Goal: Task Accomplishment & Management: Complete application form

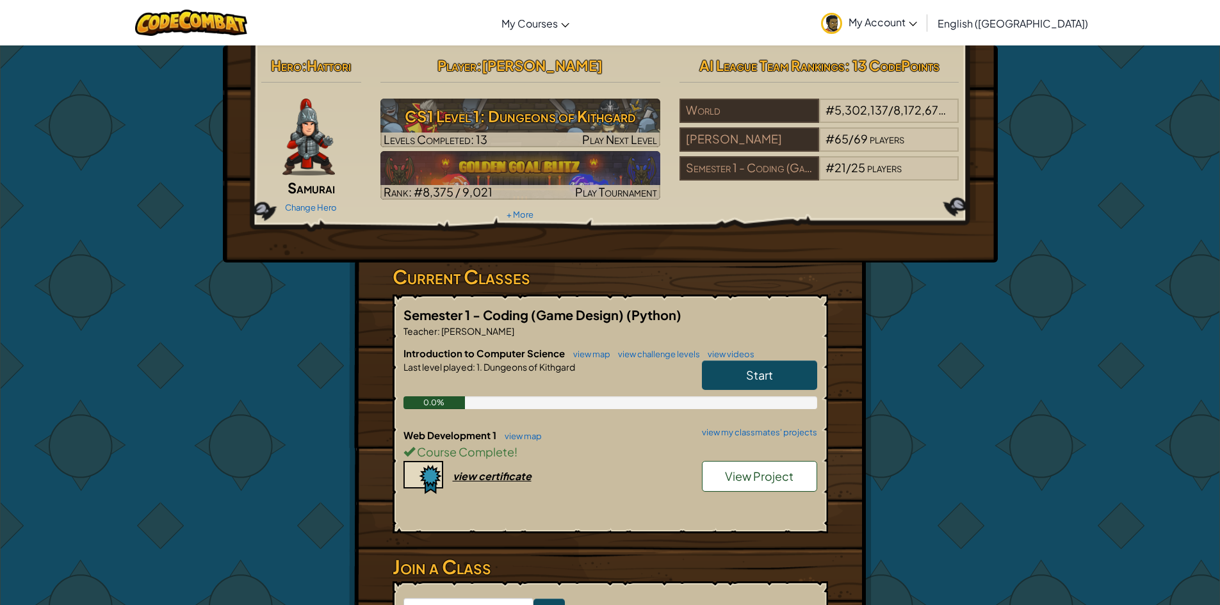
click at [741, 373] on link "Start" at bounding box center [759, 375] width 115 height 29
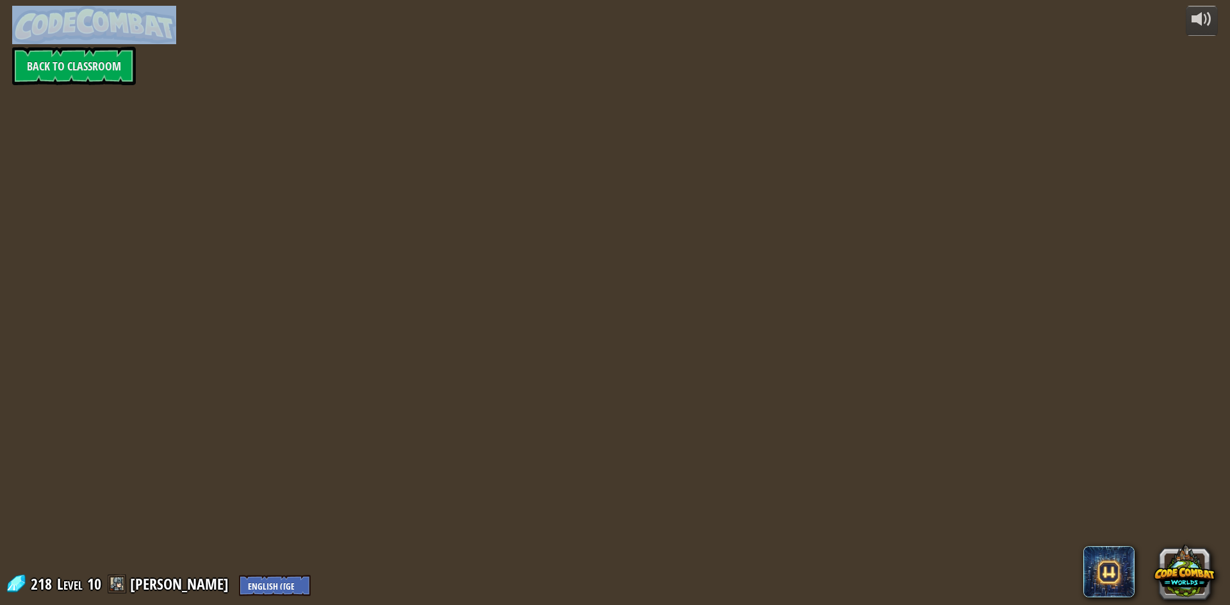
click at [740, 373] on div "powered by Back to Classroom 218 Level 10 [PERSON_NAME] English ([GEOGRAPHIC_DA…" at bounding box center [615, 302] width 1230 height 605
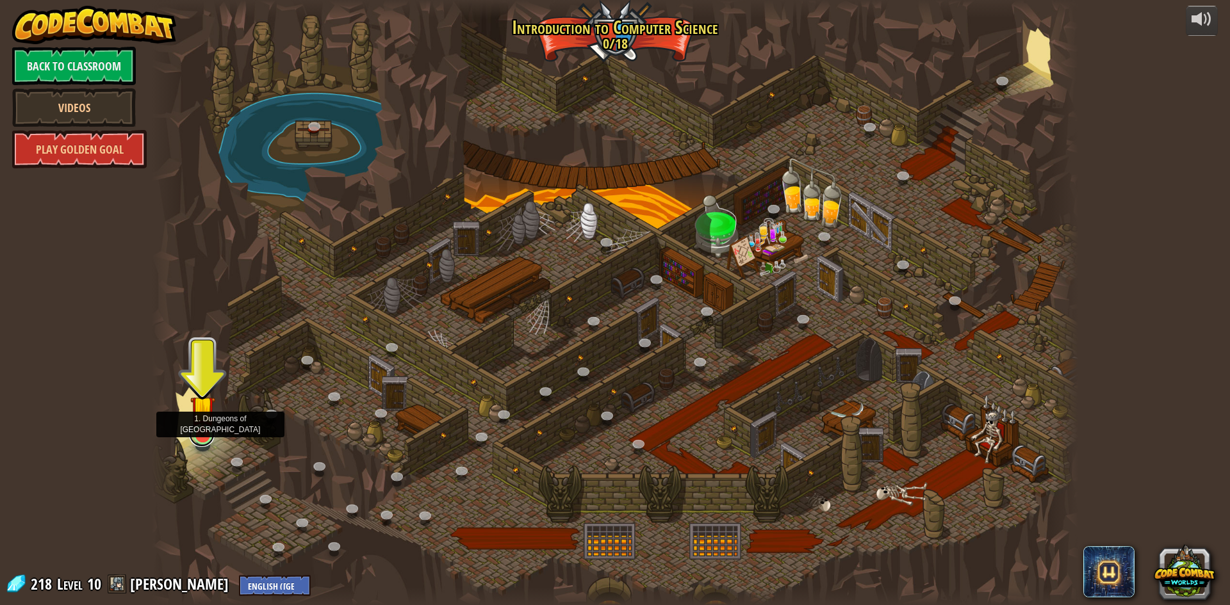
click at [207, 437] on link at bounding box center [202, 434] width 26 height 26
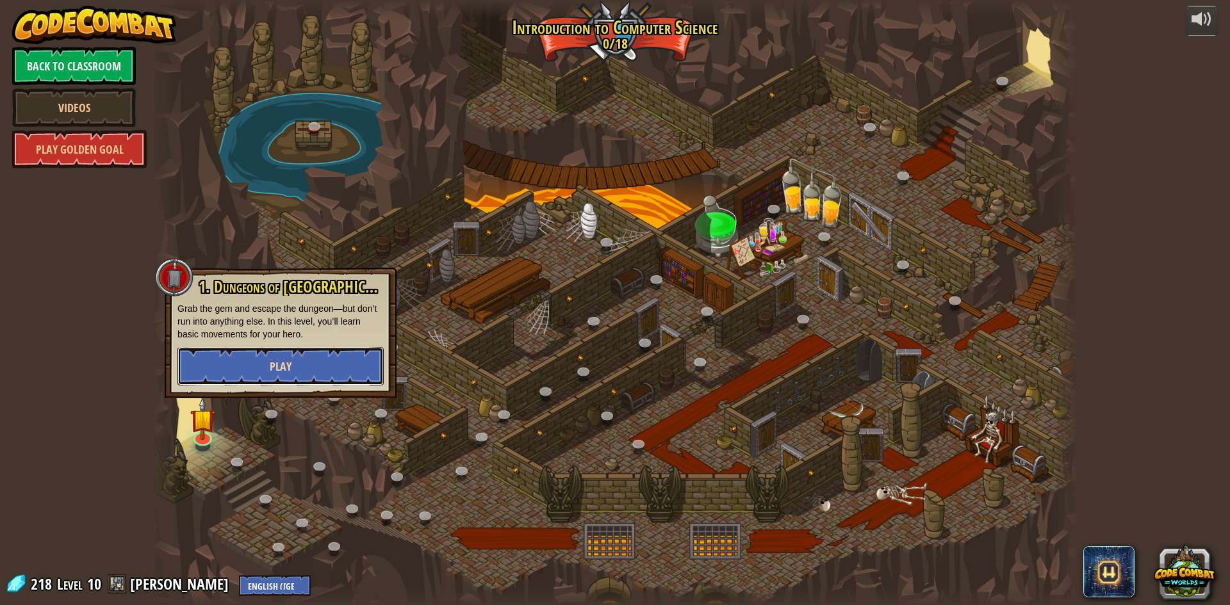
click at [304, 367] on button "Play" at bounding box center [280, 366] width 206 height 38
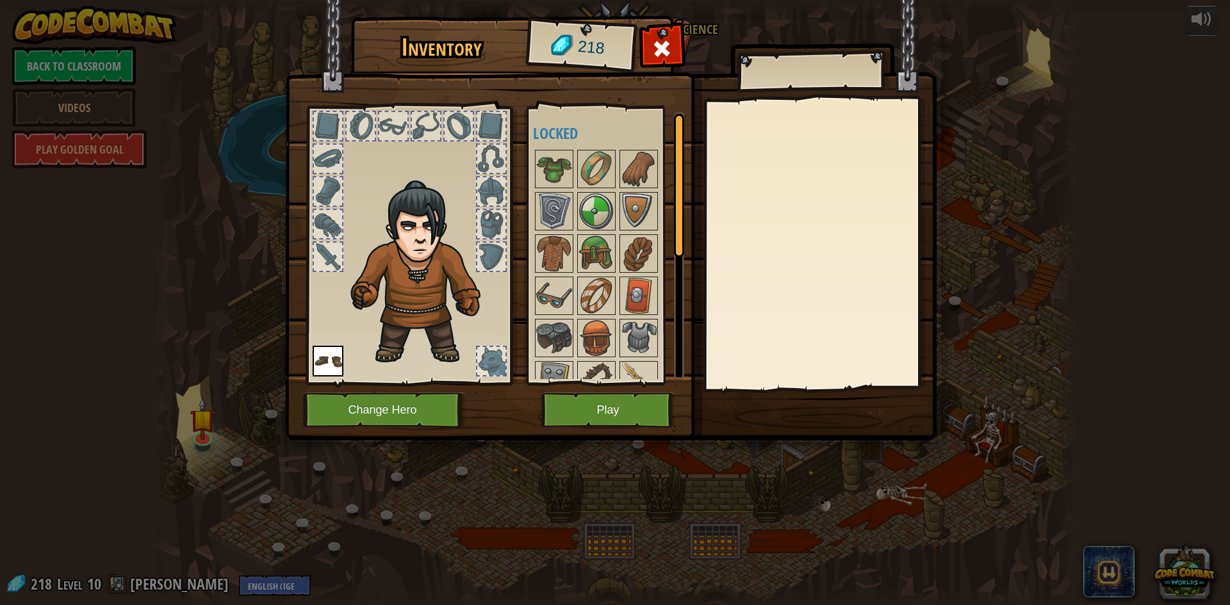
drag, startPoint x: 563, startPoint y: 161, endPoint x: 560, endPoint y: 145, distance: 16.2
click at [562, 158] on img at bounding box center [554, 169] width 36 height 36
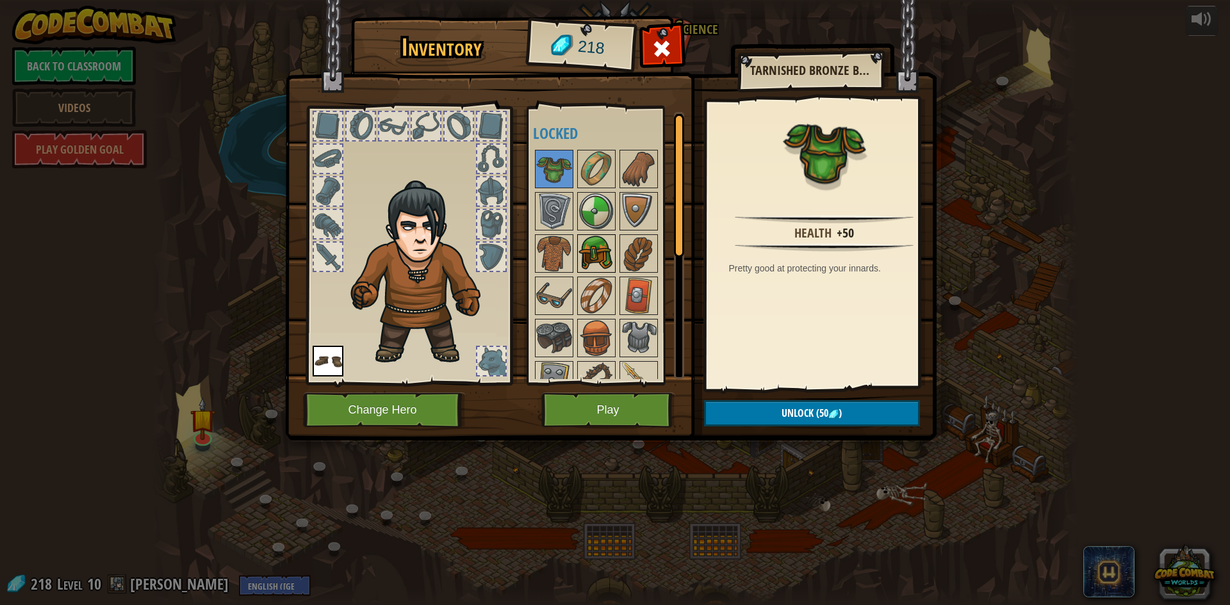
click at [596, 254] on img at bounding box center [596, 254] width 36 height 36
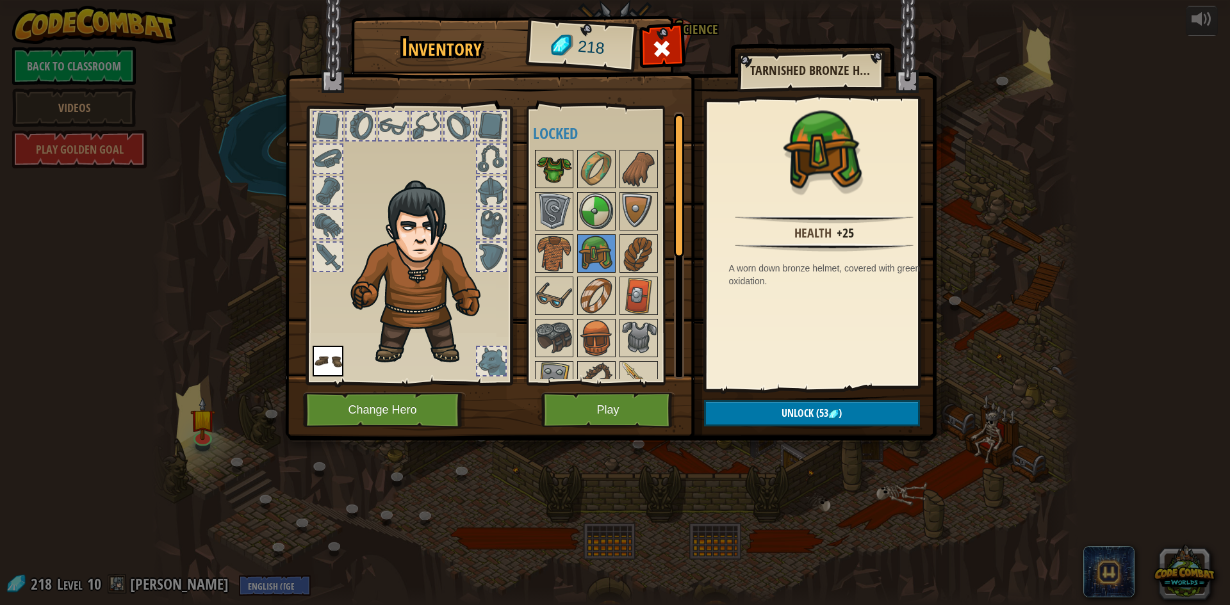
click at [550, 177] on img at bounding box center [554, 169] width 36 height 36
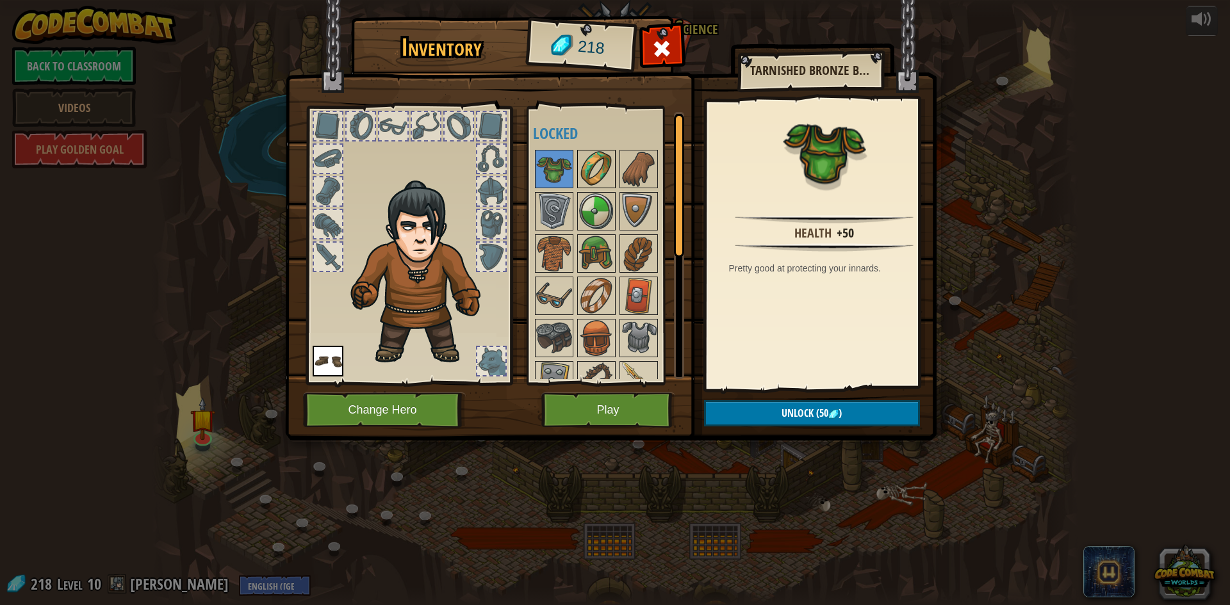
click at [580, 176] on img at bounding box center [596, 169] width 36 height 36
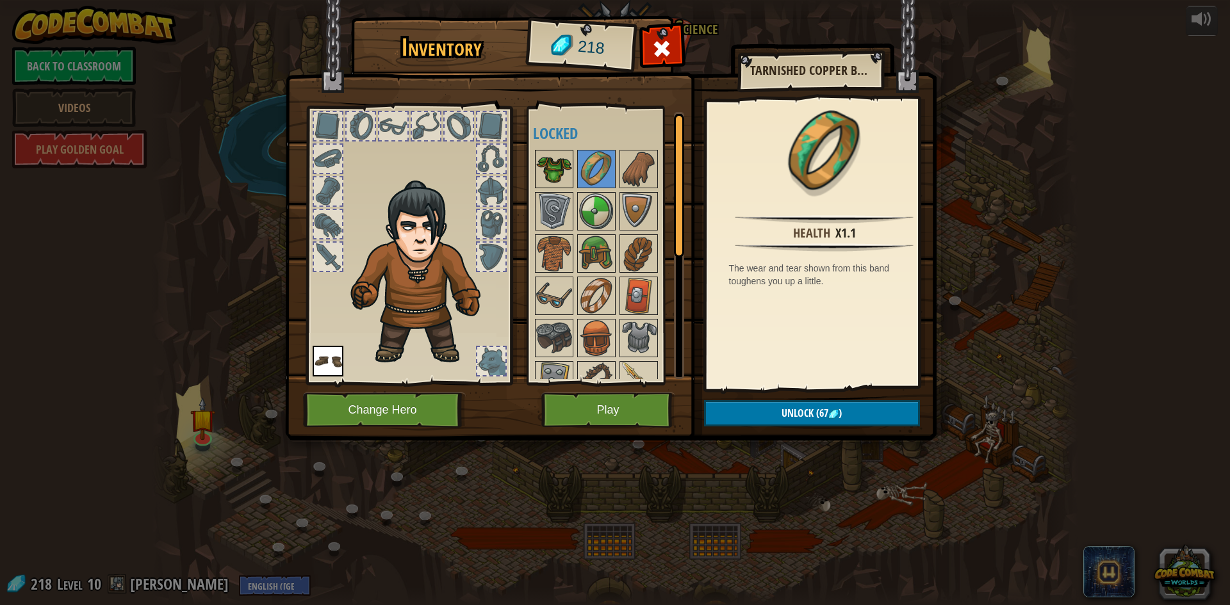
click at [550, 167] on img at bounding box center [554, 169] width 36 height 36
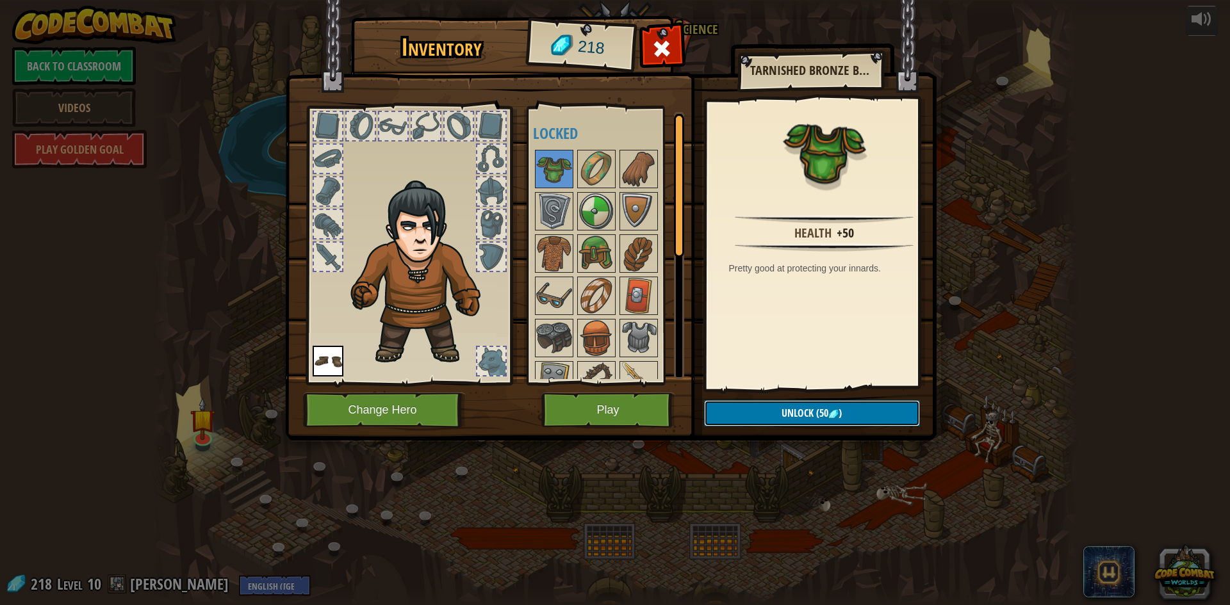
click at [754, 414] on button "Unlock (50 )" at bounding box center [812, 413] width 216 height 26
click at [804, 414] on button "Confirm" at bounding box center [812, 413] width 216 height 26
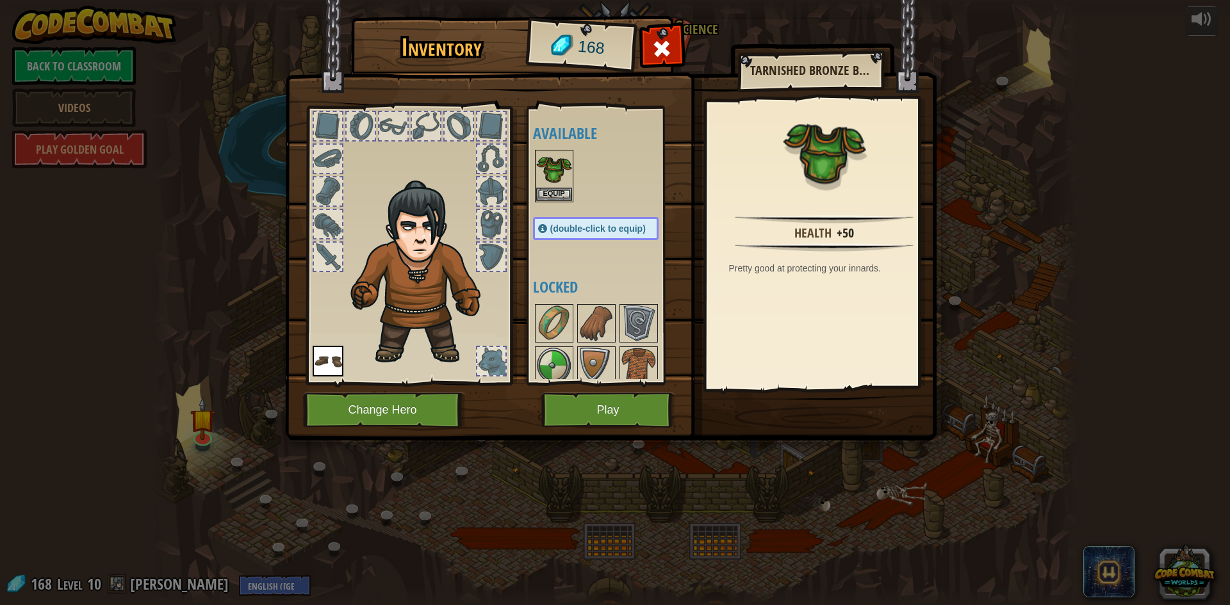
click at [813, 183] on img at bounding box center [824, 151] width 83 height 83
click at [811, 183] on img at bounding box center [824, 151] width 83 height 83
click at [558, 187] on button "Equip" at bounding box center [554, 193] width 36 height 13
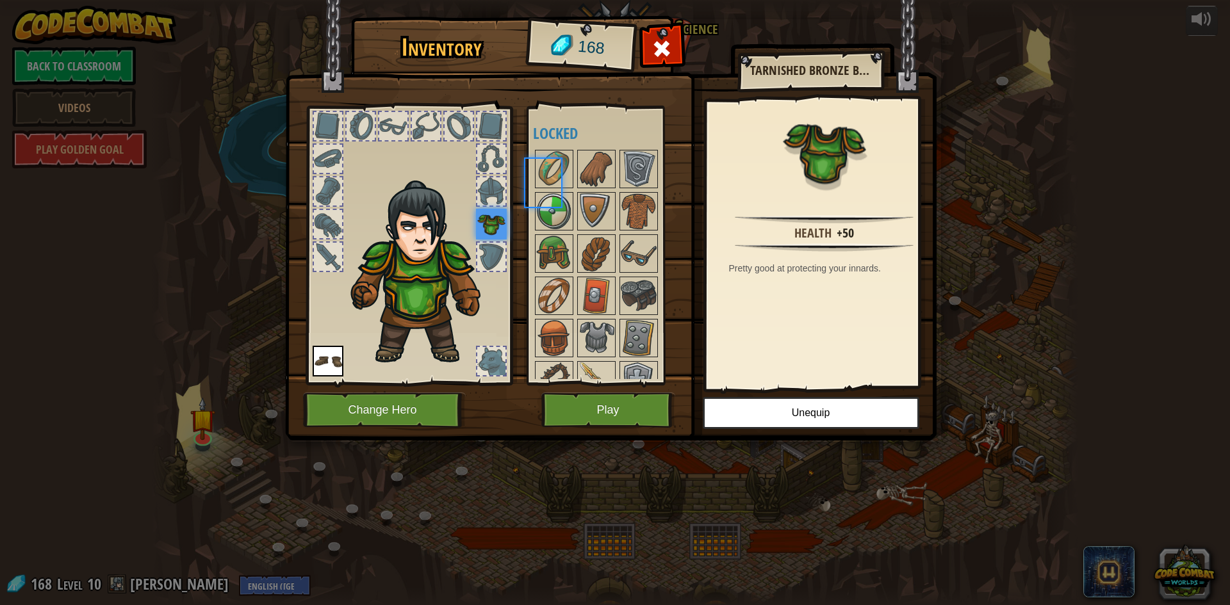
click at [558, 187] on img at bounding box center [554, 169] width 36 height 36
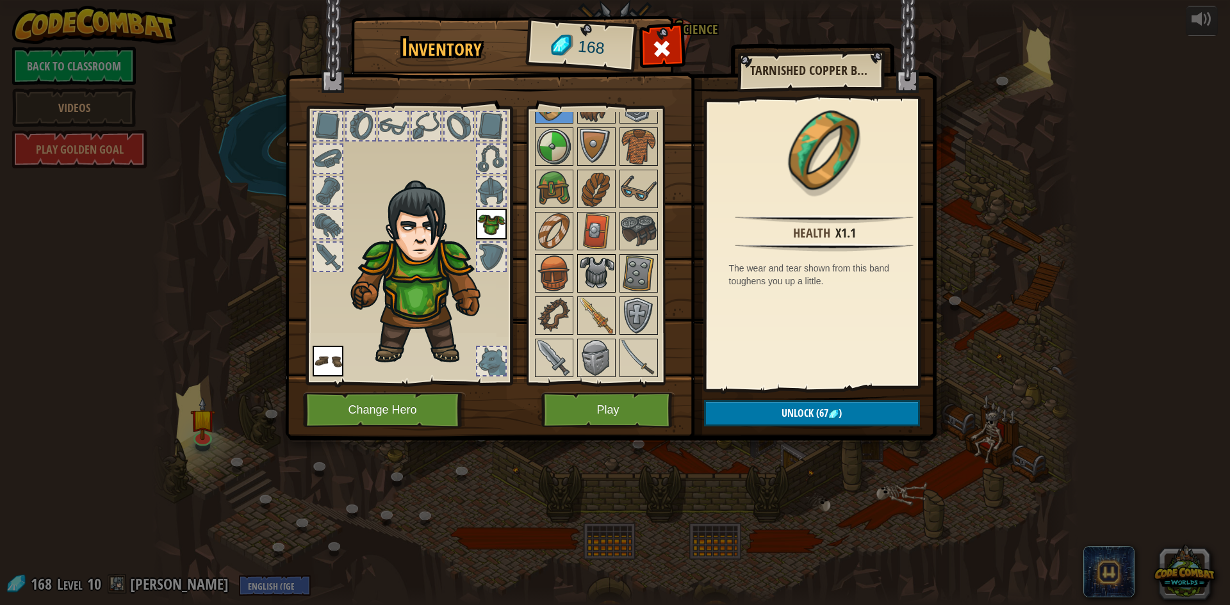
scroll to position [64, 0]
click at [592, 266] on img at bounding box center [596, 274] width 36 height 36
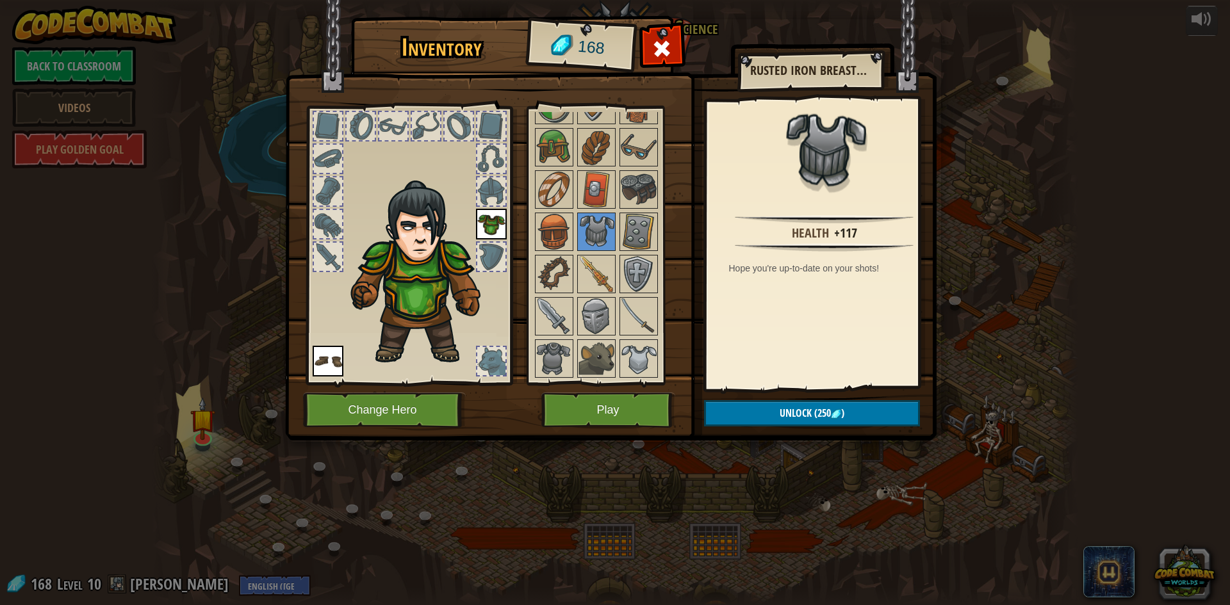
scroll to position [234, 0]
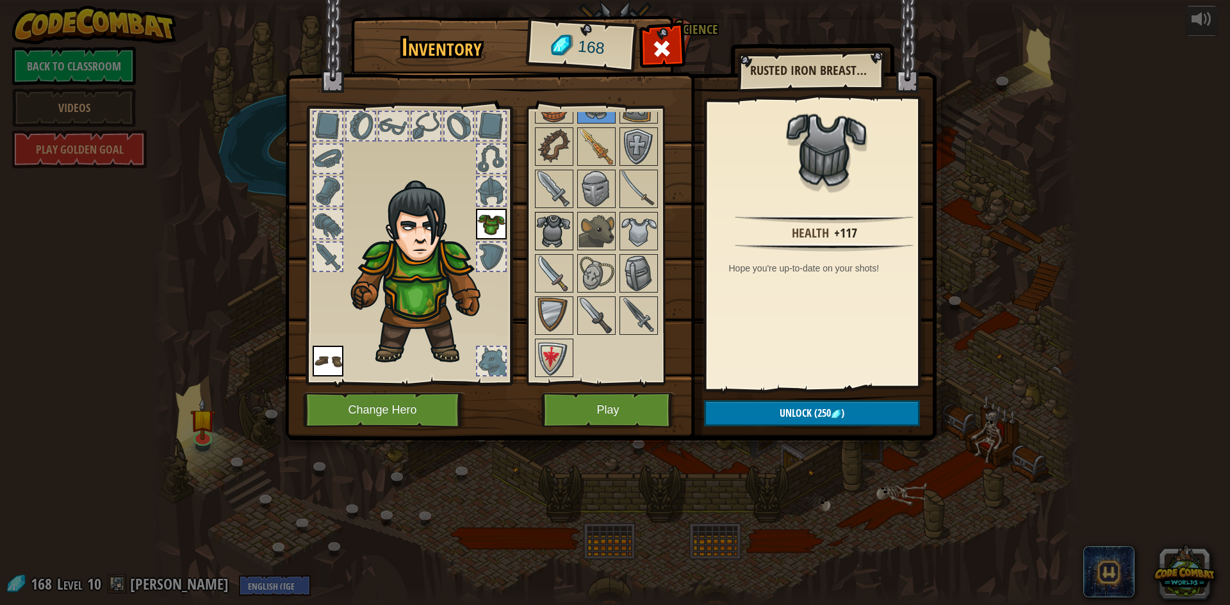
click at [553, 231] on img at bounding box center [554, 231] width 36 height 36
drag, startPoint x: 539, startPoint y: 183, endPoint x: 539, endPoint y: 197, distance: 14.1
click at [539, 184] on img at bounding box center [554, 189] width 36 height 36
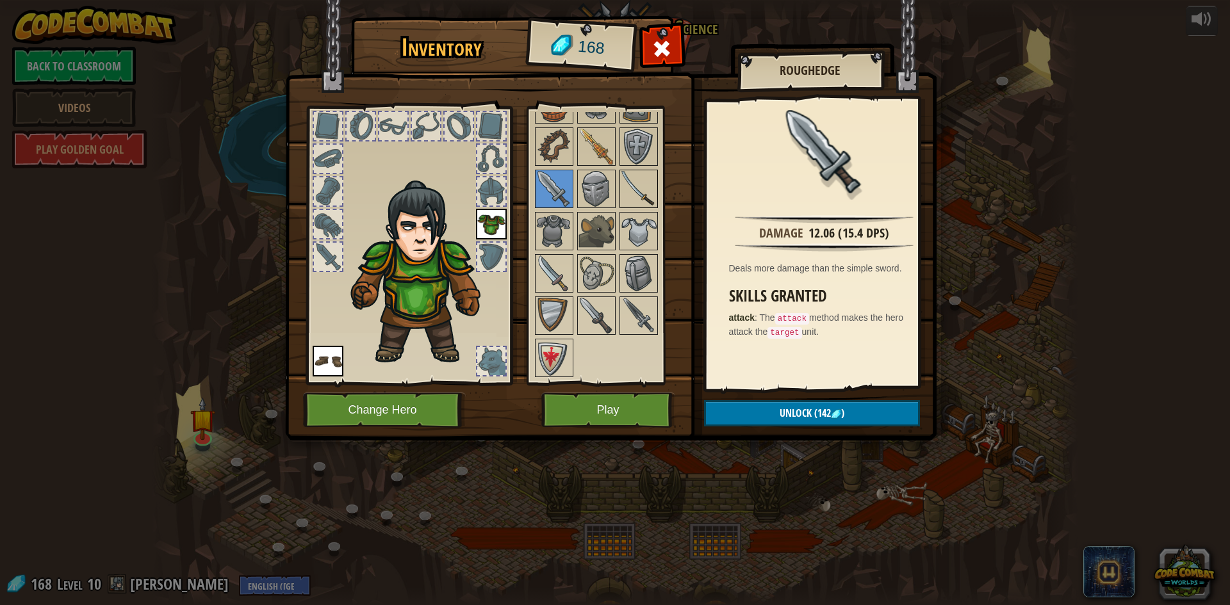
click at [627, 186] on img at bounding box center [639, 189] width 36 height 36
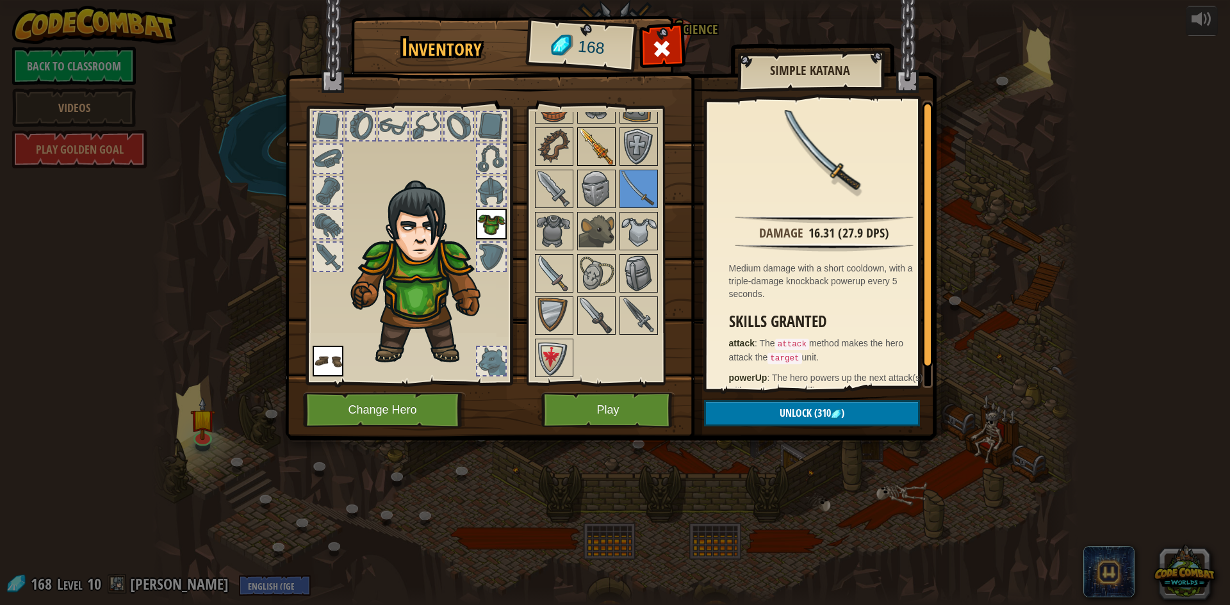
click at [599, 151] on img at bounding box center [596, 147] width 36 height 36
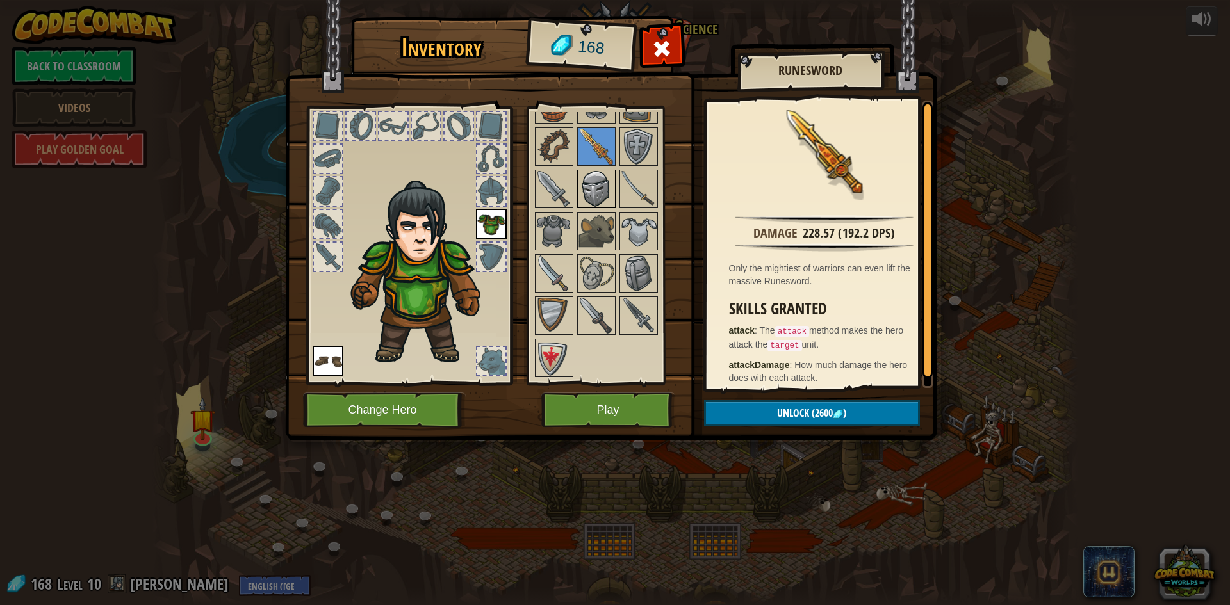
scroll to position [106, 0]
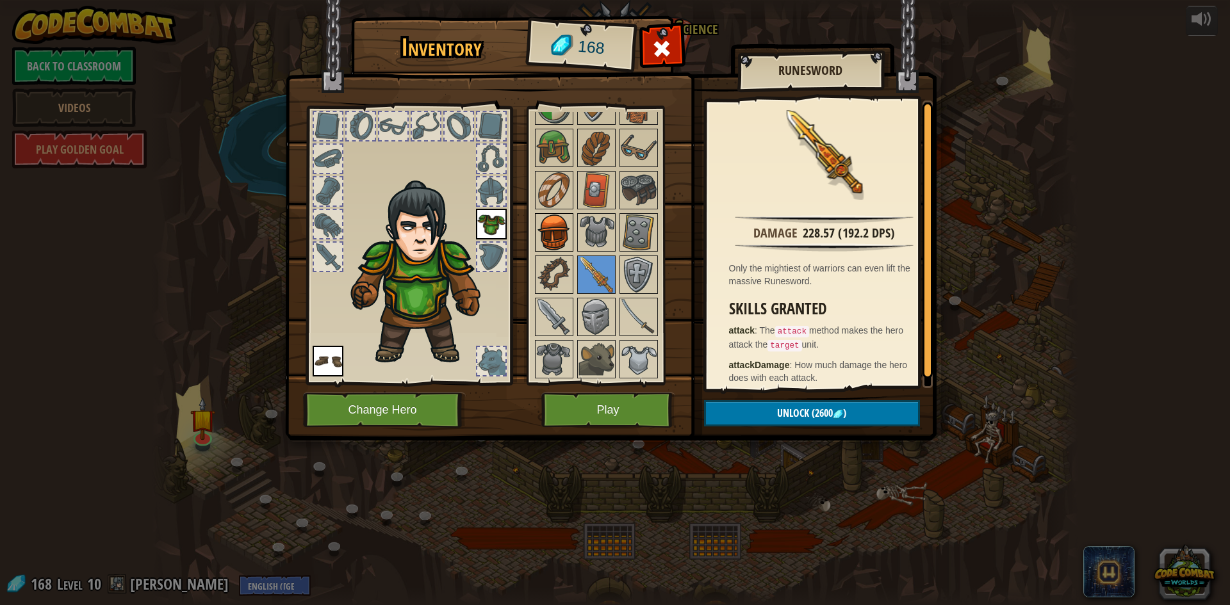
click at [557, 216] on img at bounding box center [554, 233] width 36 height 36
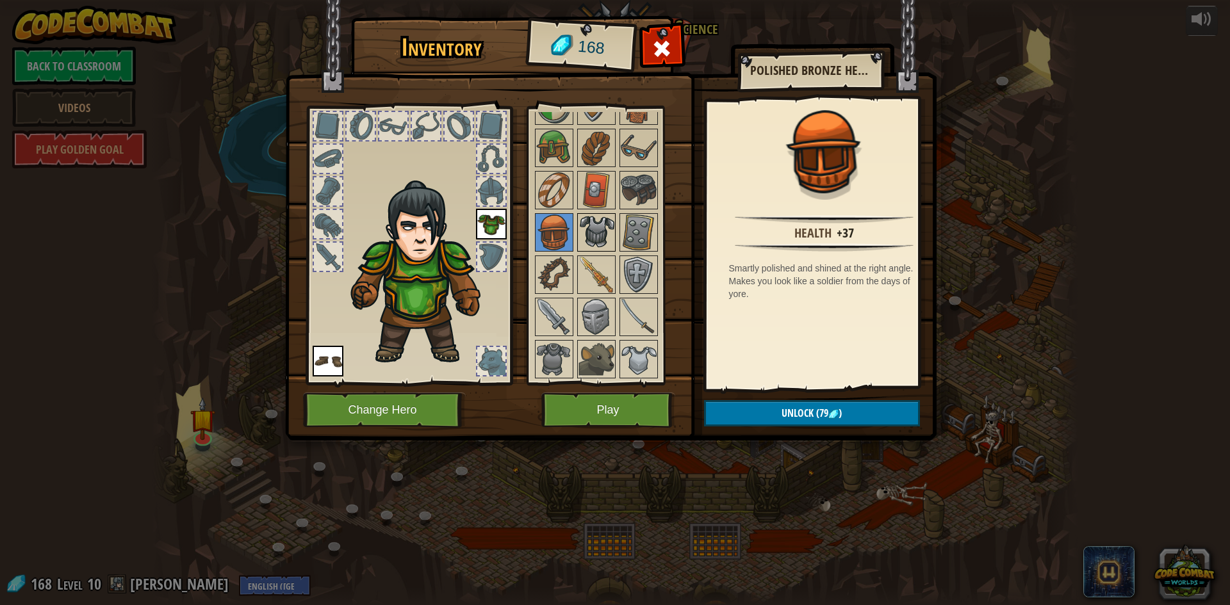
click at [583, 214] on div at bounding box center [596, 232] width 38 height 38
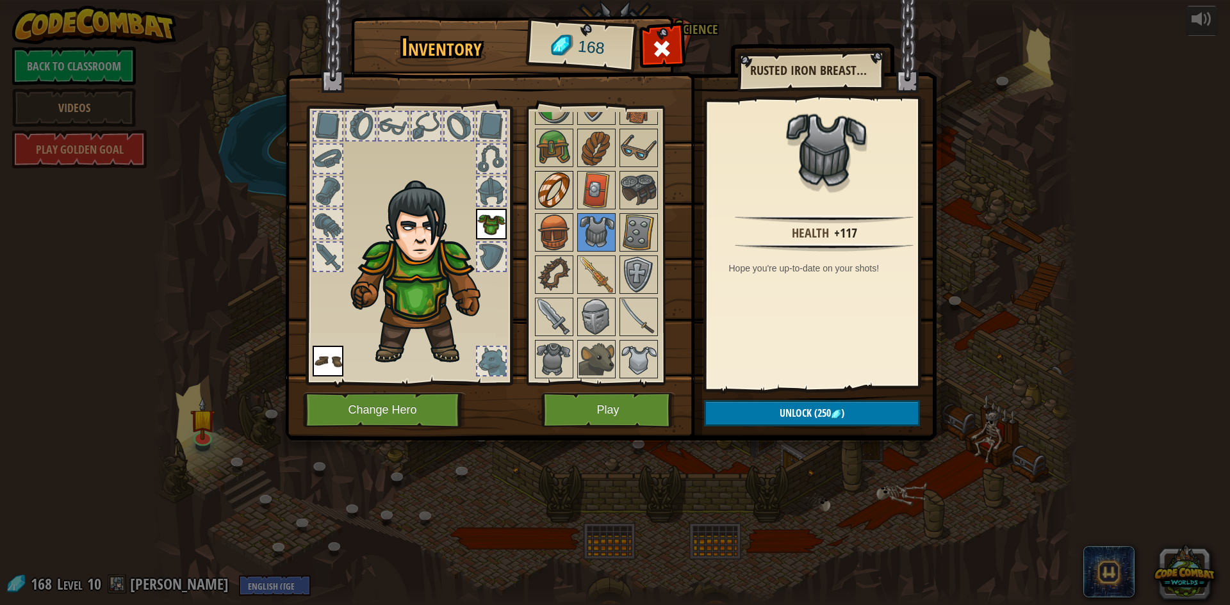
click at [557, 198] on img at bounding box center [554, 190] width 36 height 36
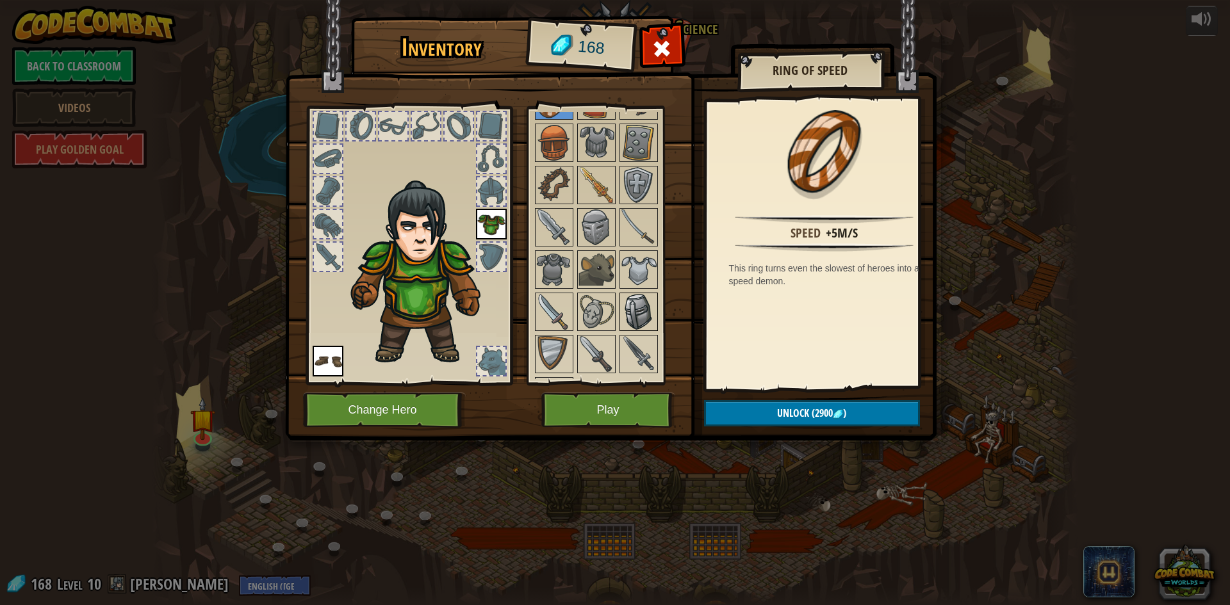
scroll to position [234, 0]
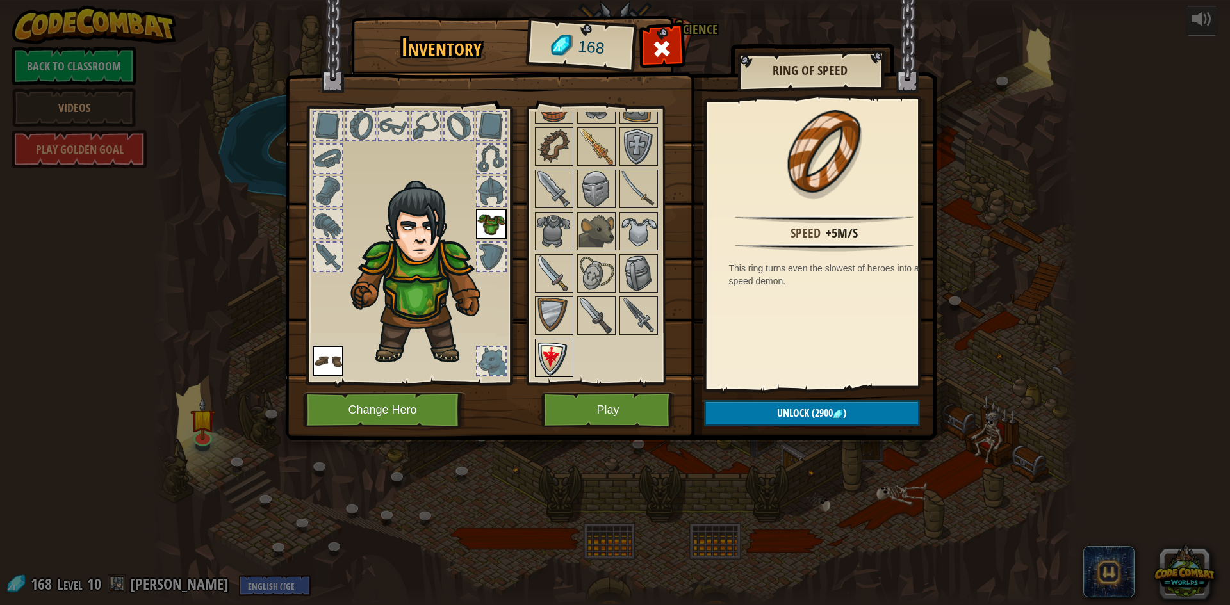
click at [560, 341] on img at bounding box center [554, 358] width 36 height 36
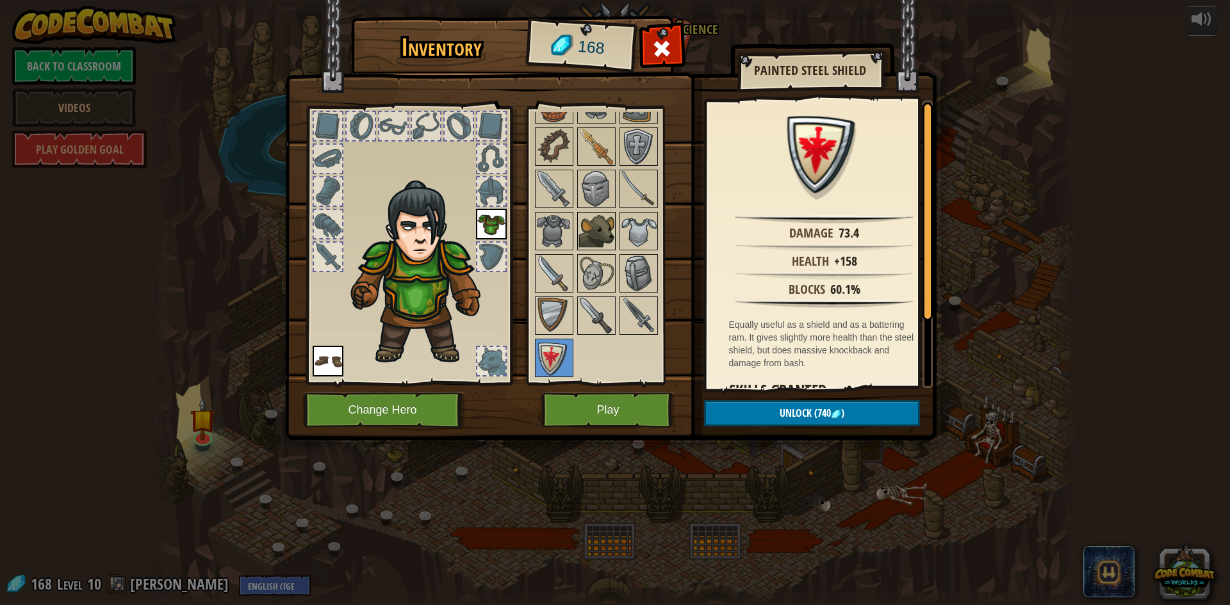
click at [585, 238] on img at bounding box center [596, 231] width 36 height 36
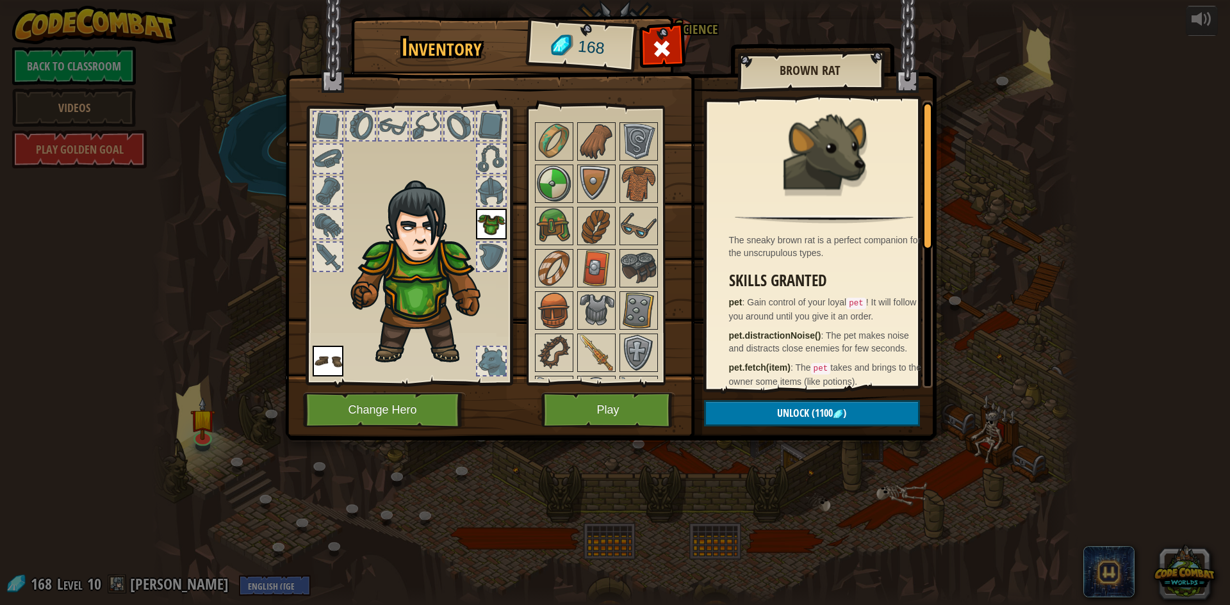
scroll to position [0, 0]
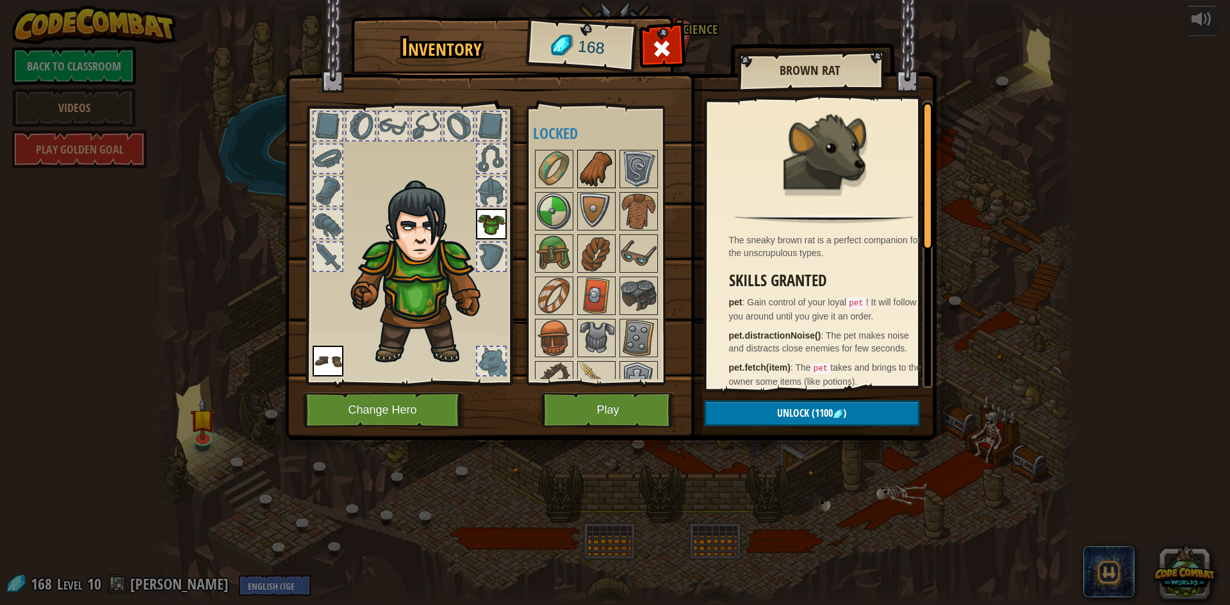
click at [601, 173] on img at bounding box center [596, 169] width 36 height 36
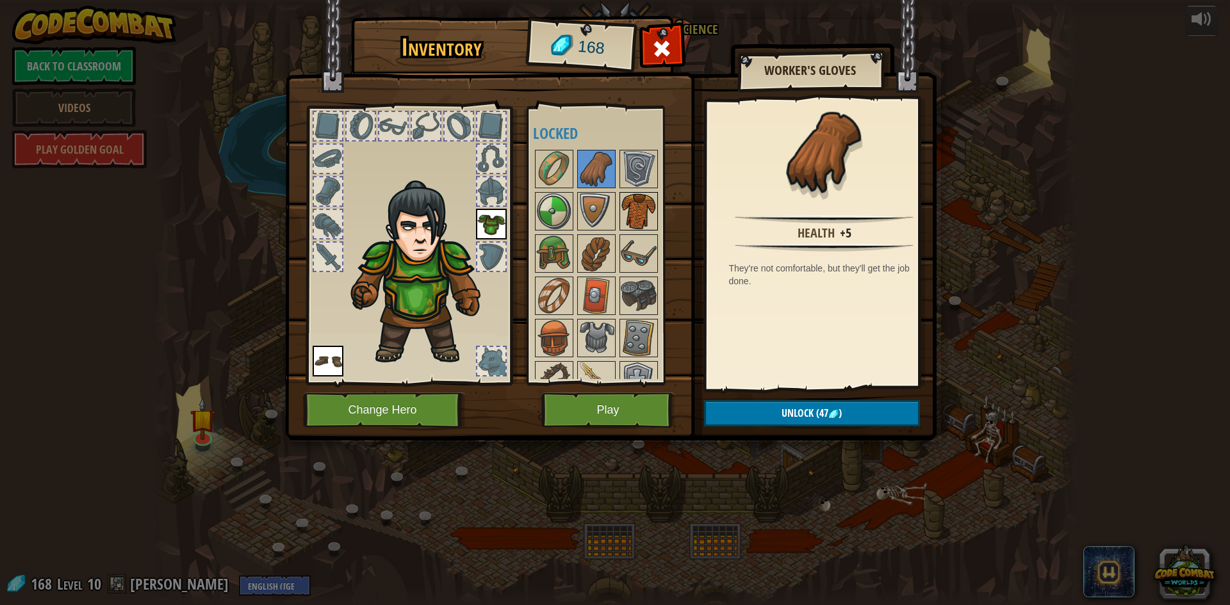
click at [634, 210] on img at bounding box center [639, 211] width 36 height 36
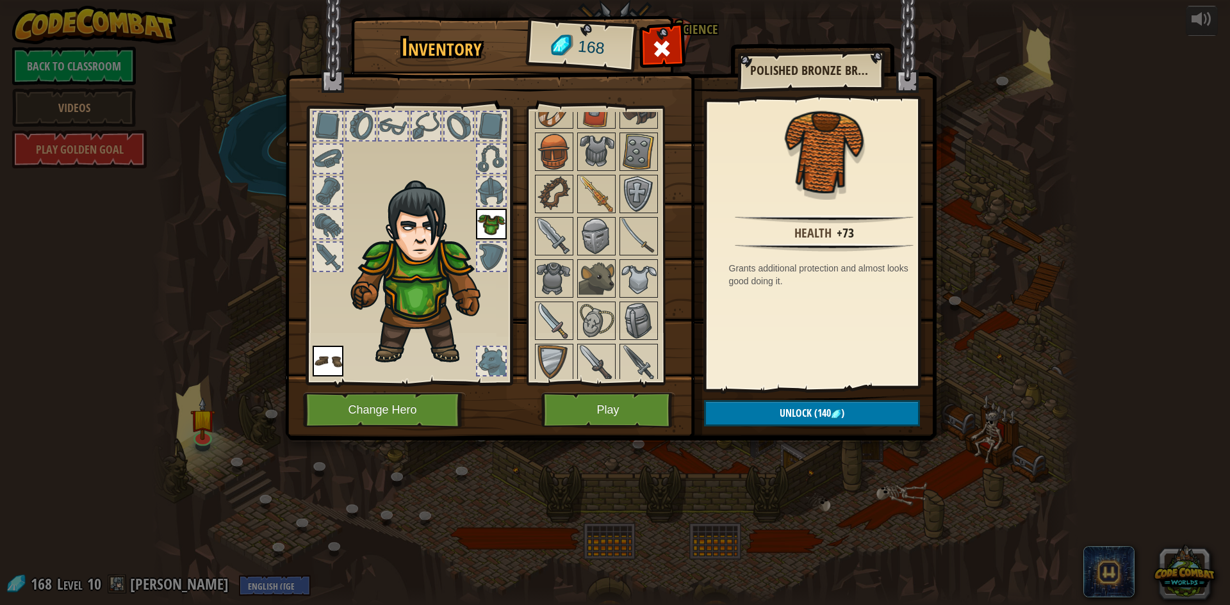
scroll to position [234, 0]
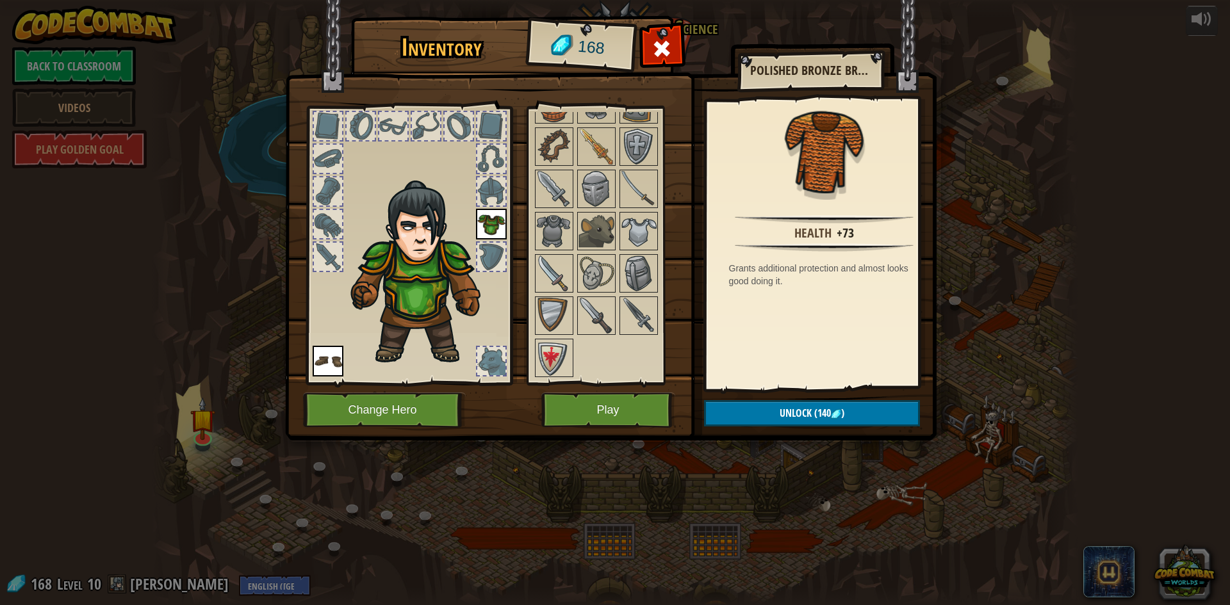
click at [410, 202] on img at bounding box center [423, 273] width 157 height 186
click at [321, 201] on div at bounding box center [328, 191] width 28 height 28
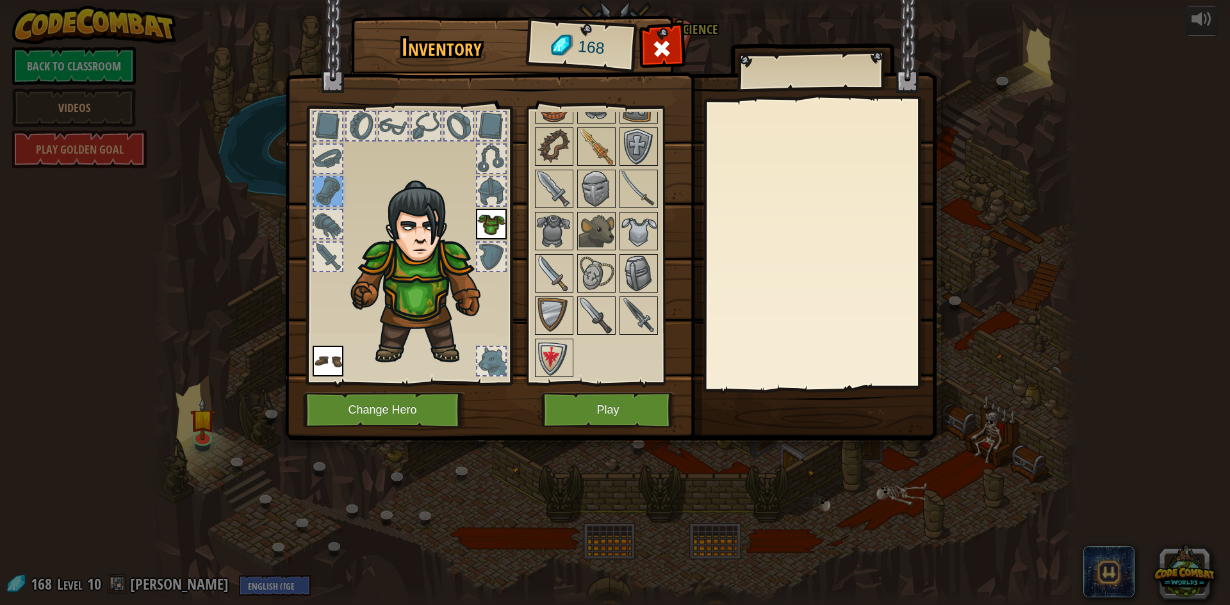
click at [327, 216] on div at bounding box center [328, 224] width 28 height 28
click at [320, 246] on div at bounding box center [328, 257] width 28 height 28
click at [316, 175] on div at bounding box center [408, 242] width 211 height 288
click at [315, 150] on div at bounding box center [328, 159] width 28 height 28
click at [400, 206] on img at bounding box center [423, 273] width 157 height 186
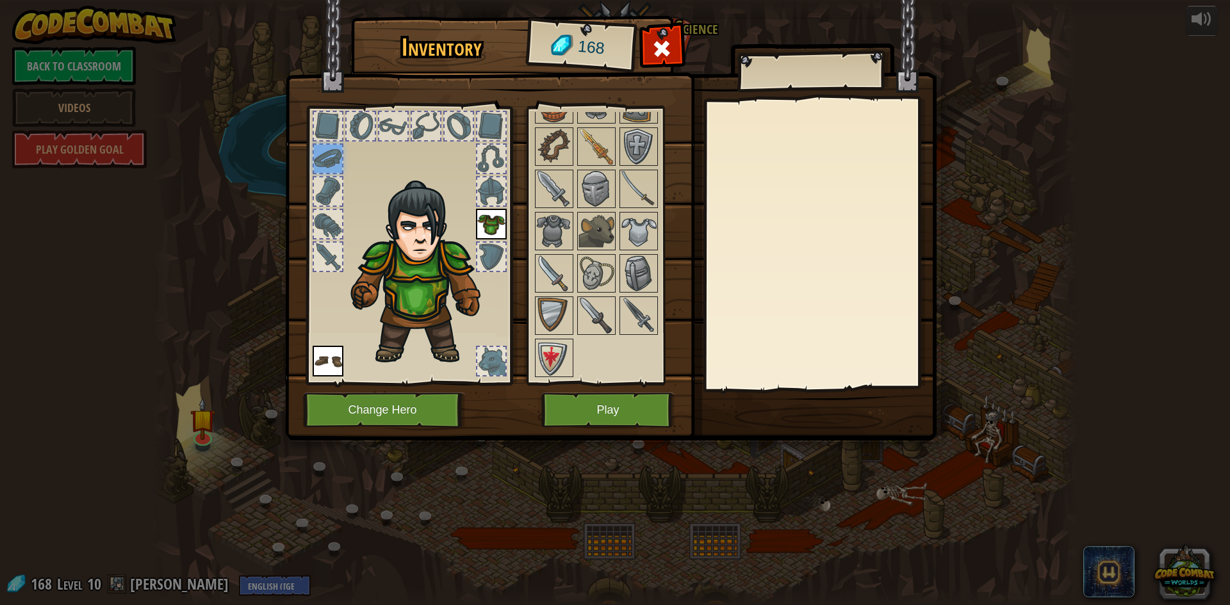
click at [491, 352] on div at bounding box center [491, 361] width 28 height 28
click at [592, 236] on img at bounding box center [596, 231] width 36 height 36
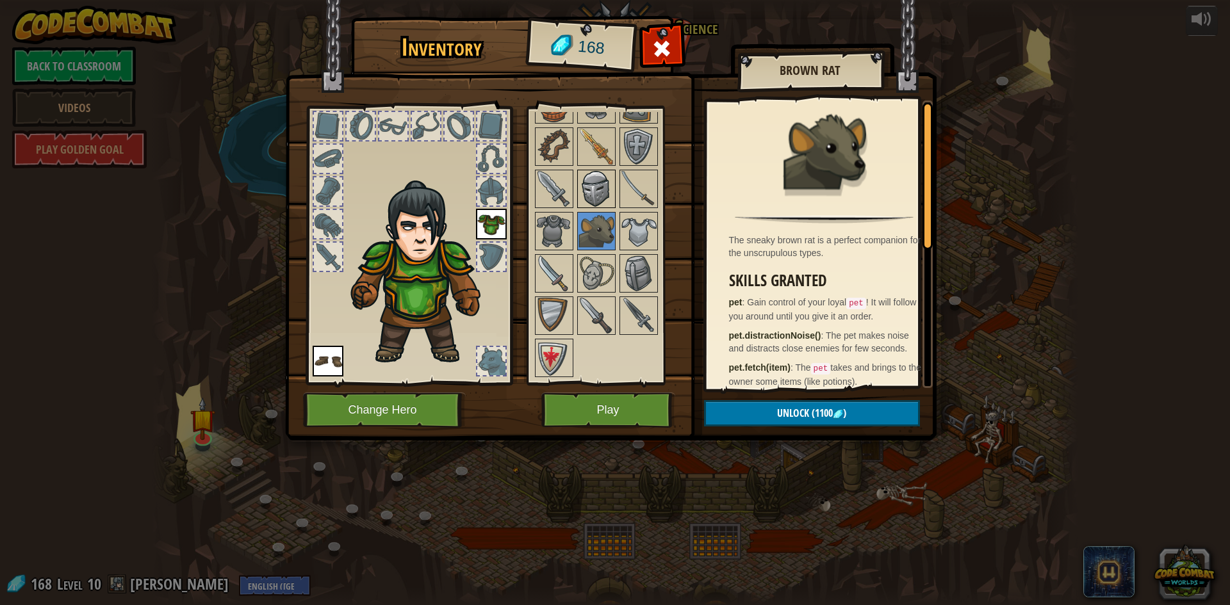
click at [603, 178] on img at bounding box center [596, 189] width 36 height 36
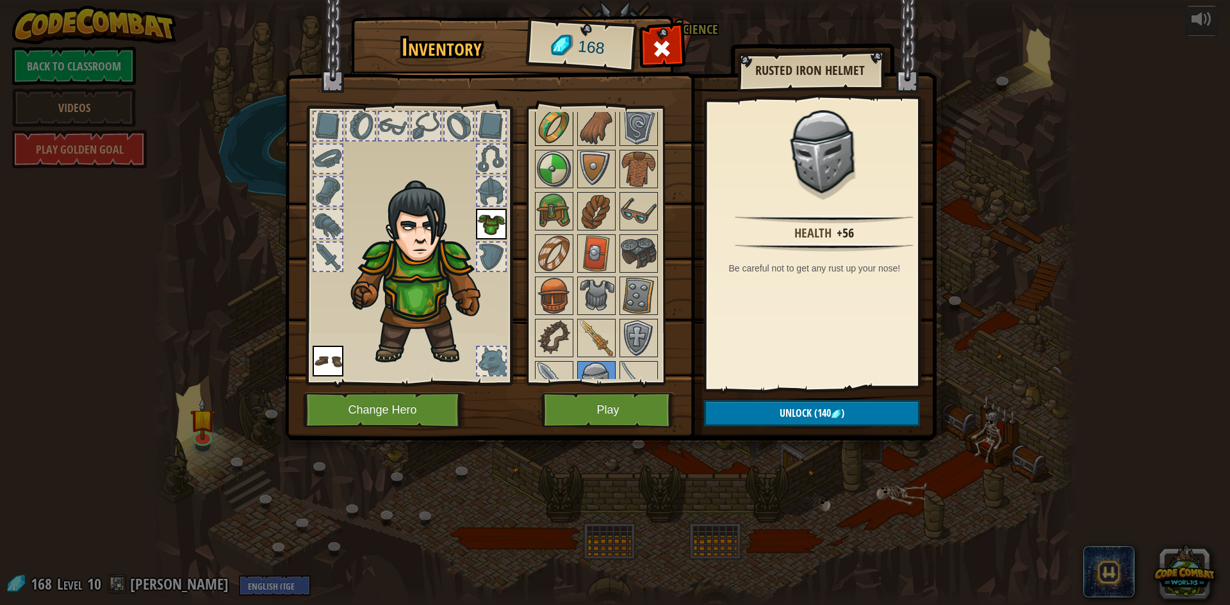
scroll to position [0, 0]
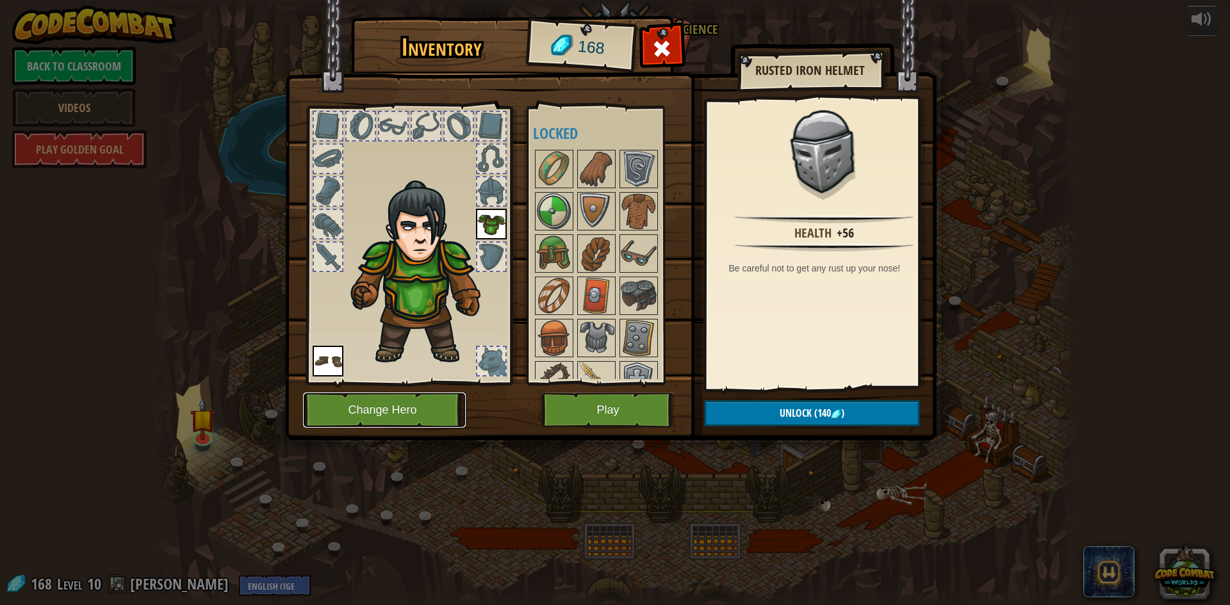
click at [362, 394] on button "Change Hero" at bounding box center [384, 410] width 163 height 35
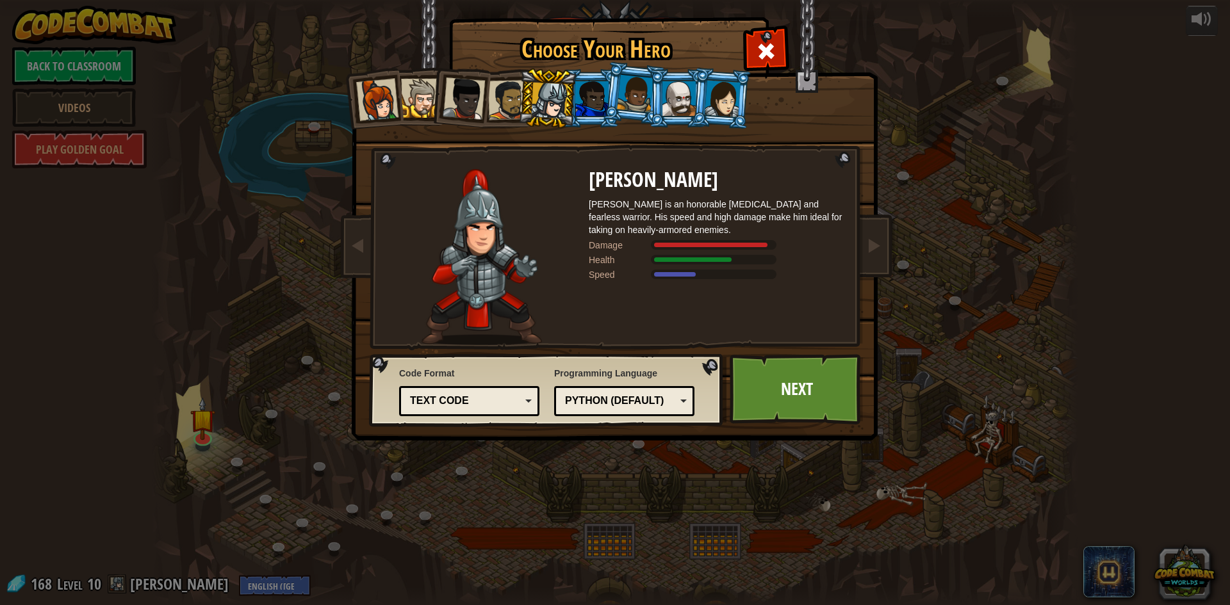
click at [676, 101] on div at bounding box center [678, 98] width 33 height 35
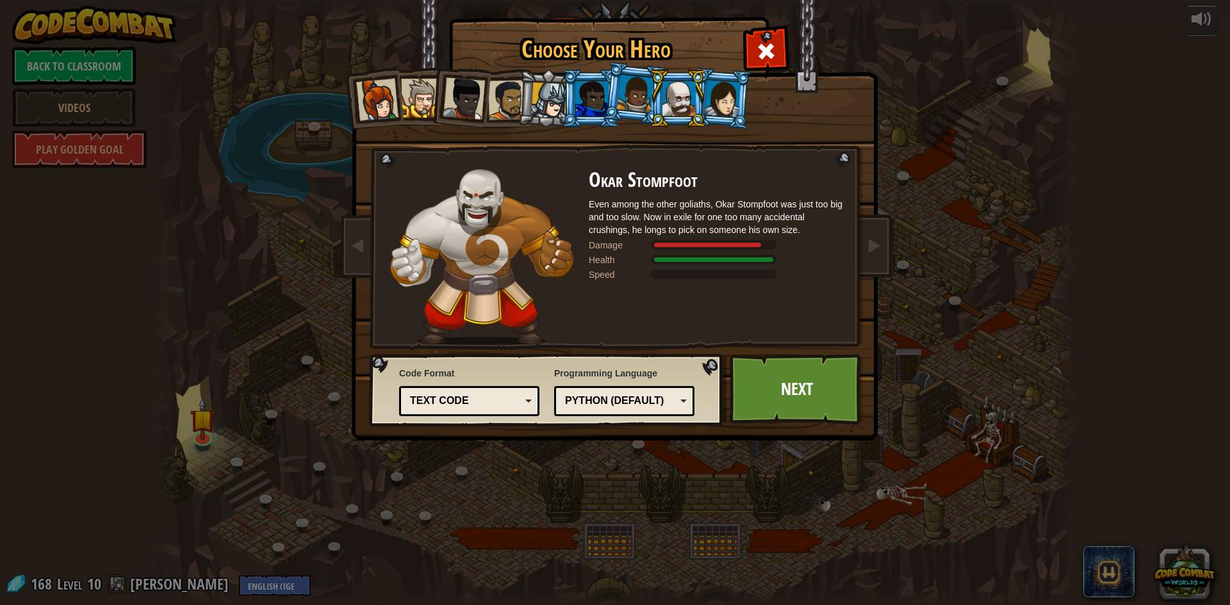
click at [707, 100] on div at bounding box center [722, 98] width 36 height 37
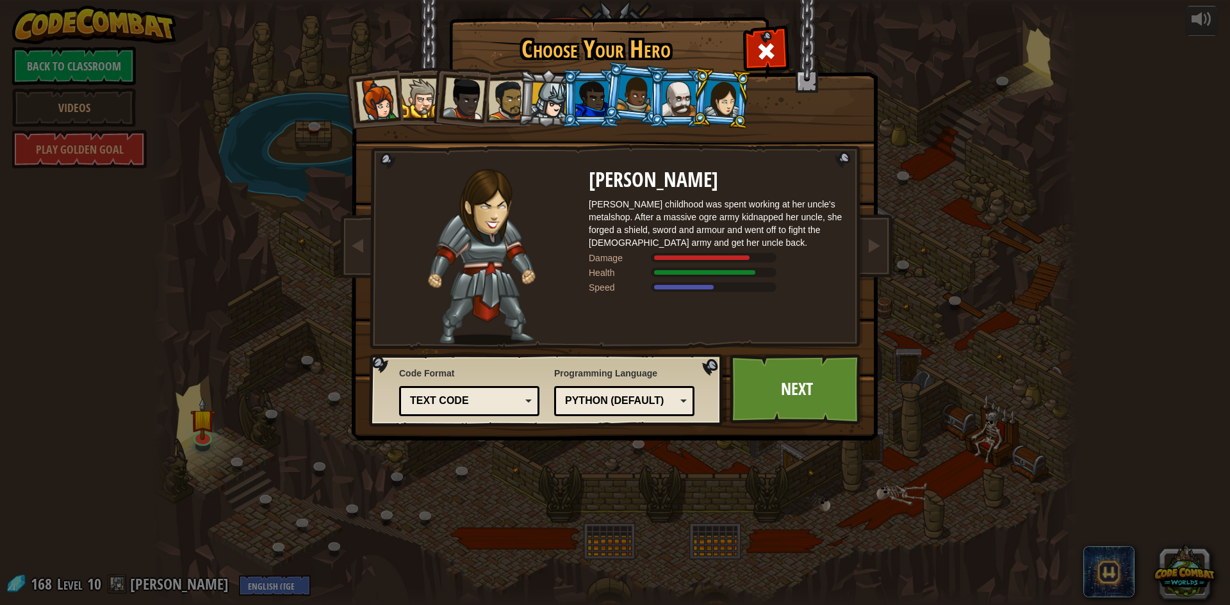
click at [436, 117] on li at bounding box center [459, 96] width 63 height 63
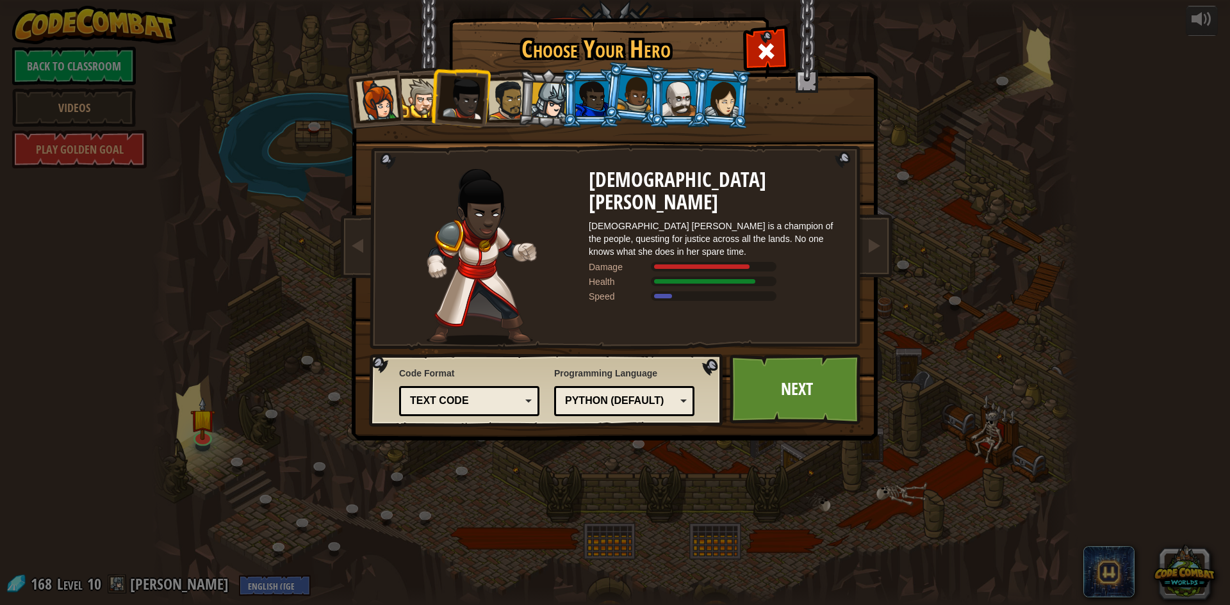
click at [402, 108] on li at bounding box center [372, 98] width 63 height 63
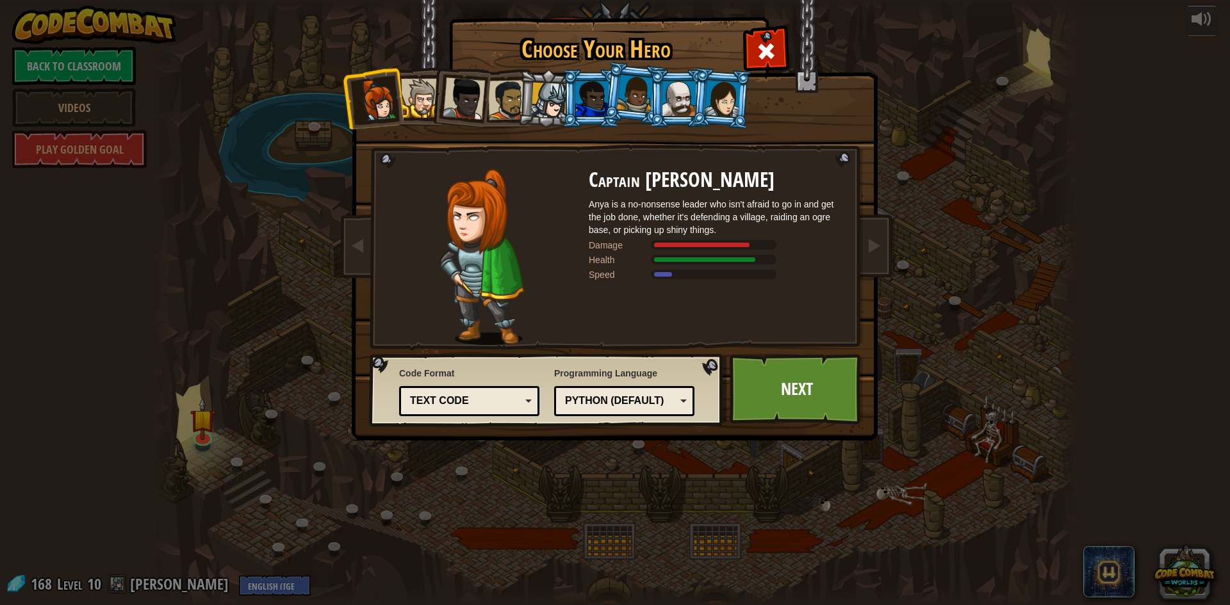
click at [511, 103] on div at bounding box center [508, 100] width 40 height 40
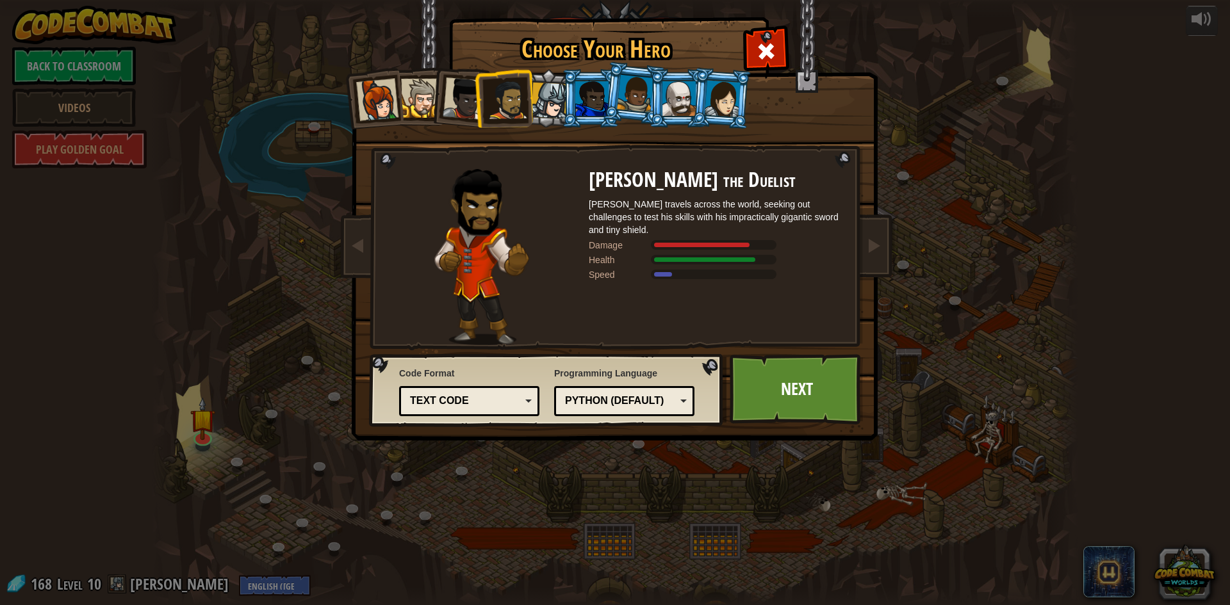
drag, startPoint x: 538, startPoint y: 105, endPoint x: 544, endPoint y: 106, distance: 6.5
click at [539, 106] on div at bounding box center [549, 101] width 37 height 37
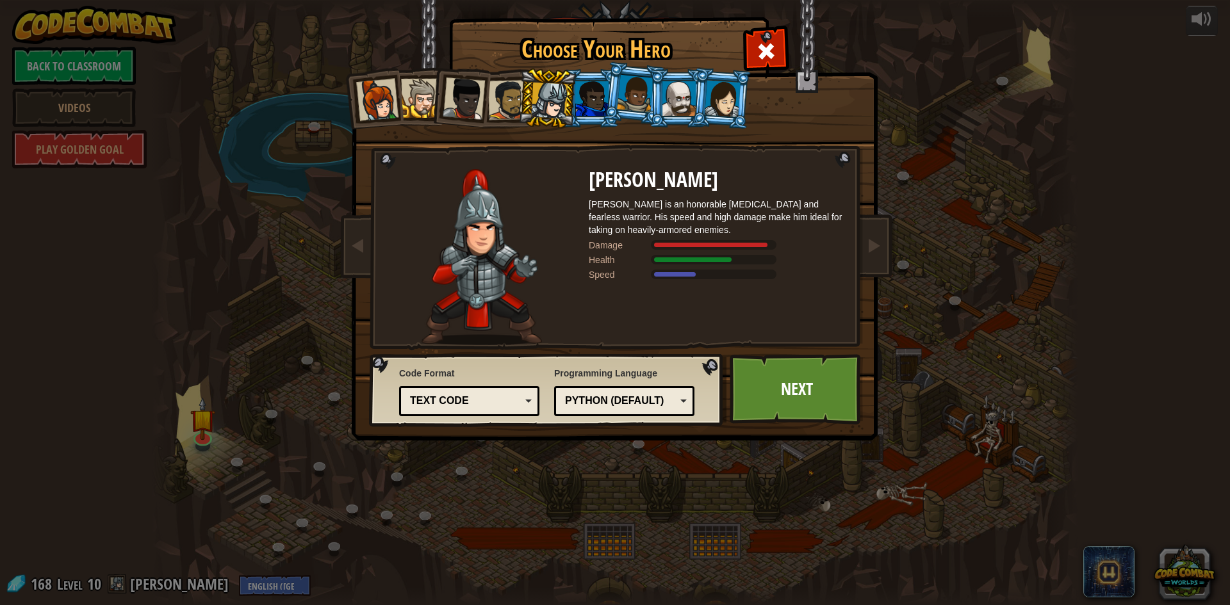
click at [512, 108] on div at bounding box center [508, 100] width 40 height 40
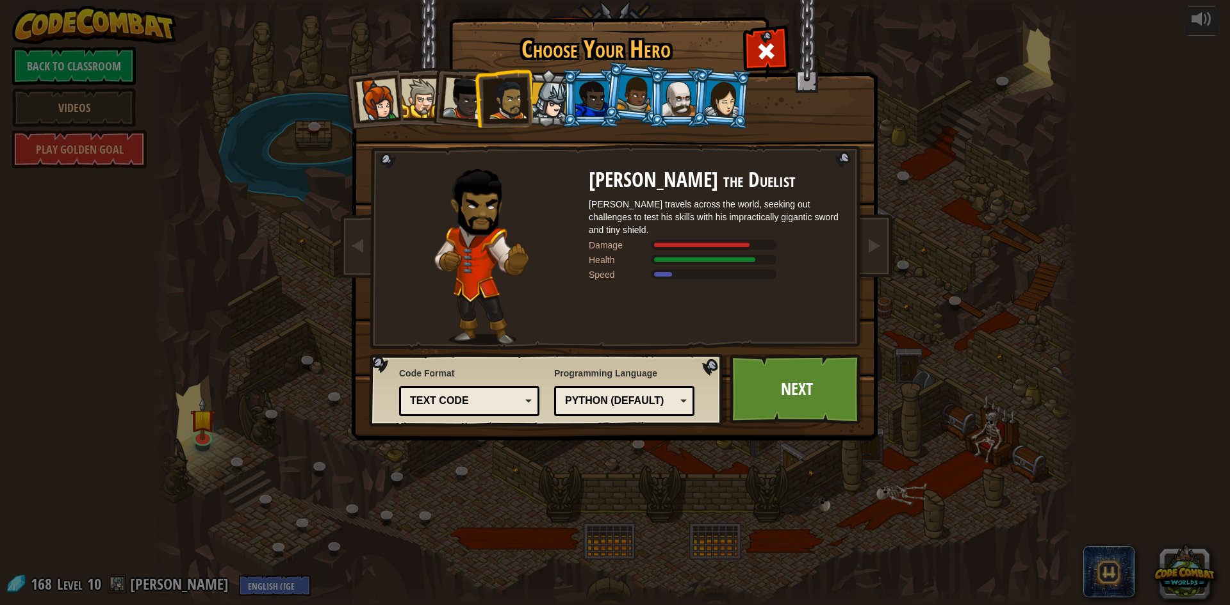
click at [831, 350] on img at bounding box center [617, 211] width 555 height 459
click at [814, 380] on link "Next" at bounding box center [796, 389] width 134 height 70
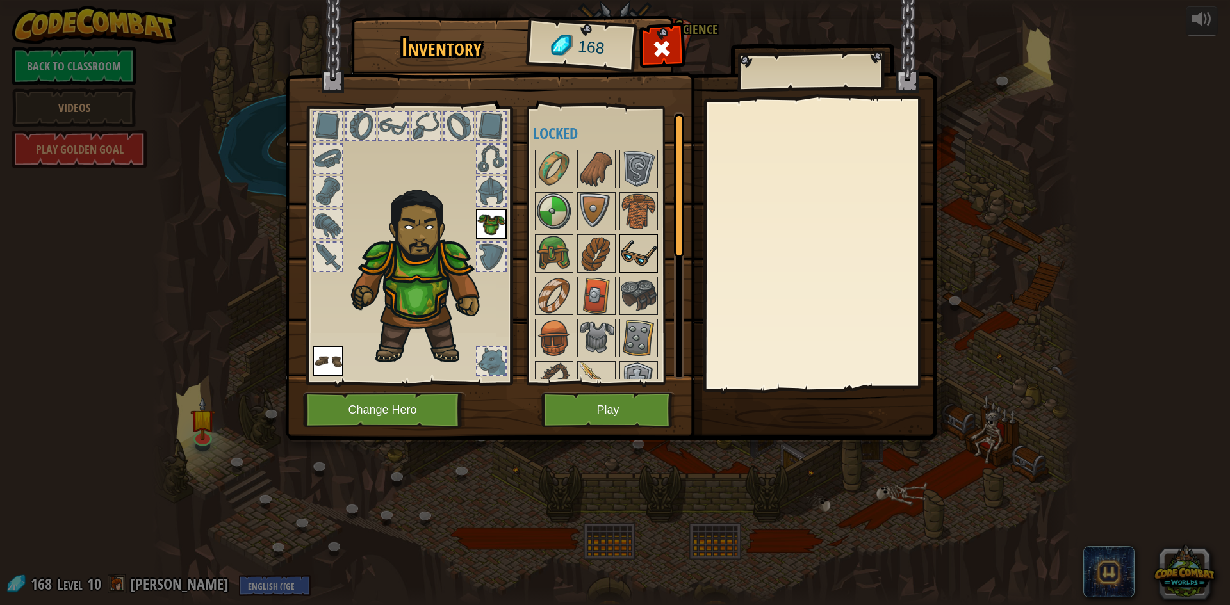
click at [633, 241] on img at bounding box center [639, 254] width 36 height 36
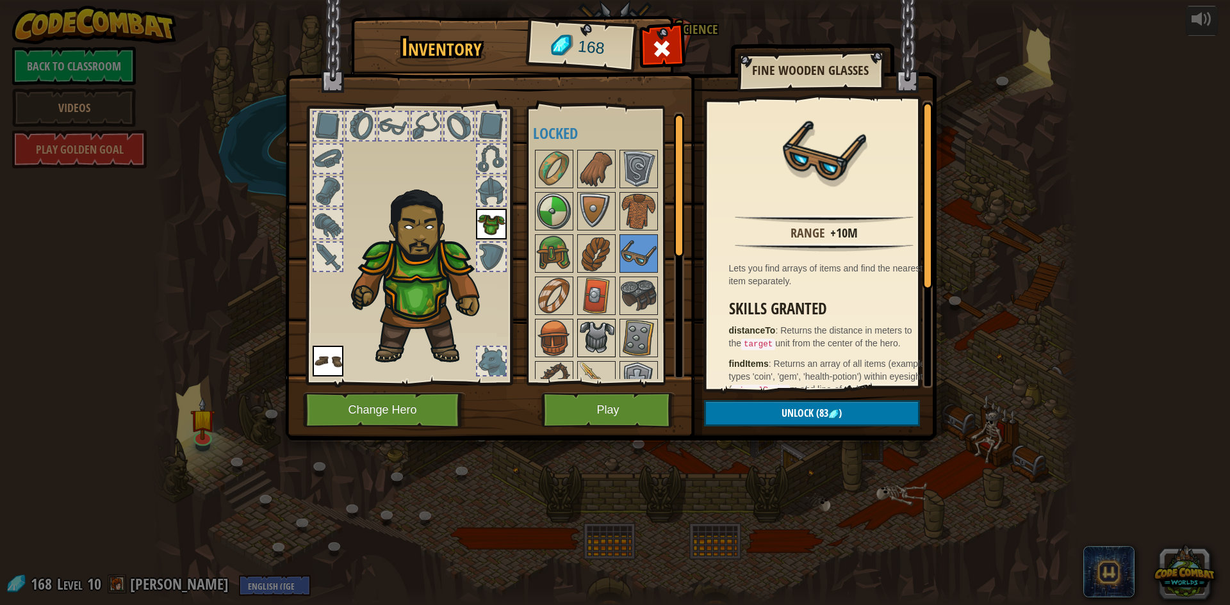
click at [583, 320] on img at bounding box center [596, 338] width 36 height 36
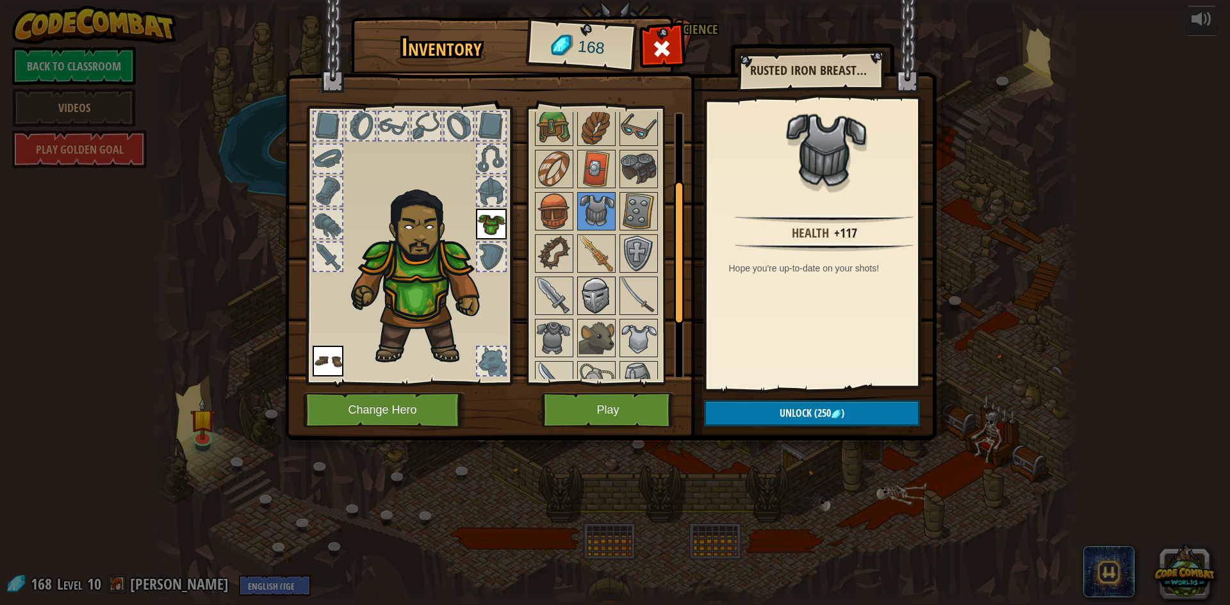
scroll to position [128, 0]
click at [595, 299] on img at bounding box center [596, 295] width 36 height 36
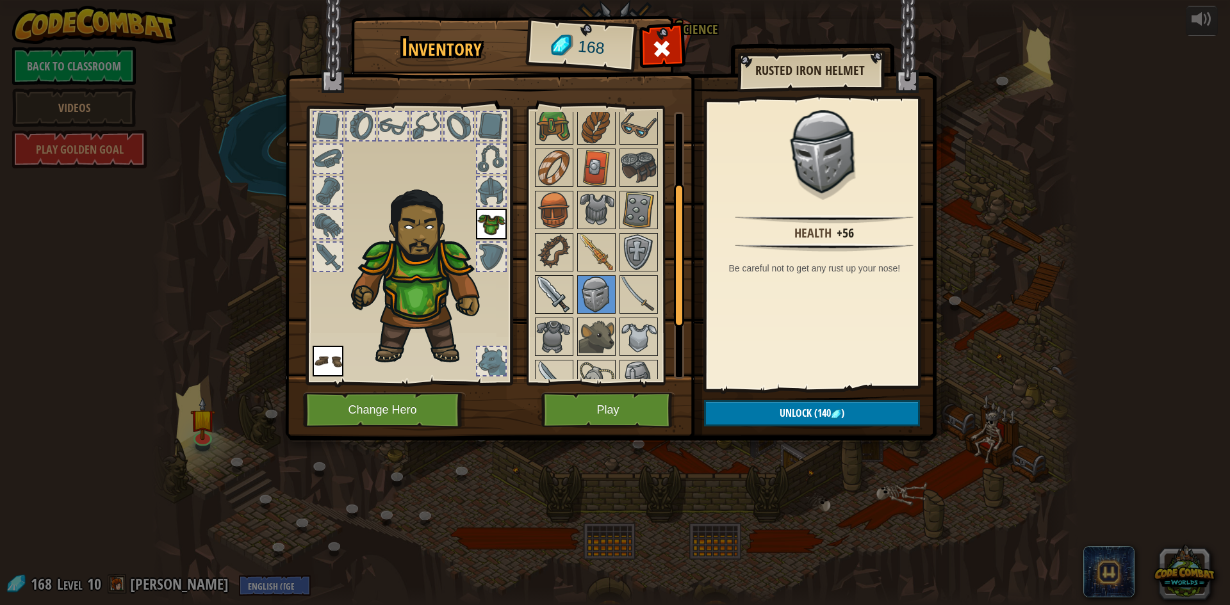
click at [552, 301] on img at bounding box center [554, 295] width 36 height 36
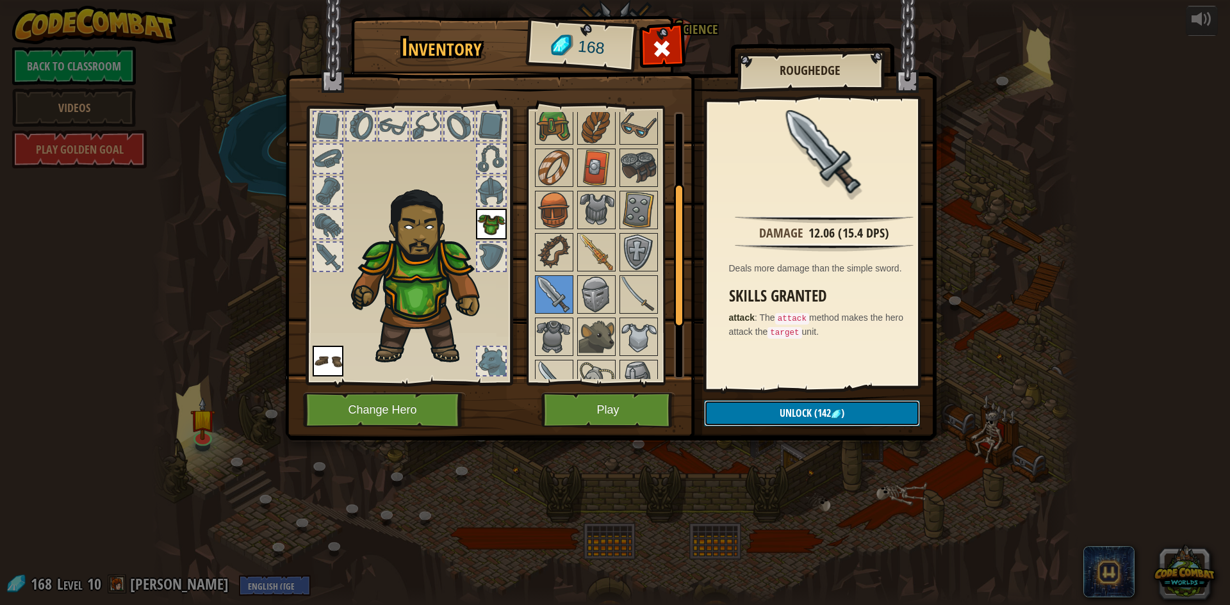
click at [783, 423] on button "Unlock (142 )" at bounding box center [812, 413] width 216 height 26
click at [801, 410] on button "Confirm" at bounding box center [812, 413] width 216 height 26
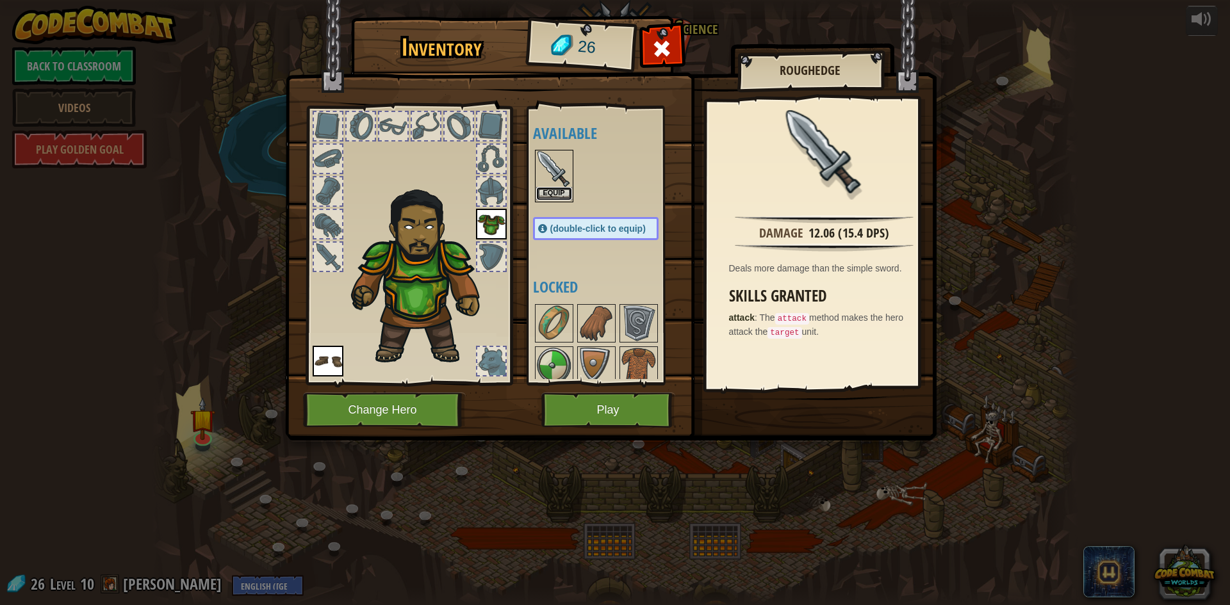
click at [554, 188] on button "Equip" at bounding box center [554, 193] width 36 height 13
click at [554, 304] on div at bounding box center [554, 323] width 38 height 38
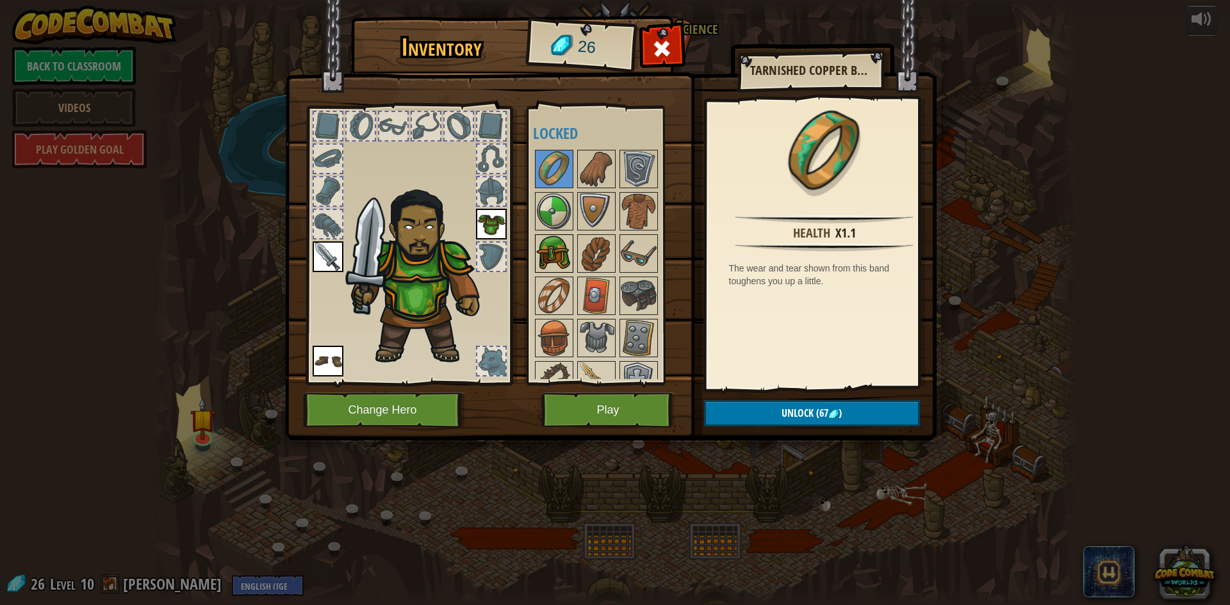
click at [536, 243] on img at bounding box center [554, 254] width 36 height 36
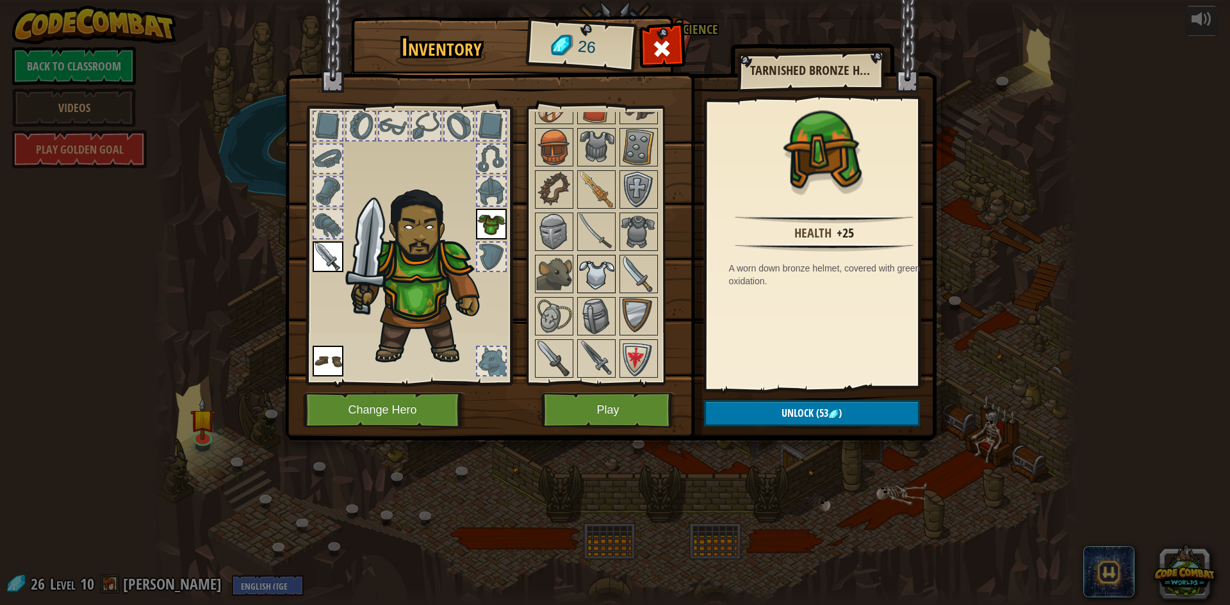
scroll to position [191, 0]
click at [603, 282] on img at bounding box center [596, 274] width 36 height 36
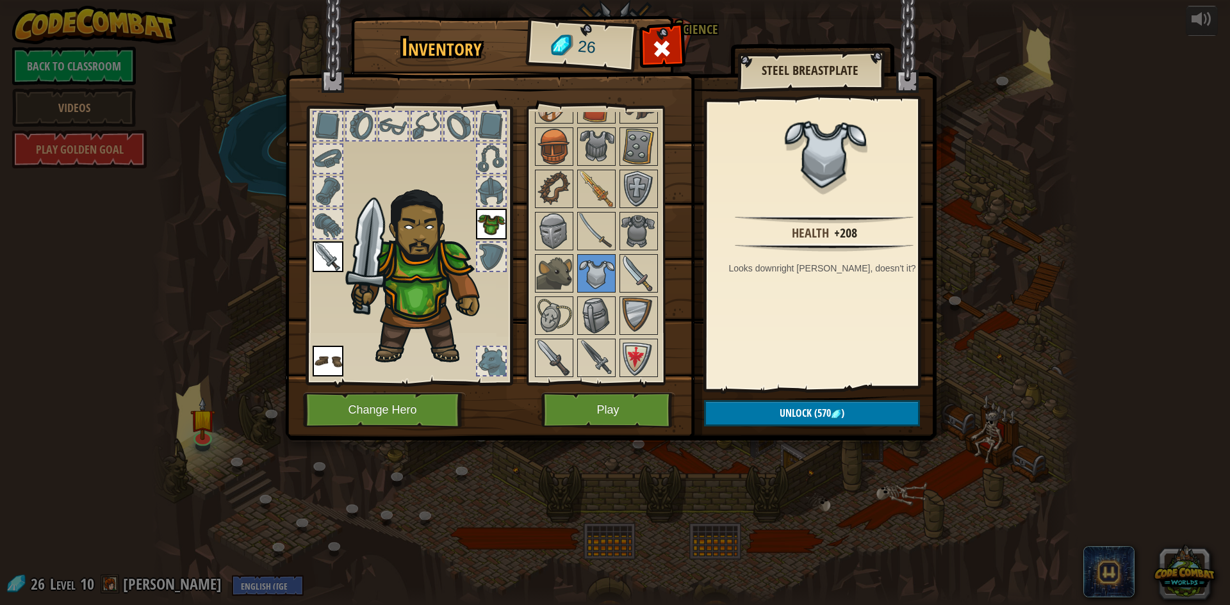
click at [618, 265] on div at bounding box center [608, 167] width 151 height 423
click at [535, 314] on div at bounding box center [554, 315] width 38 height 38
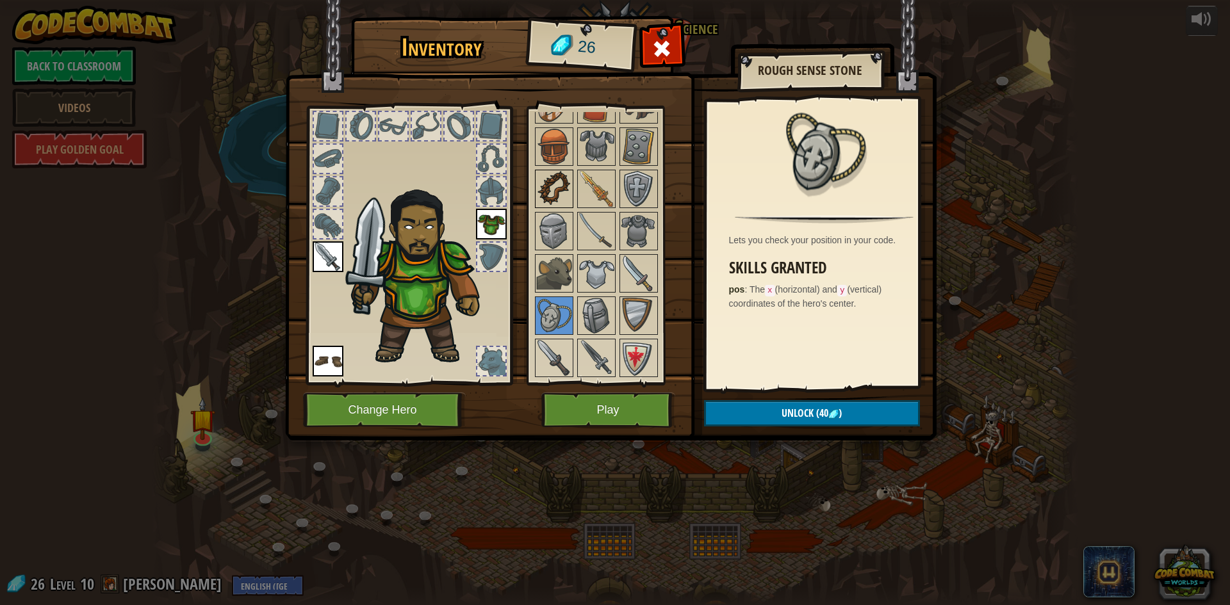
click at [539, 192] on img at bounding box center [554, 189] width 36 height 36
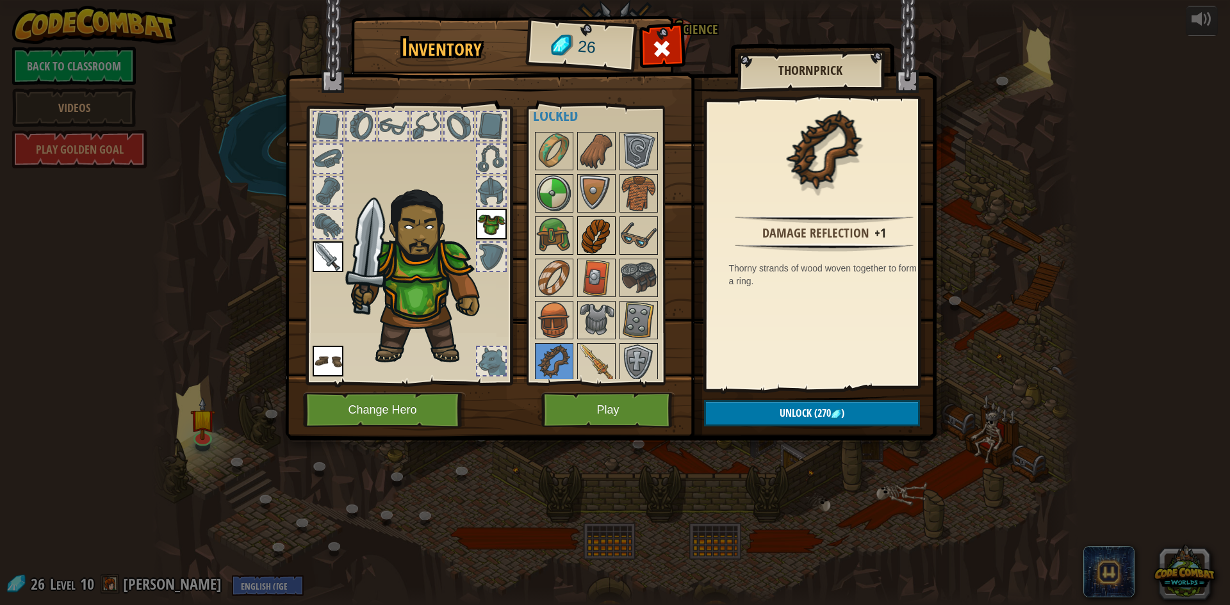
scroll to position [0, 0]
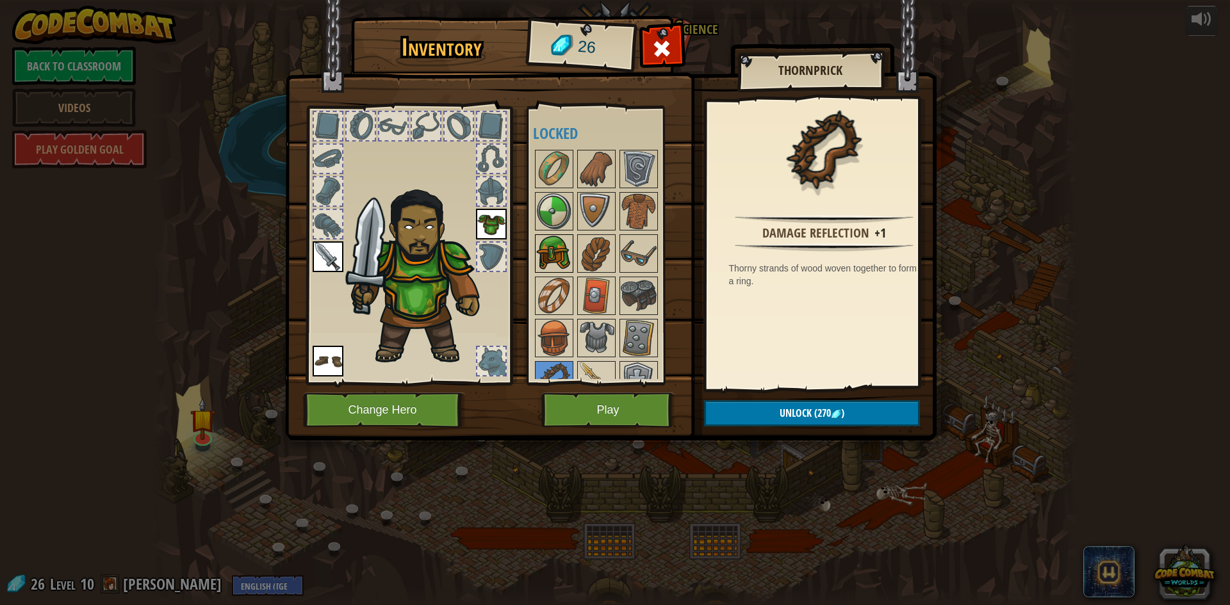
click at [566, 257] on img at bounding box center [554, 254] width 36 height 36
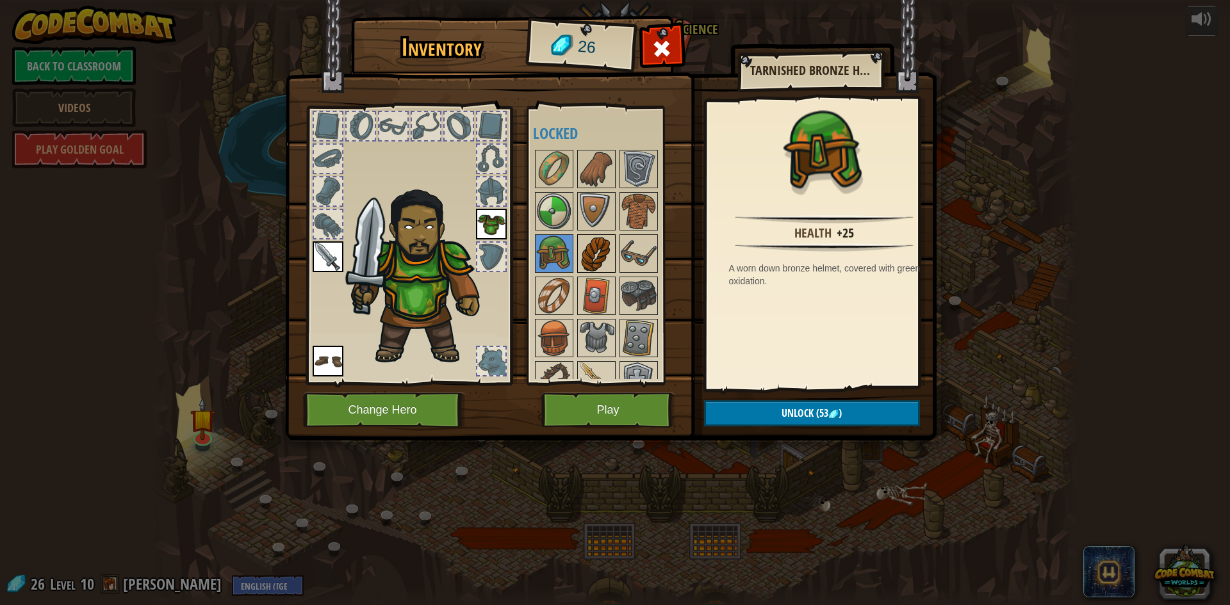
click at [596, 257] on img at bounding box center [596, 254] width 36 height 36
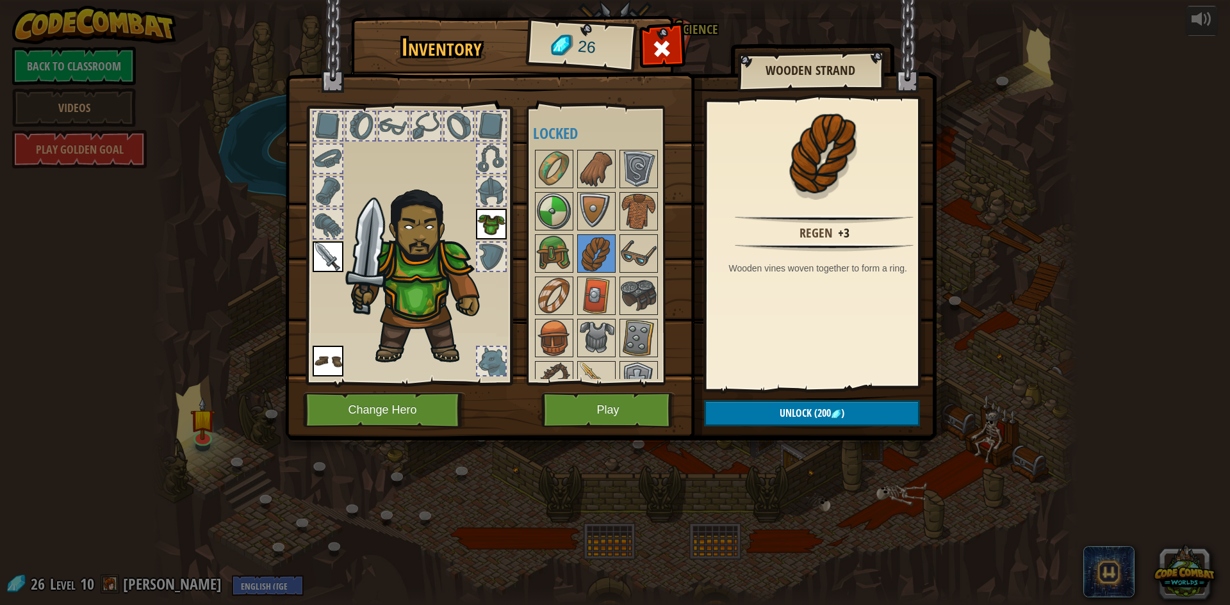
click at [617, 260] on div at bounding box center [608, 359] width 151 height 423
click at [555, 207] on img at bounding box center [554, 211] width 36 height 36
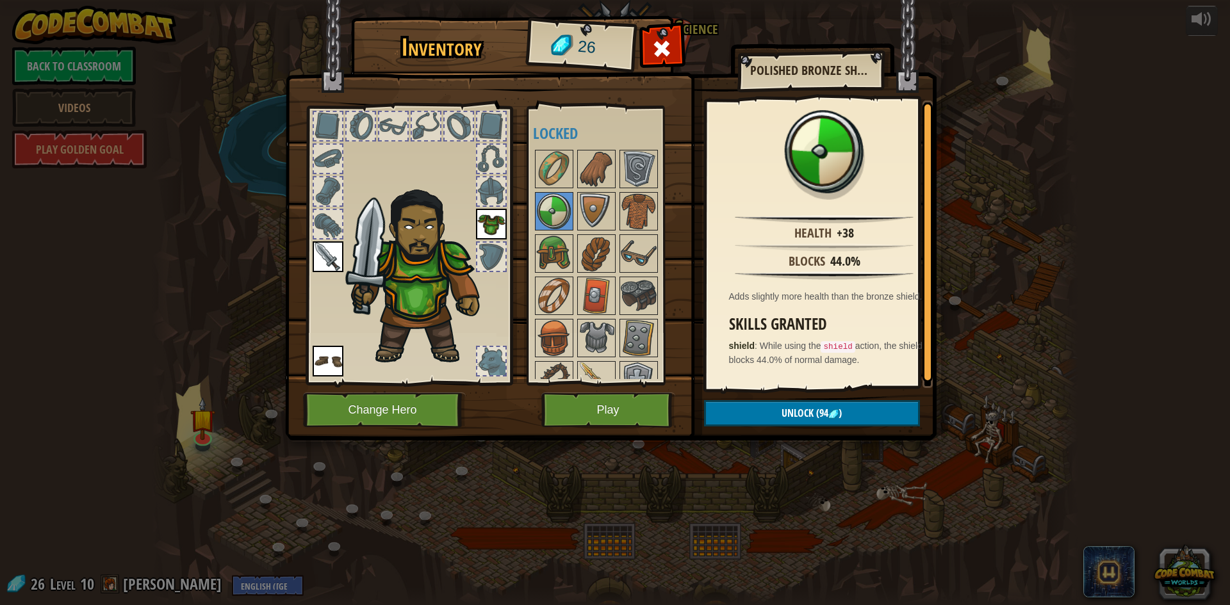
click at [575, 207] on div at bounding box center [608, 359] width 151 height 423
click at [616, 414] on button "Play" at bounding box center [608, 410] width 134 height 35
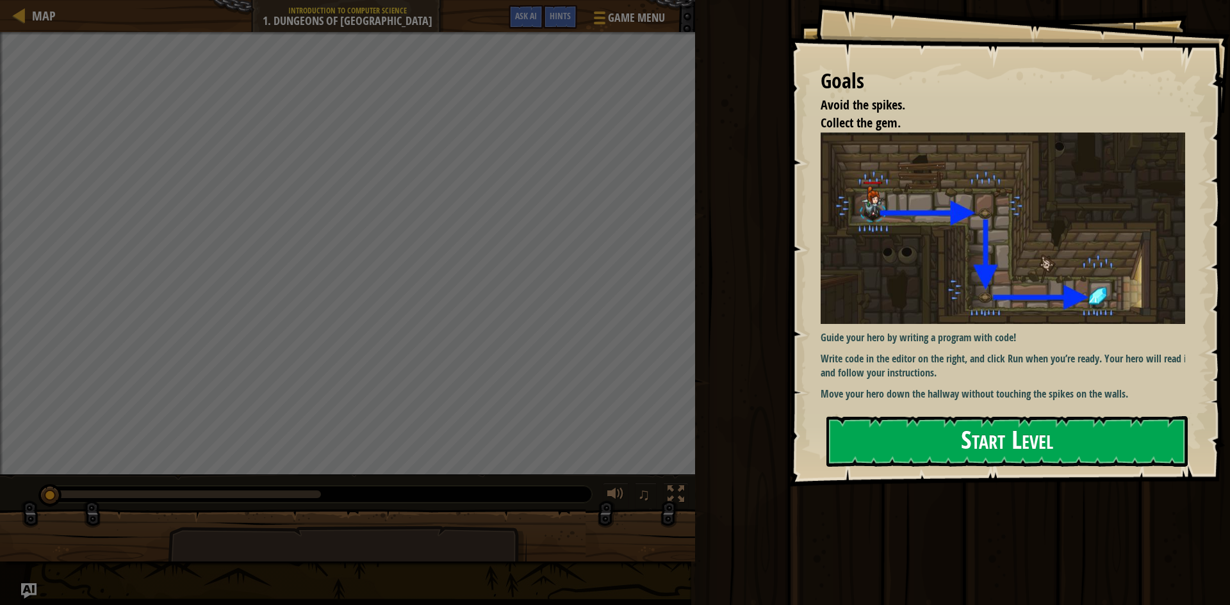
click at [959, 431] on button "Start Level" at bounding box center [1006, 441] width 361 height 51
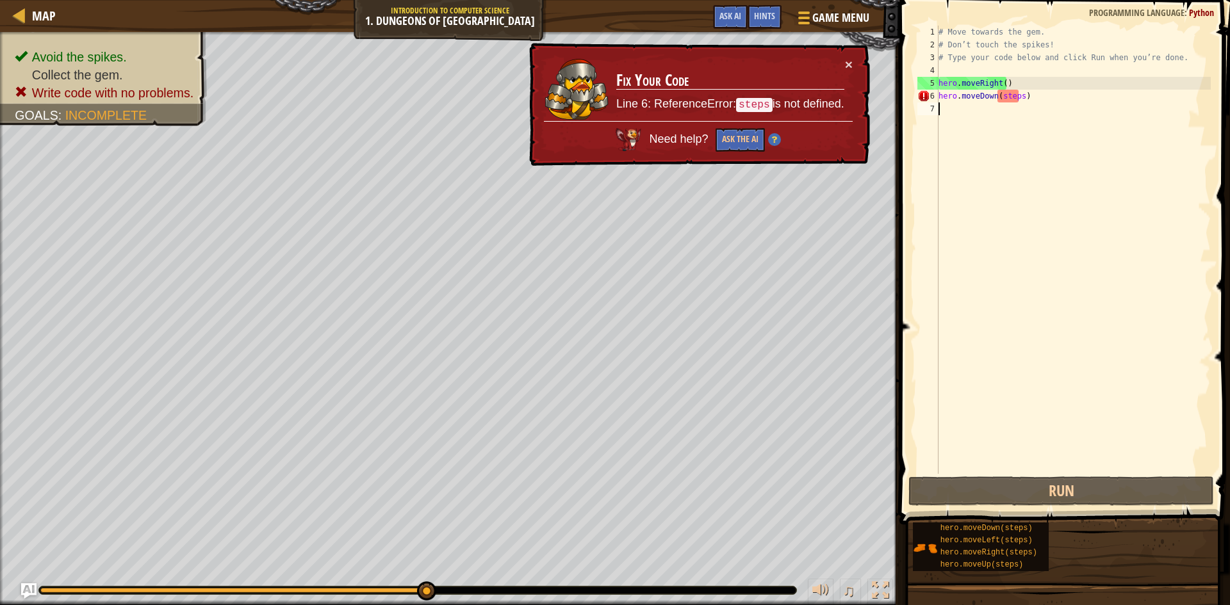
click at [1030, 105] on div "# Move towards the gem. # Don’t touch the spikes! # Type your code below and cl…" at bounding box center [1073, 263] width 275 height 474
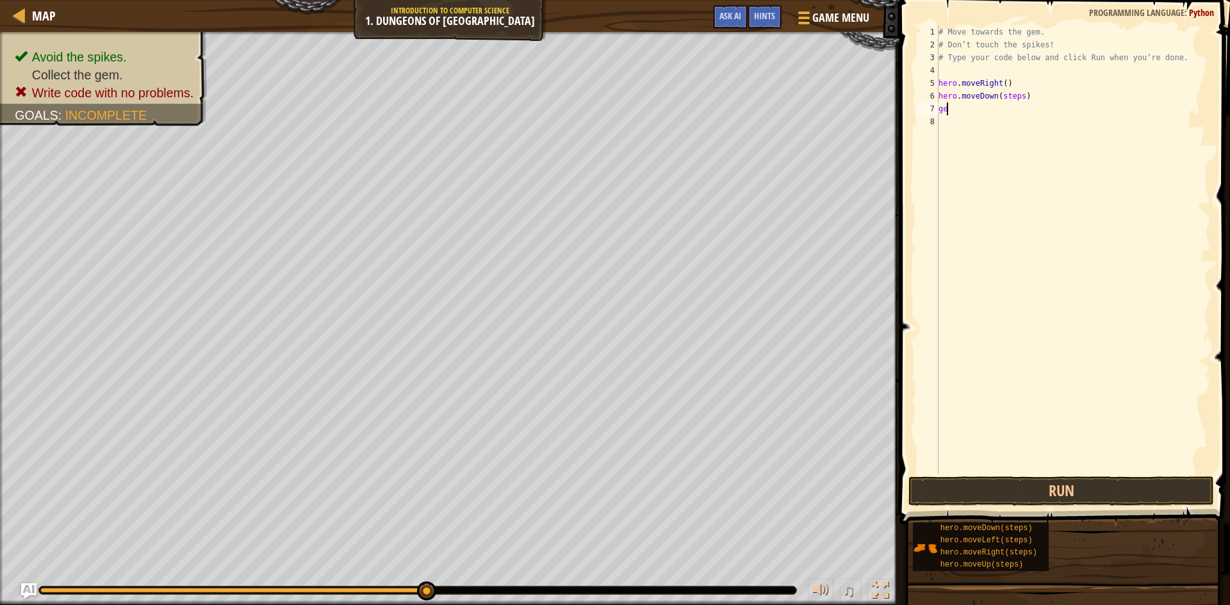
scroll to position [6, 0]
type textarea "g"
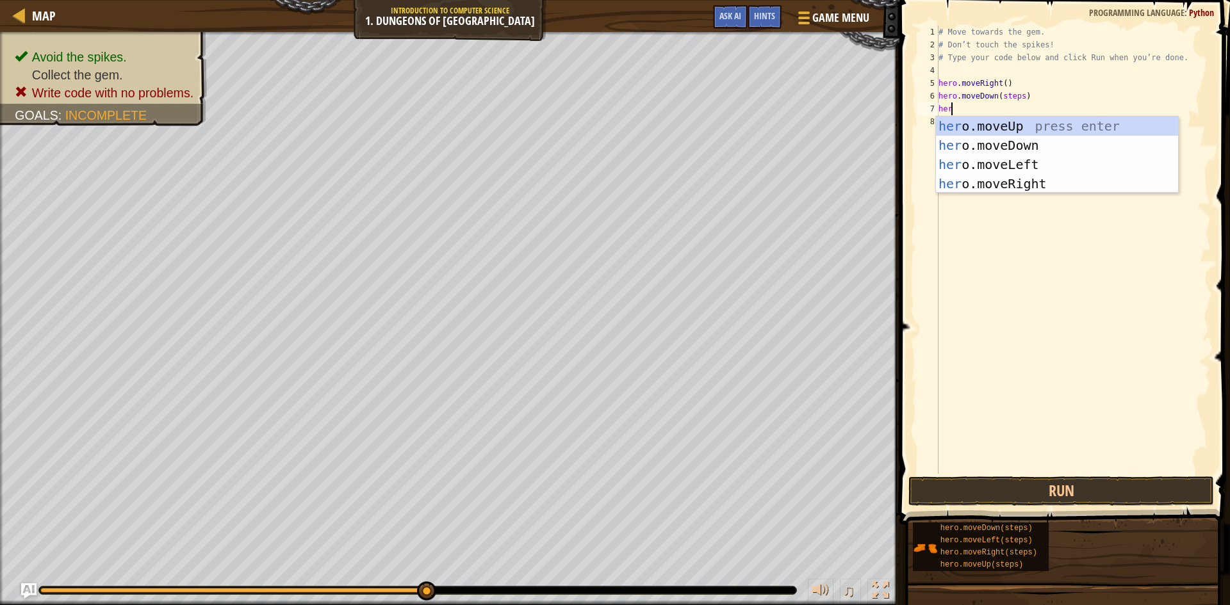
scroll to position [6, 1]
type textarea "hero"
click at [993, 140] on div "hero .moveUp press enter hero .moveDown press enter hero .moveLeft press enter …" at bounding box center [1057, 174] width 242 height 115
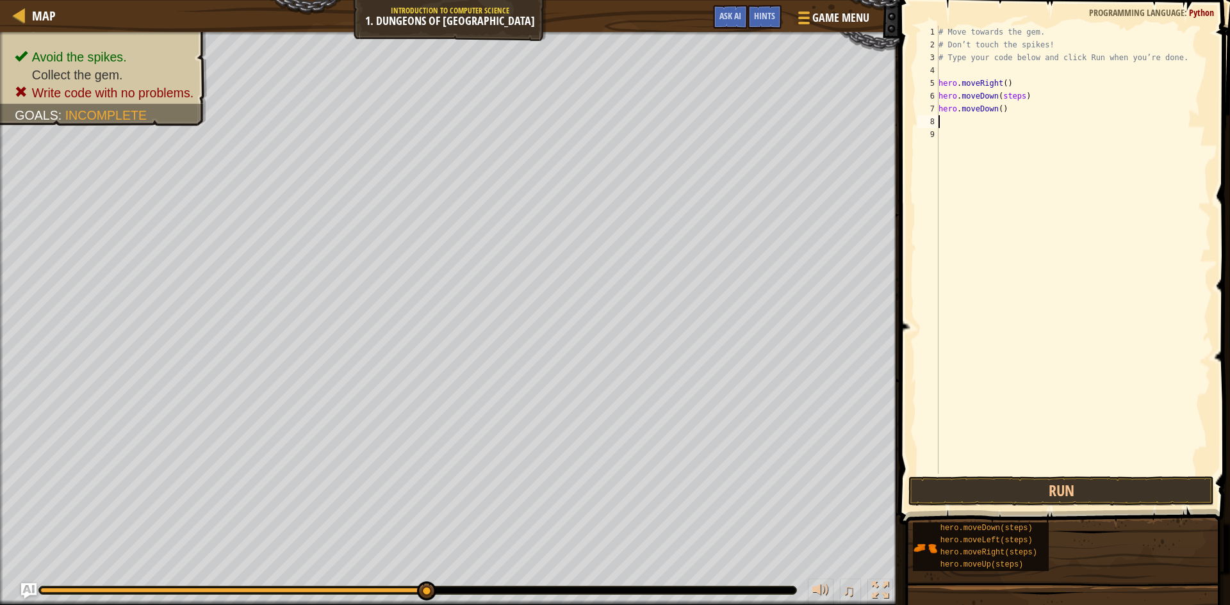
scroll to position [6, 0]
click at [982, 492] on button "Run" at bounding box center [1060, 490] width 305 height 29
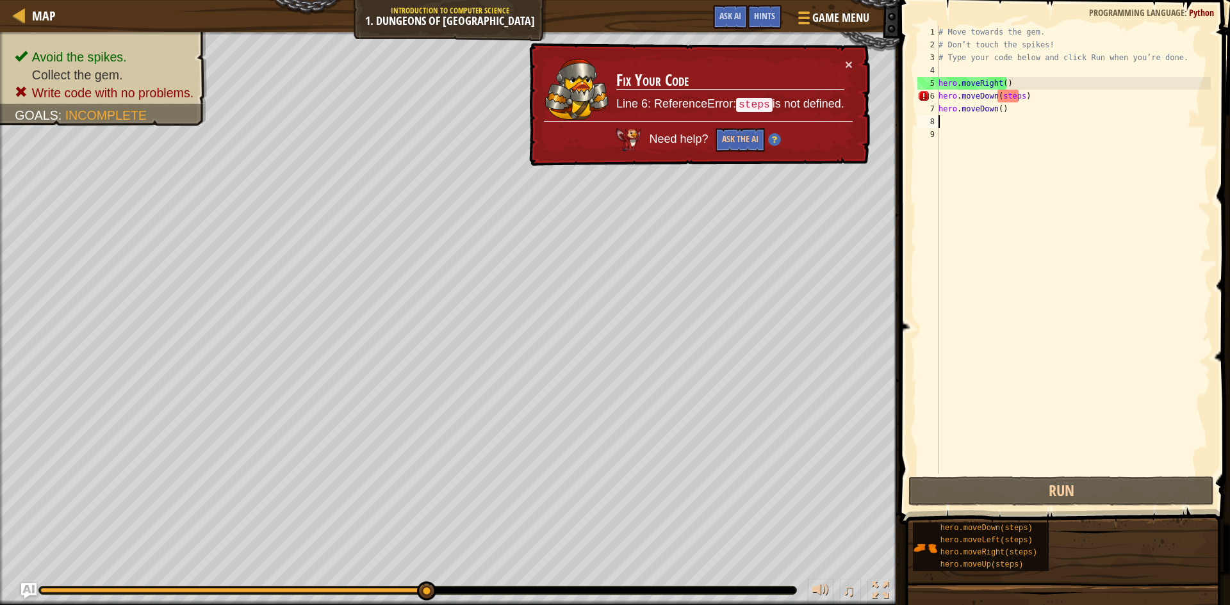
type textarea "h"
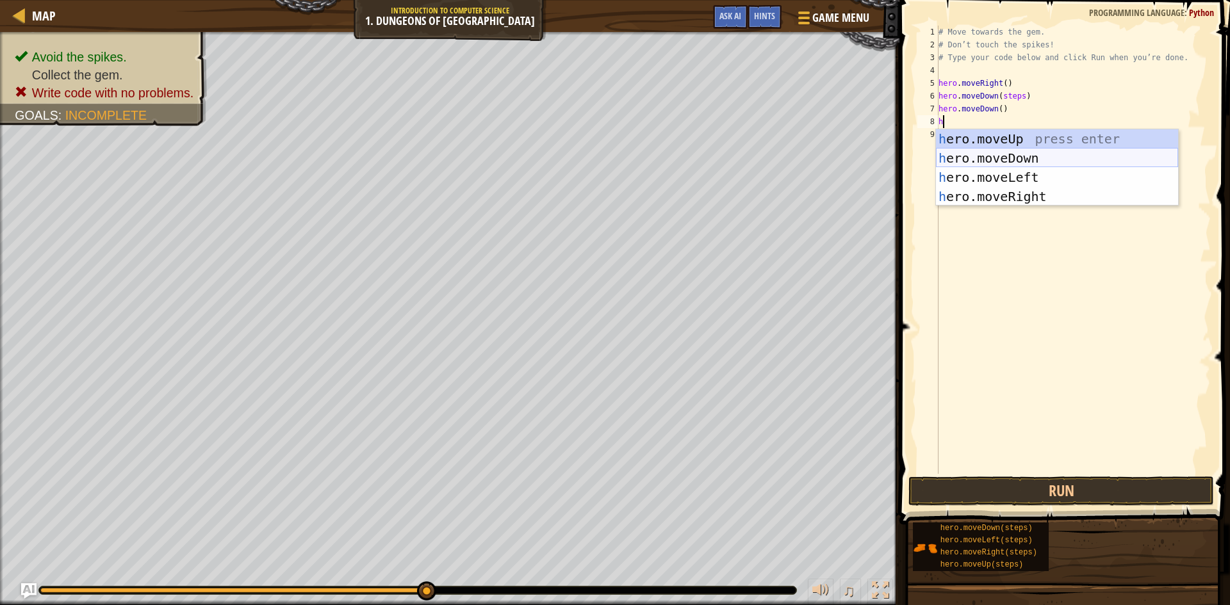
click at [1025, 157] on div "h ero.moveUp press enter h ero.moveDown press enter h ero.moveLeft press enter …" at bounding box center [1057, 186] width 242 height 115
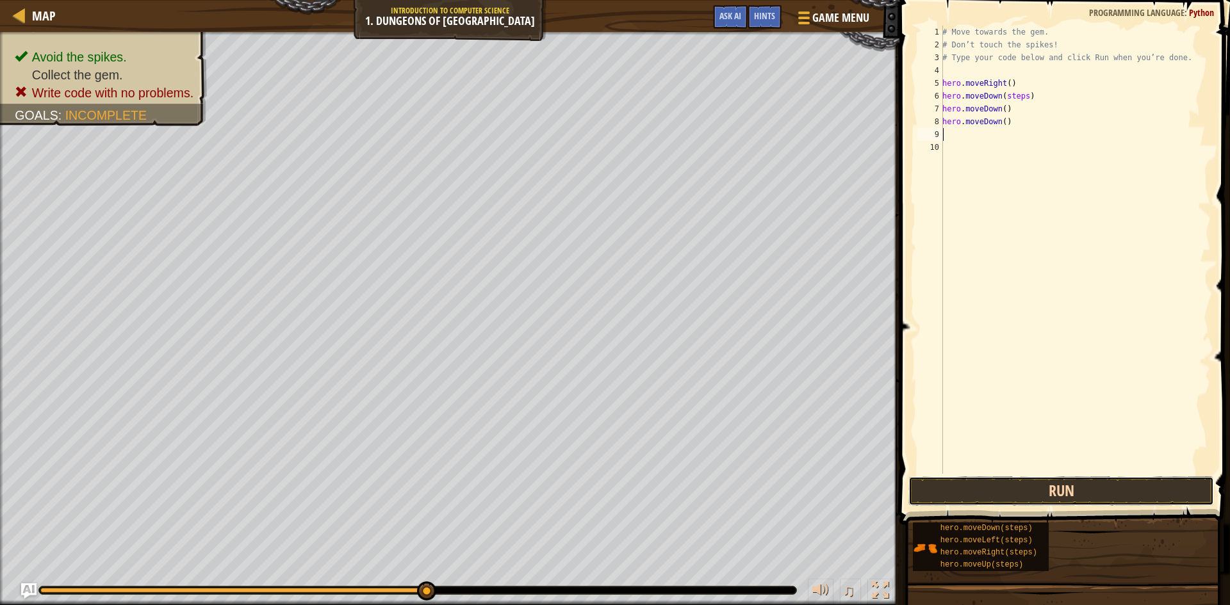
click at [1039, 498] on button "Run" at bounding box center [1060, 490] width 305 height 29
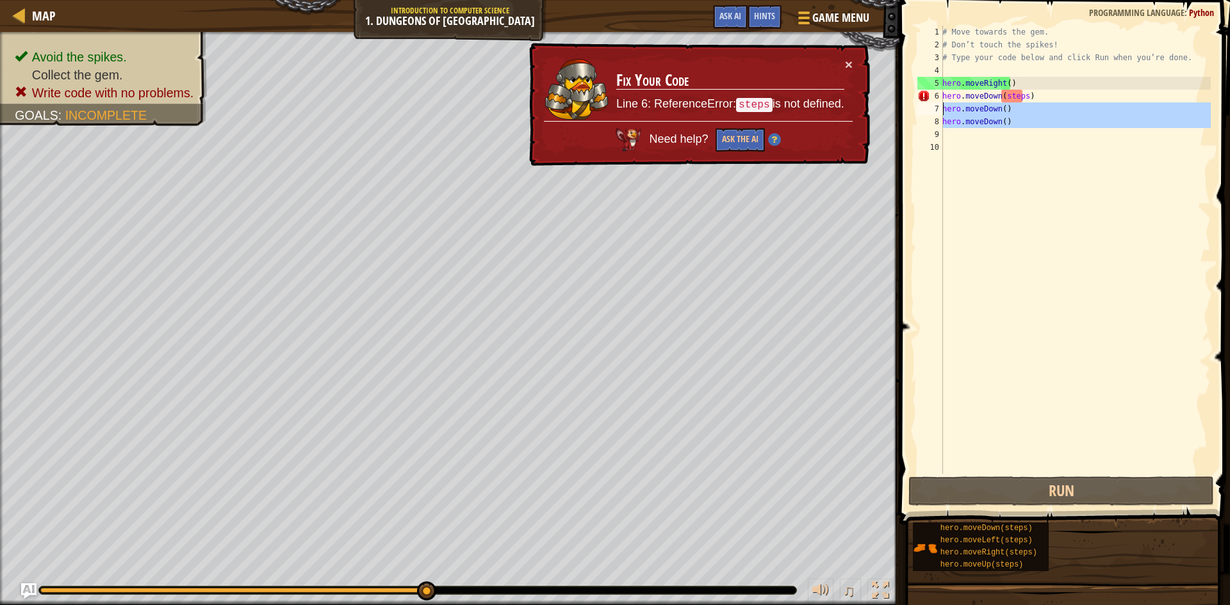
drag, startPoint x: 1014, startPoint y: 131, endPoint x: 920, endPoint y: 103, distance: 98.9
click at [920, 103] on div "1 2 3 4 5 6 7 8 9 10 # Move towards the gem. # Don’t touch the spikes! # Type y…" at bounding box center [1062, 250] width 296 height 448
click at [1023, 103] on div "# Move towards the gem. # Don’t touch the spikes! # Type your code below and cl…" at bounding box center [1074, 250] width 271 height 448
click at [1001, 108] on div "# Move towards the gem. # Don’t touch the spikes! # Type your code below and cl…" at bounding box center [1074, 263] width 271 height 474
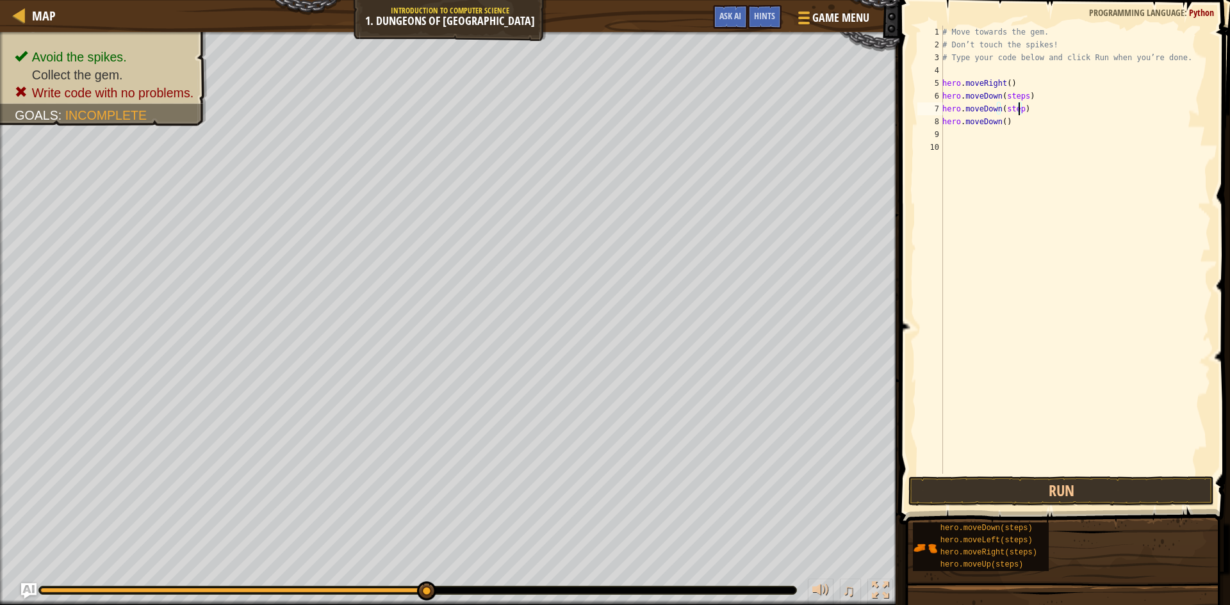
type textarea "hero.moveDown(steps)"
click at [1034, 130] on div "# Move towards the gem. # Don’t touch the spikes! # Type your code below and cl…" at bounding box center [1074, 263] width 271 height 474
click at [1033, 116] on div "# Move towards the gem. # Don’t touch the spikes! # Type your code below and cl…" at bounding box center [1074, 263] width 271 height 474
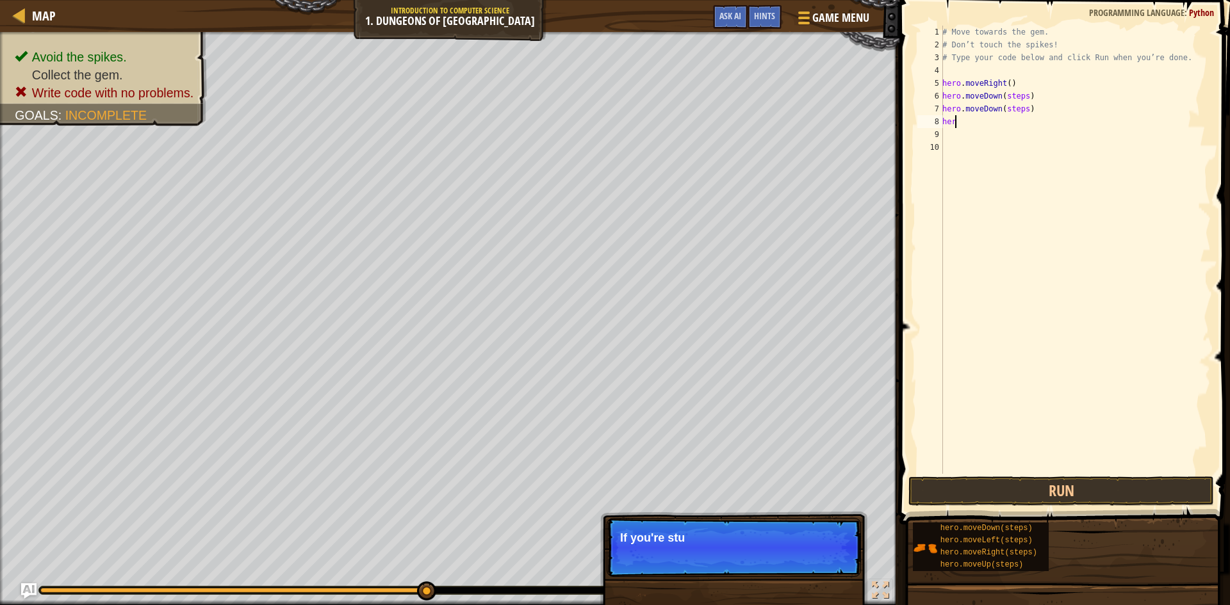
type textarea "h"
click at [1061, 488] on button "Run" at bounding box center [1060, 490] width 305 height 29
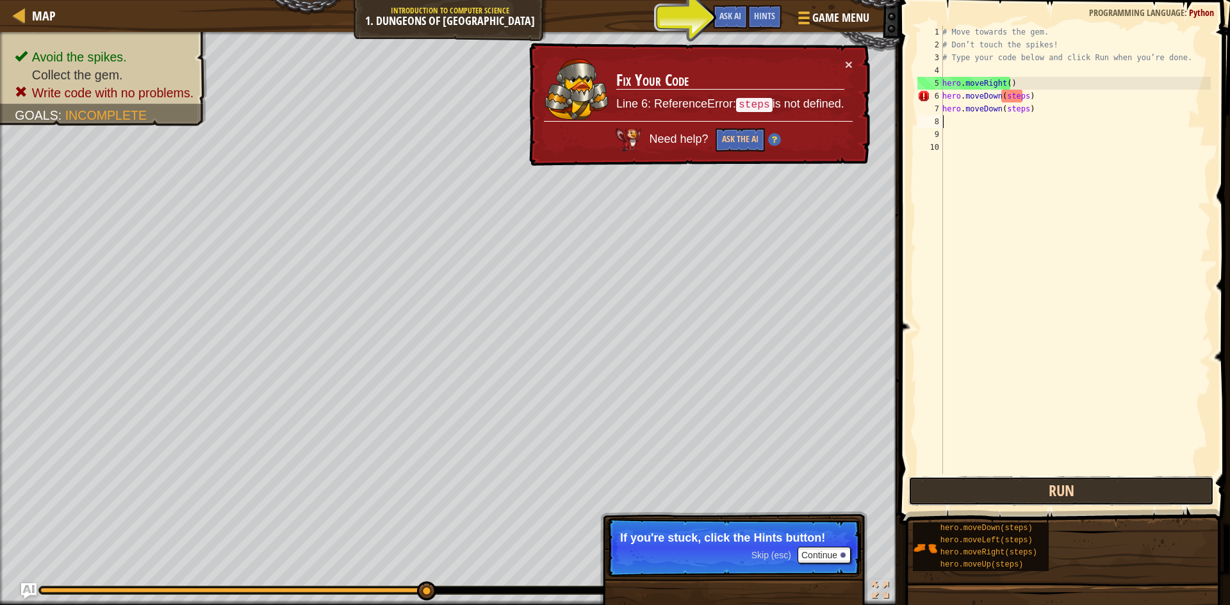
click at [1050, 485] on button "Run" at bounding box center [1060, 490] width 305 height 29
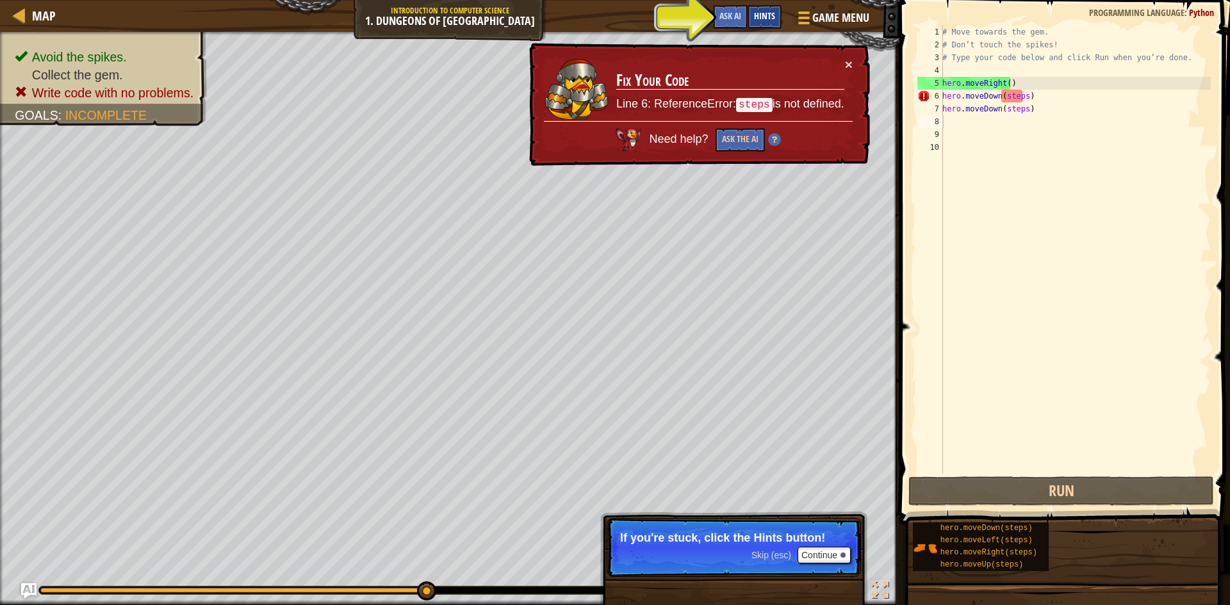
click at [749, 16] on div "Hints" at bounding box center [764, 17] width 34 height 24
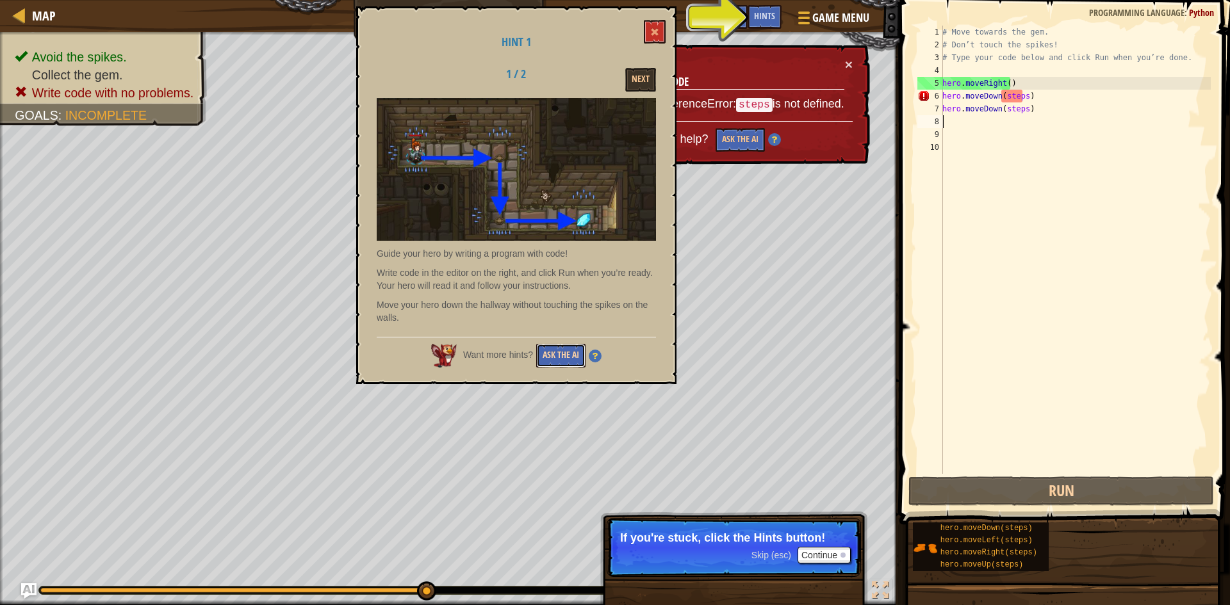
click at [557, 351] on button "Ask the AI" at bounding box center [560, 356] width 49 height 24
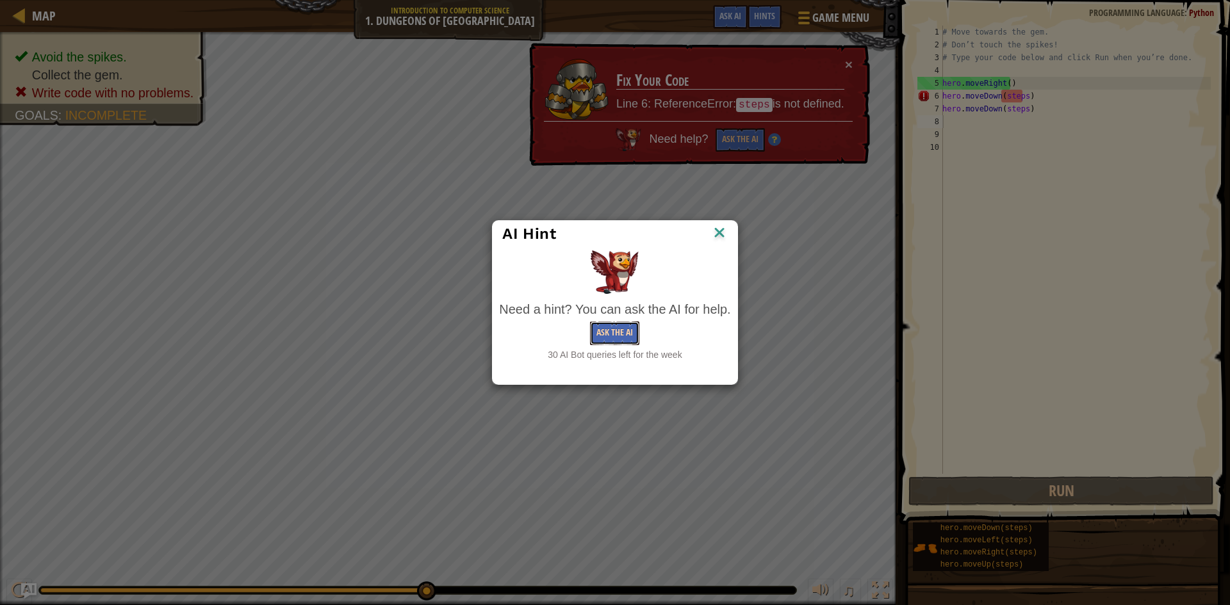
click at [605, 323] on button "Ask the AI" at bounding box center [614, 333] width 49 height 24
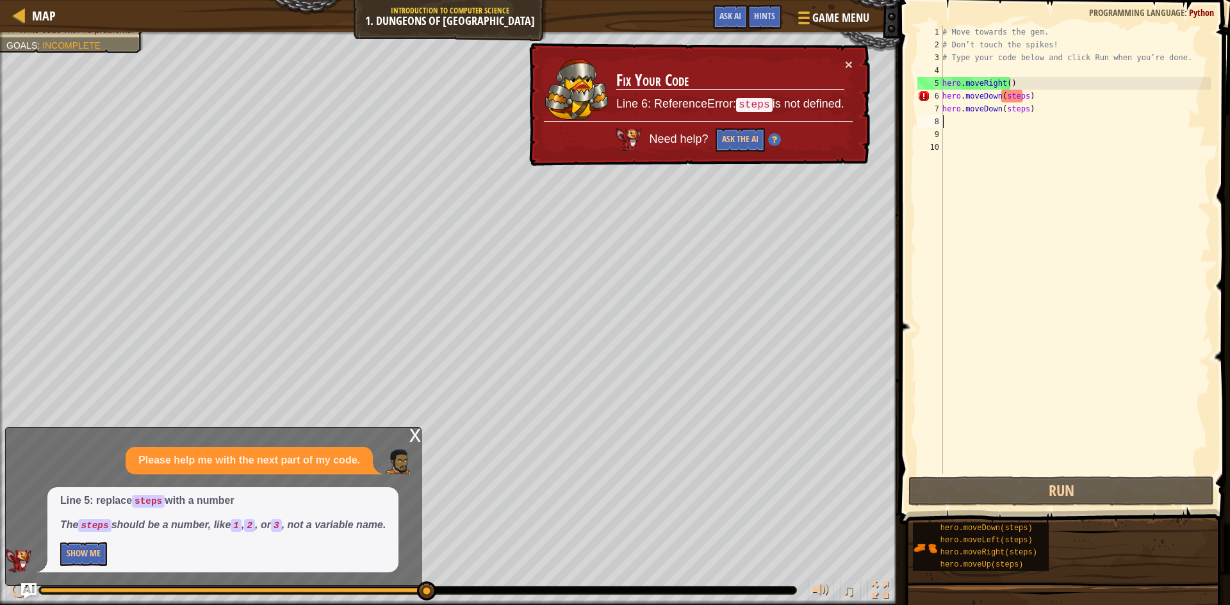
click at [1018, 177] on div "# Move towards the gem. # Don’t touch the spikes! # Type your code below and cl…" at bounding box center [1074, 263] width 271 height 474
click at [974, 141] on div "# Move towards the gem. # Don’t touch the spikes! # Type your code below and cl…" at bounding box center [1074, 263] width 271 height 474
click at [952, 132] on div "# Move towards the gem. # Don’t touch the spikes! # Type your code below and cl…" at bounding box center [1074, 263] width 271 height 474
click at [954, 130] on div "# Move towards the gem. # Don’t touch the spikes! # Type your code below and cl…" at bounding box center [1074, 263] width 271 height 474
drag, startPoint x: 939, startPoint y: 128, endPoint x: 929, endPoint y: 137, distance: 14.1
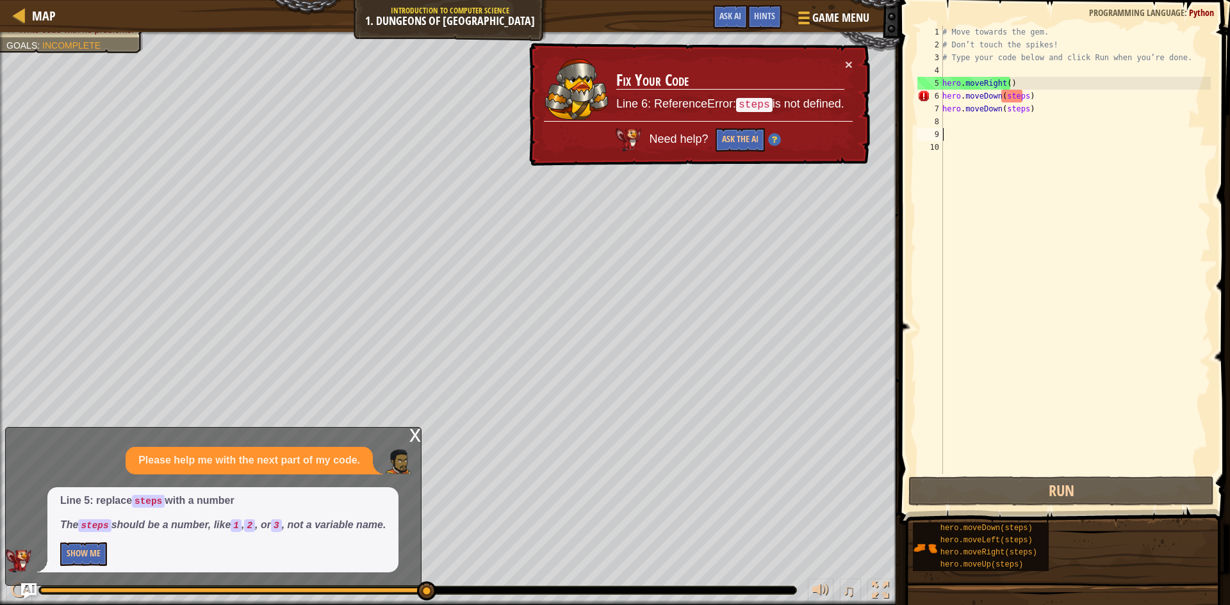
click at [929, 137] on div "1 2 3 4 5 6 7 8 9 10 # Move towards the gem. # Don’t touch the spikes! # Type y…" at bounding box center [1062, 250] width 296 height 448
click at [956, 116] on div "# Move towards the gem. # Don’t touch the spikes! # Type your code below and cl…" at bounding box center [1074, 250] width 271 height 448
click at [959, 111] on div "# Move towards the gem. # Don’t touch the spikes! # Type your code below and cl…" at bounding box center [1074, 263] width 271 height 474
click at [1021, 111] on div "# Move towards the gem. # Don’t touch the spikes! # Type your code below and cl…" at bounding box center [1074, 263] width 271 height 474
click at [1021, 112] on div "# Move towards the gem. # Don’t touch the spikes! # Type your code below and cl…" at bounding box center [1074, 263] width 271 height 474
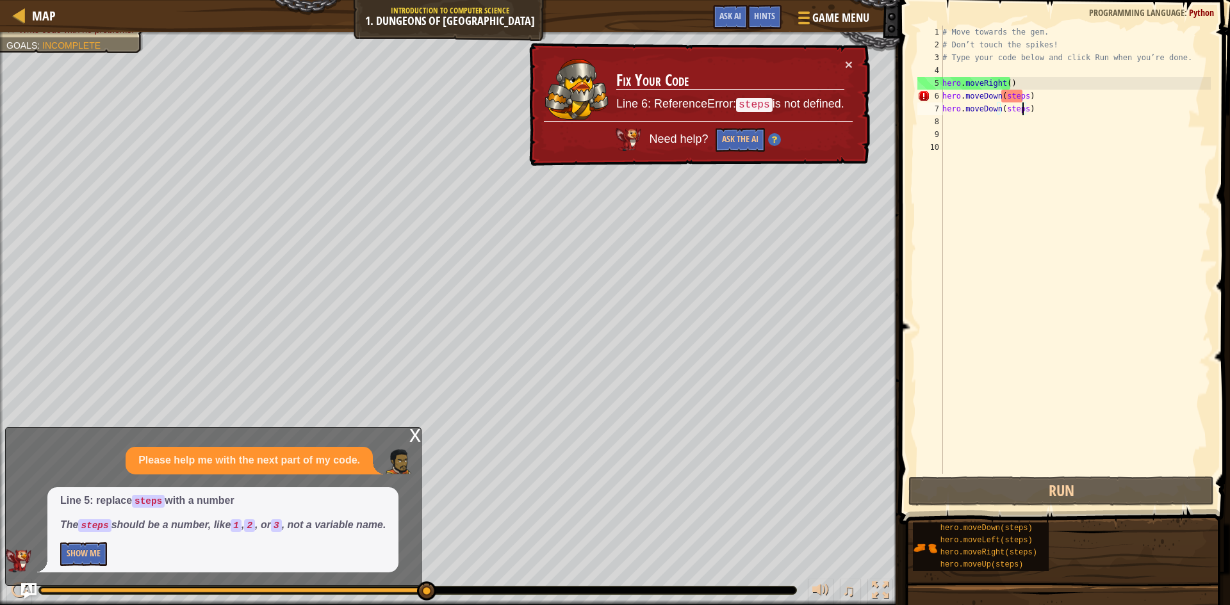
click at [1021, 112] on div "# Move towards the gem. # Don’t touch the spikes! # Type your code below and cl…" at bounding box center [1074, 263] width 271 height 474
click at [1021, 112] on div "# Move towards the gem. # Don’t touch the spikes! # Type your code below and cl…" at bounding box center [1074, 250] width 271 height 448
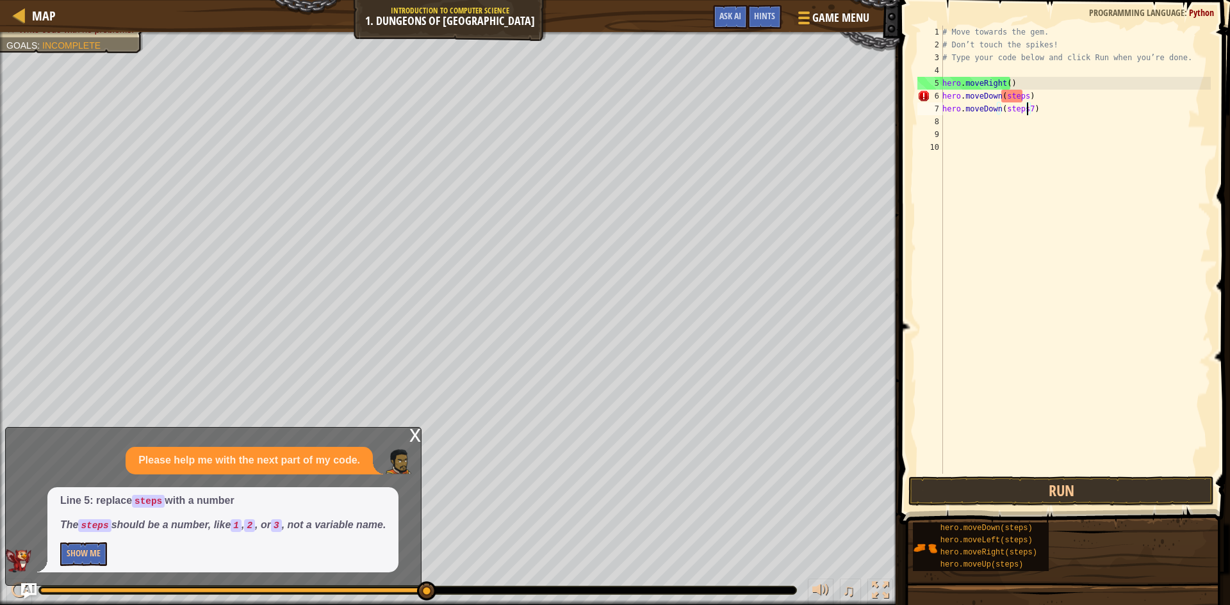
scroll to position [6, 7]
click at [1020, 481] on button "Run" at bounding box center [1060, 490] width 305 height 29
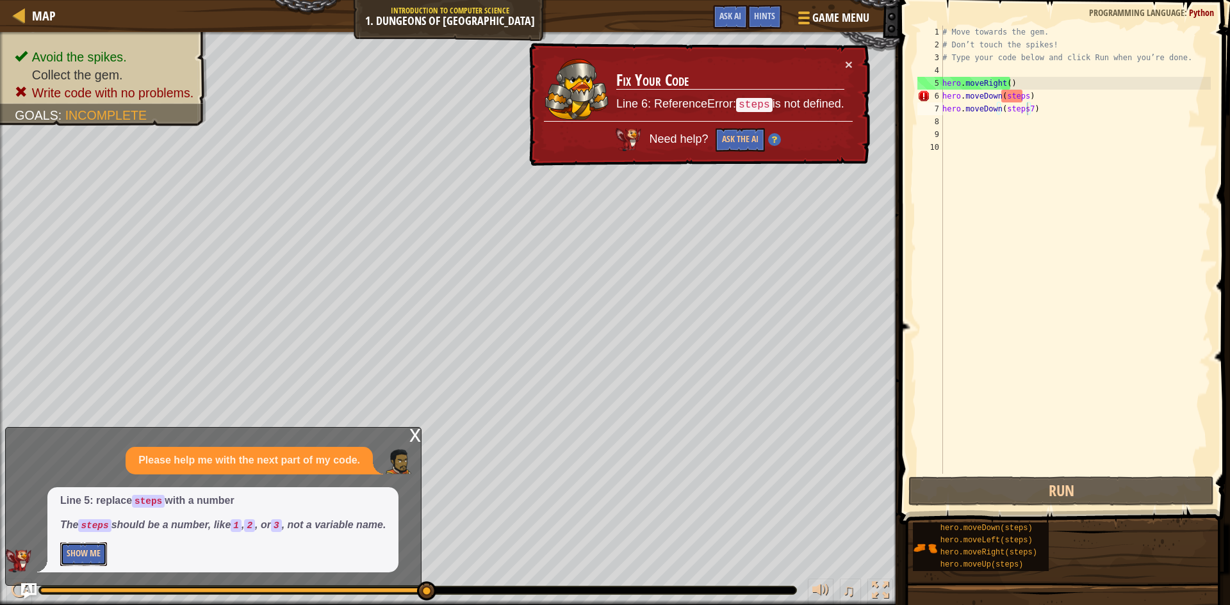
click at [90, 556] on button "Show Me" at bounding box center [83, 554] width 47 height 24
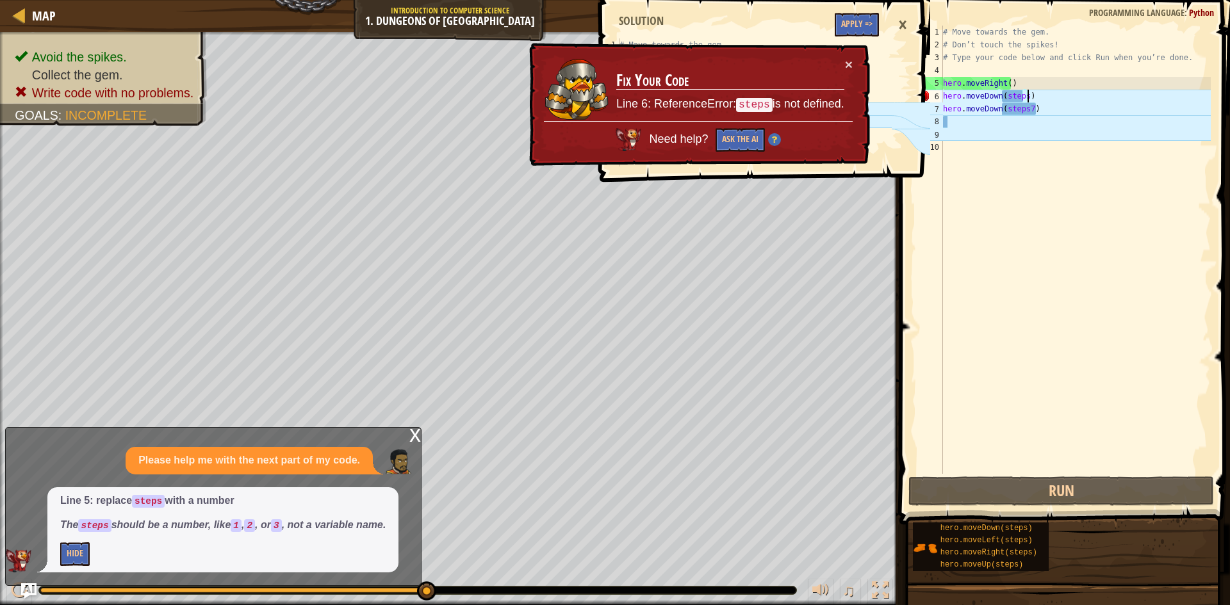
click at [1066, 99] on div "# Move towards the gem. # Don’t touch the spikes! # Type your code below and cl…" at bounding box center [1075, 263] width 270 height 474
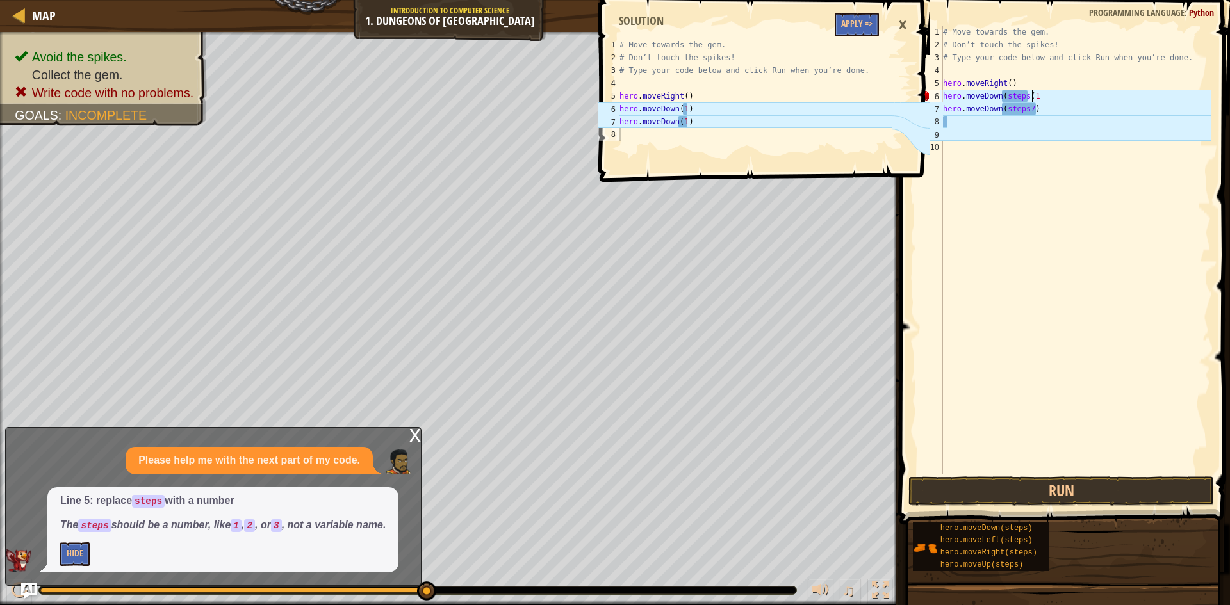
type textarea "hero.moveDown(steps(1)"
click at [1050, 115] on div "# Move towards the gem. # Don’t touch the spikes! # Type your code below and cl…" at bounding box center [1075, 263] width 270 height 474
click at [1046, 105] on div "# Move towards the gem. # Don’t touch the spikes! # Type your code below and cl…" at bounding box center [1075, 263] width 270 height 474
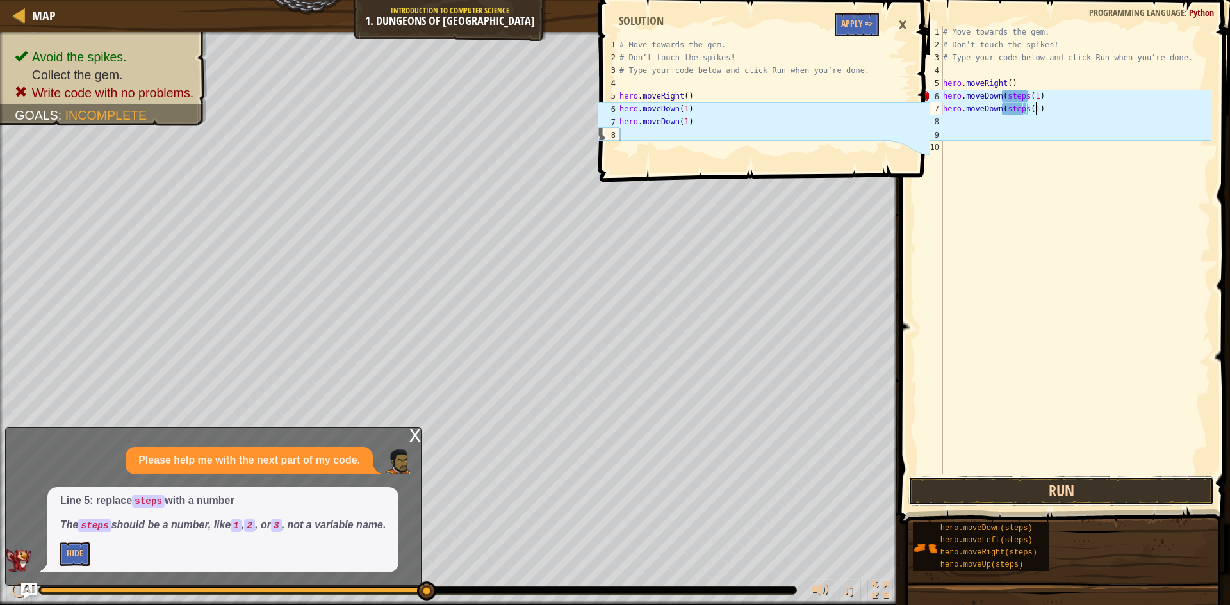
click at [1067, 494] on button "Run" at bounding box center [1060, 490] width 305 height 29
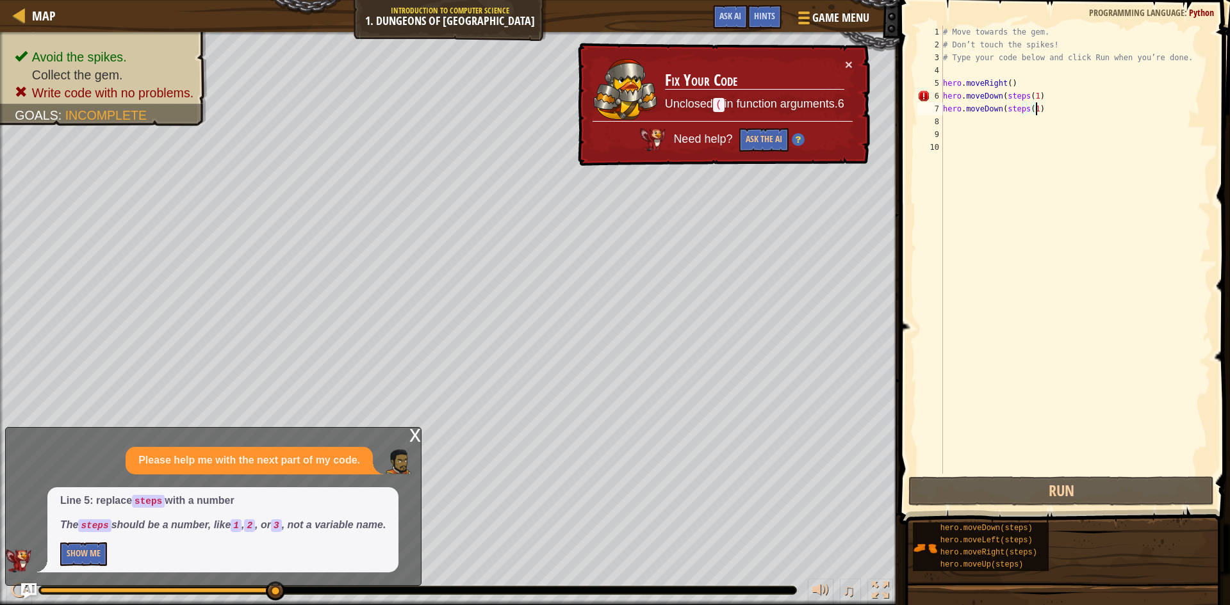
click at [1023, 109] on div "# Move towards the gem. # Don’t touch the spikes! # Type your code below and cl…" at bounding box center [1075, 263] width 270 height 474
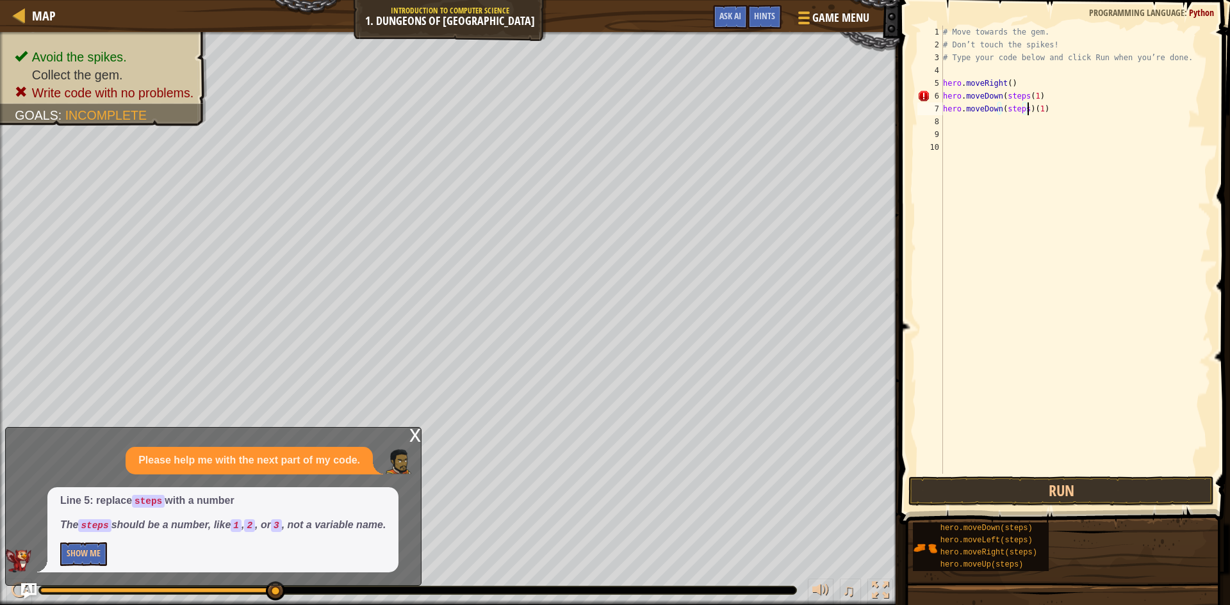
scroll to position [6, 8]
type textarea "hero.moveDown(steps)(1)"
click at [1061, 492] on button "Run" at bounding box center [1060, 490] width 305 height 29
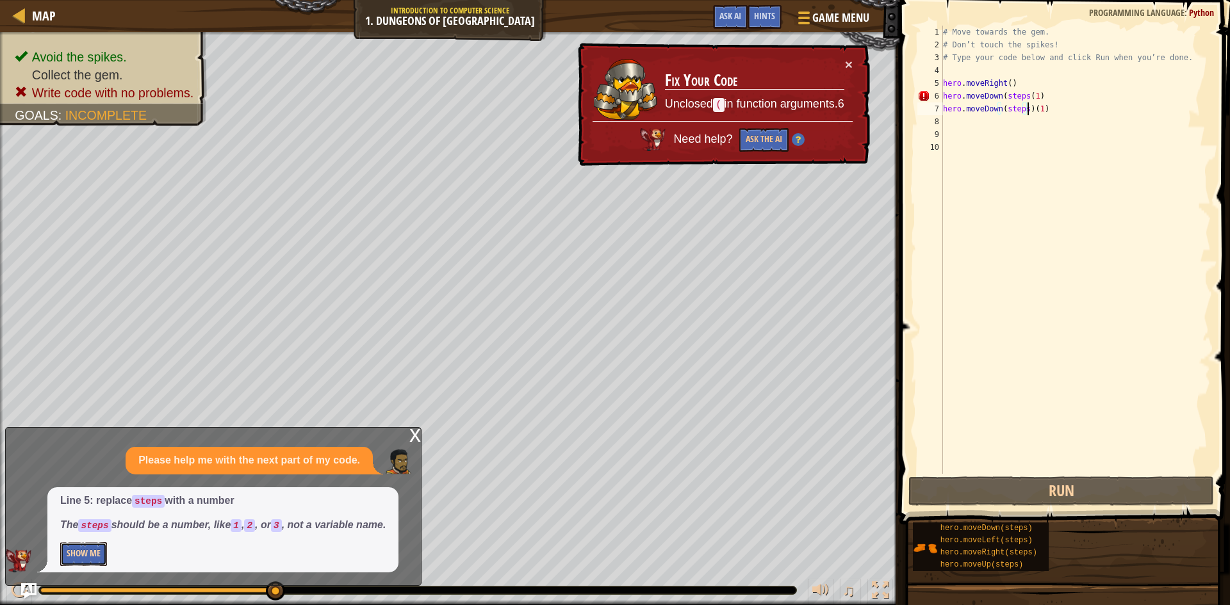
click at [94, 552] on button "Show Me" at bounding box center [83, 554] width 47 height 24
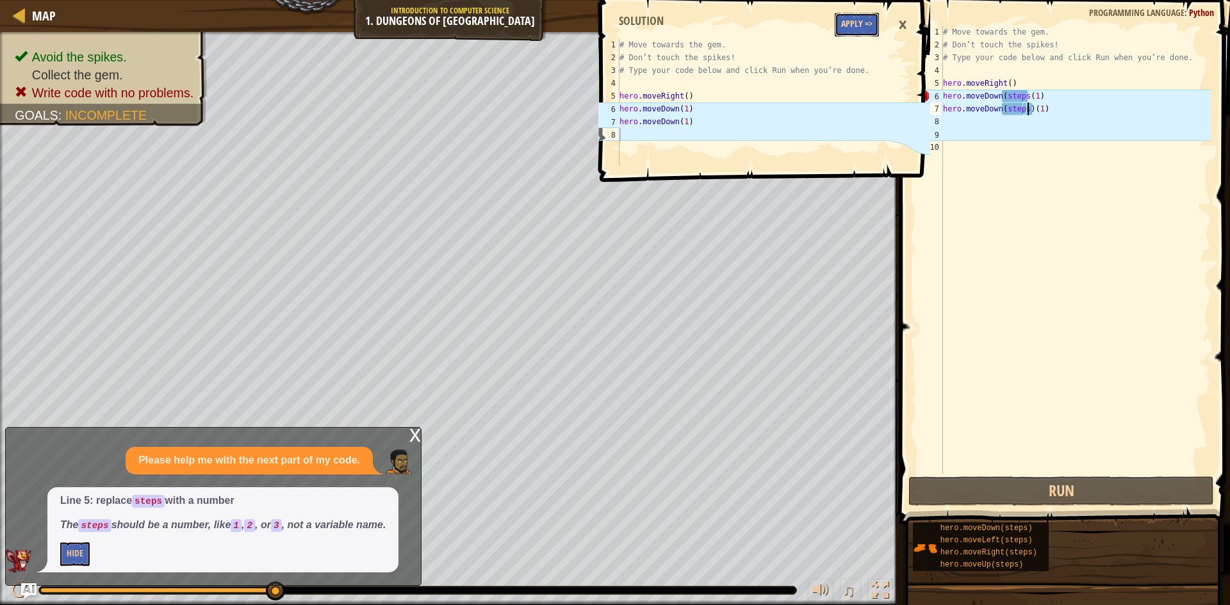
click at [855, 29] on button "Apply =>" at bounding box center [856, 25] width 44 height 24
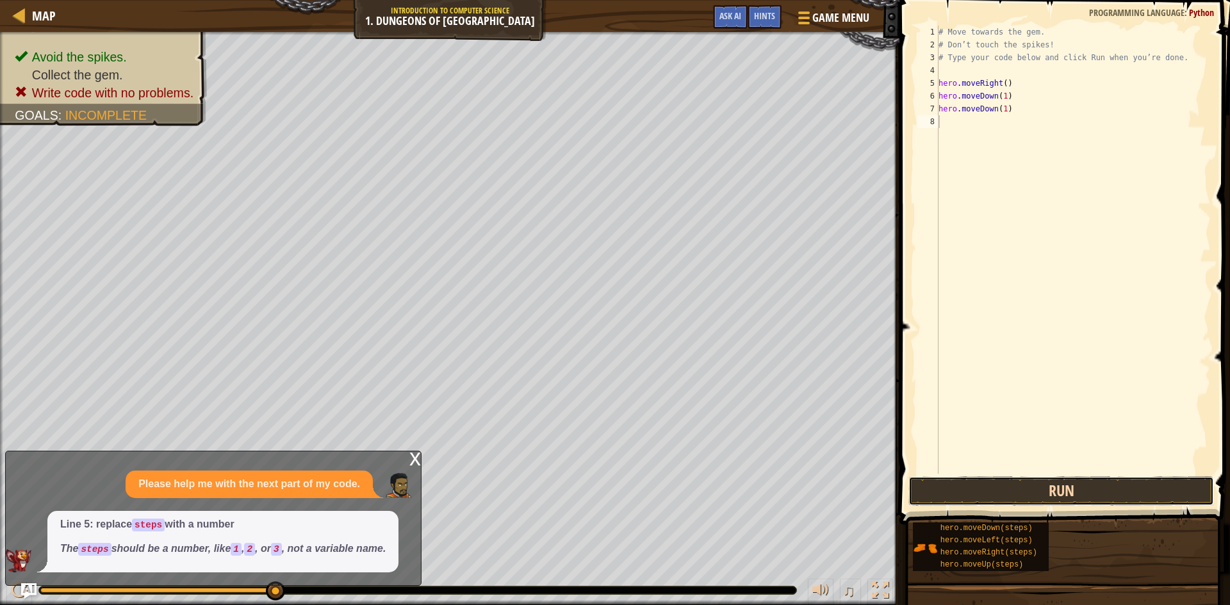
click at [1037, 494] on button "Run" at bounding box center [1060, 490] width 305 height 29
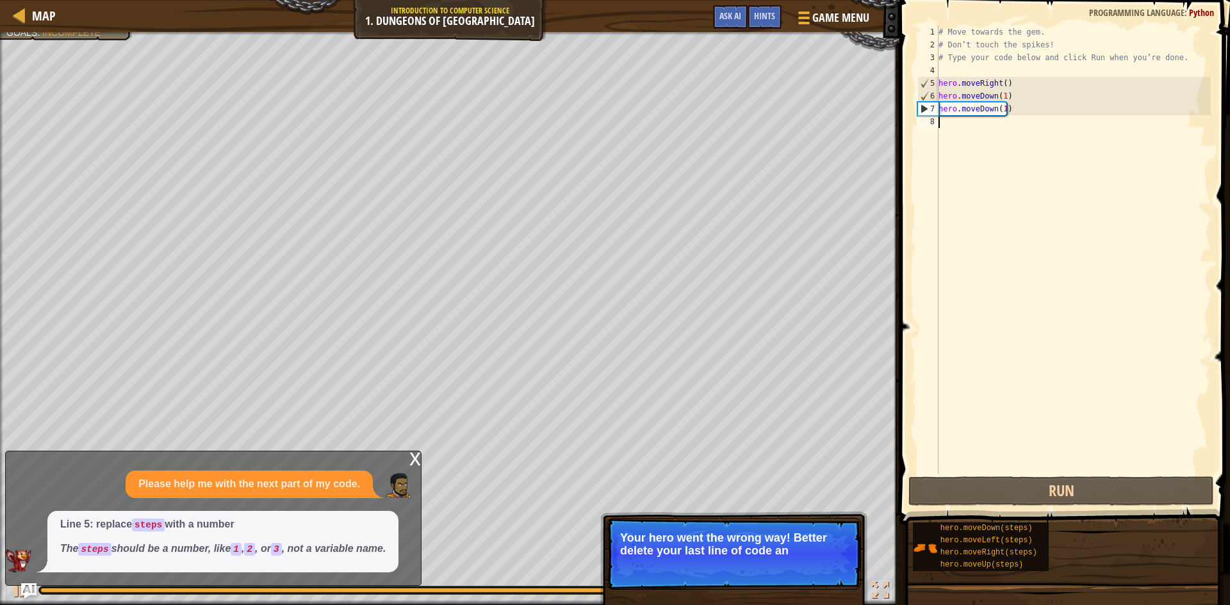
click at [958, 144] on div "# Move towards the gem. # Don’t touch the spikes! # Type your code below and cl…" at bounding box center [1073, 263] width 275 height 474
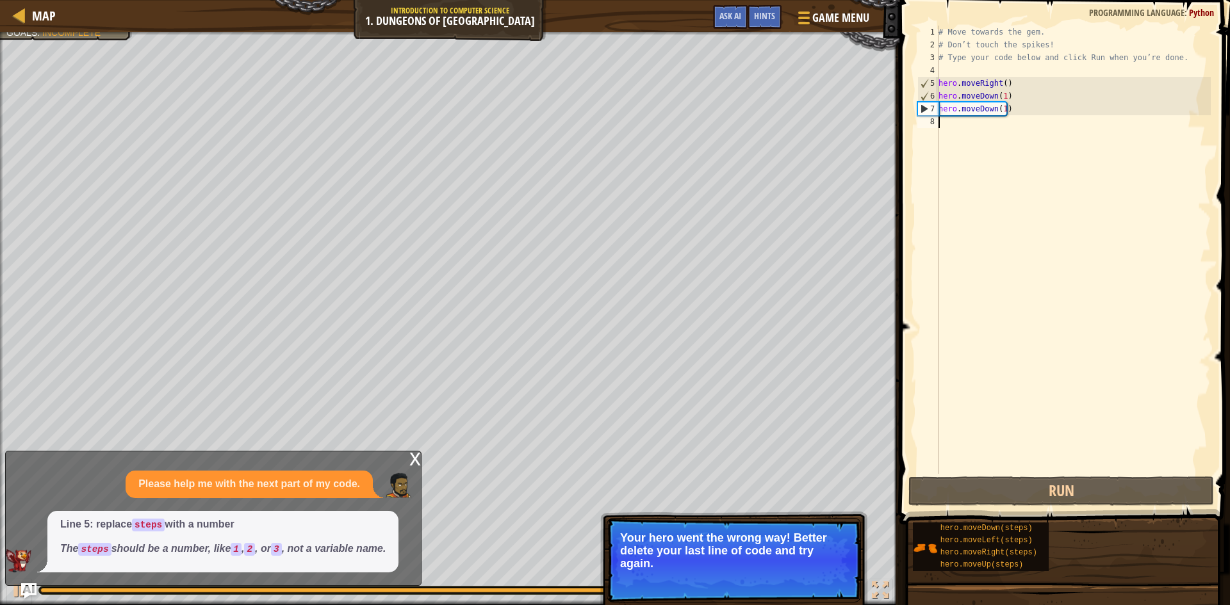
click at [962, 107] on div "# Move towards the gem. # Don’t touch the spikes! # Type your code below and cl…" at bounding box center [1073, 263] width 275 height 474
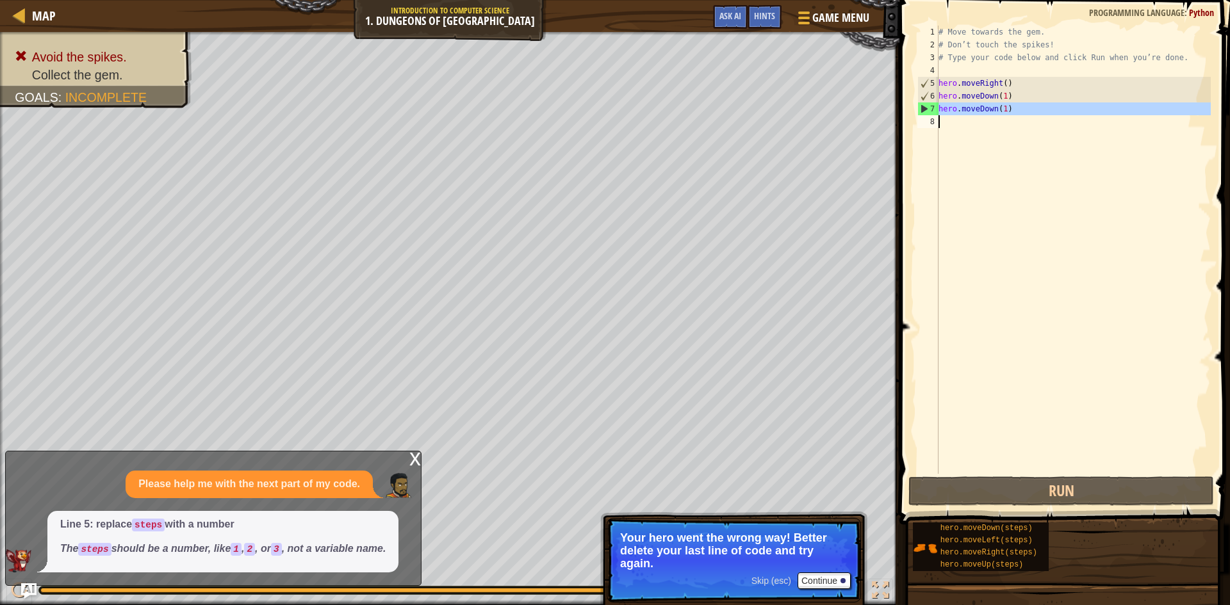
click at [962, 108] on div "# Move towards the gem. # Don’t touch the spikes! # Type your code below and cl…" at bounding box center [1073, 263] width 275 height 474
click at [987, 108] on div "# Move towards the gem. # Don’t touch the spikes! # Type your code below and cl…" at bounding box center [1073, 250] width 275 height 448
click at [990, 110] on div "# Move towards the gem. # Don’t touch the spikes! # Type your code below and cl…" at bounding box center [1073, 263] width 275 height 474
click at [993, 112] on div "# Move towards the gem. # Don’t touch the spikes! # Type your code below and cl…" at bounding box center [1073, 263] width 275 height 474
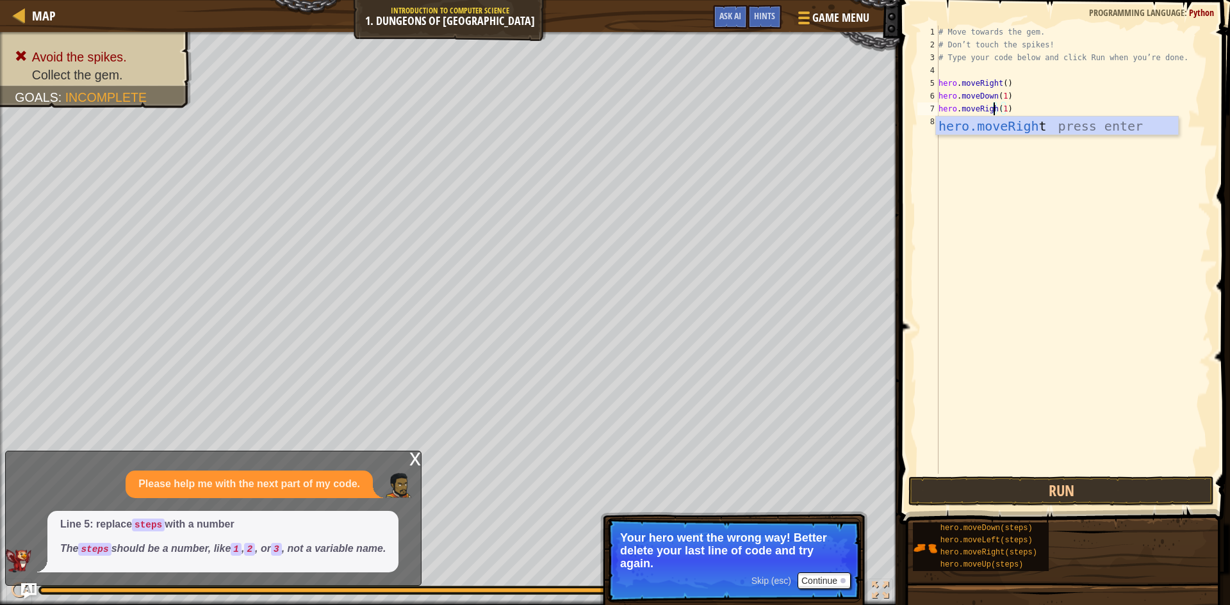
scroll to position [6, 5]
type textarea "hero.moveRight(1)"
click at [1082, 498] on button "Run" at bounding box center [1060, 490] width 305 height 29
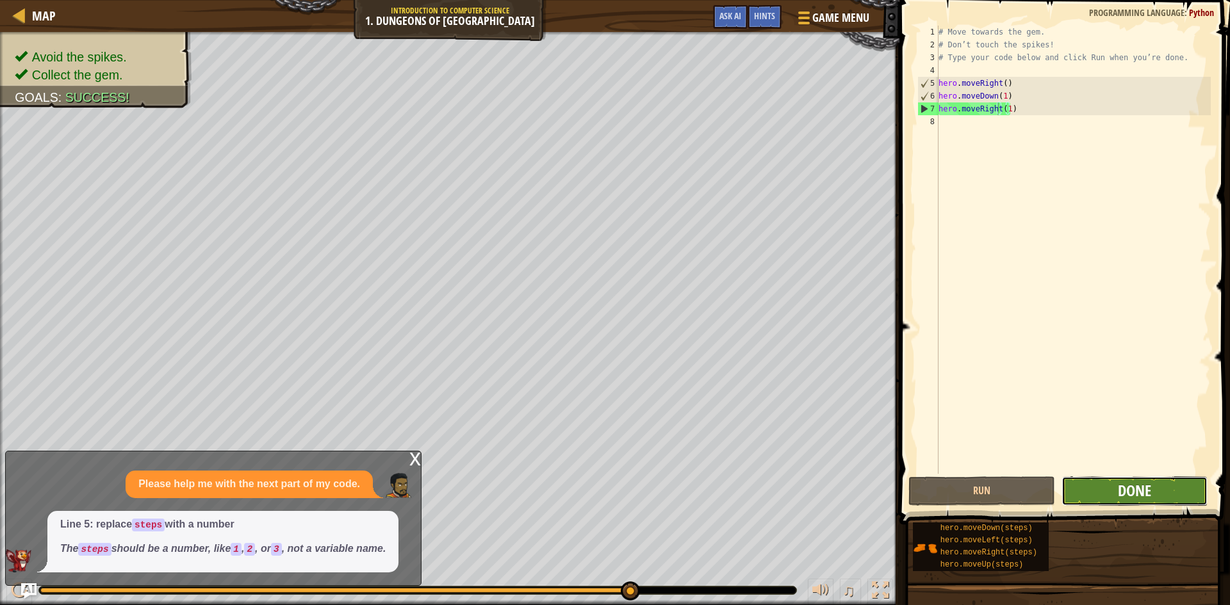
click at [1126, 500] on span "Done" at bounding box center [1133, 490] width 33 height 20
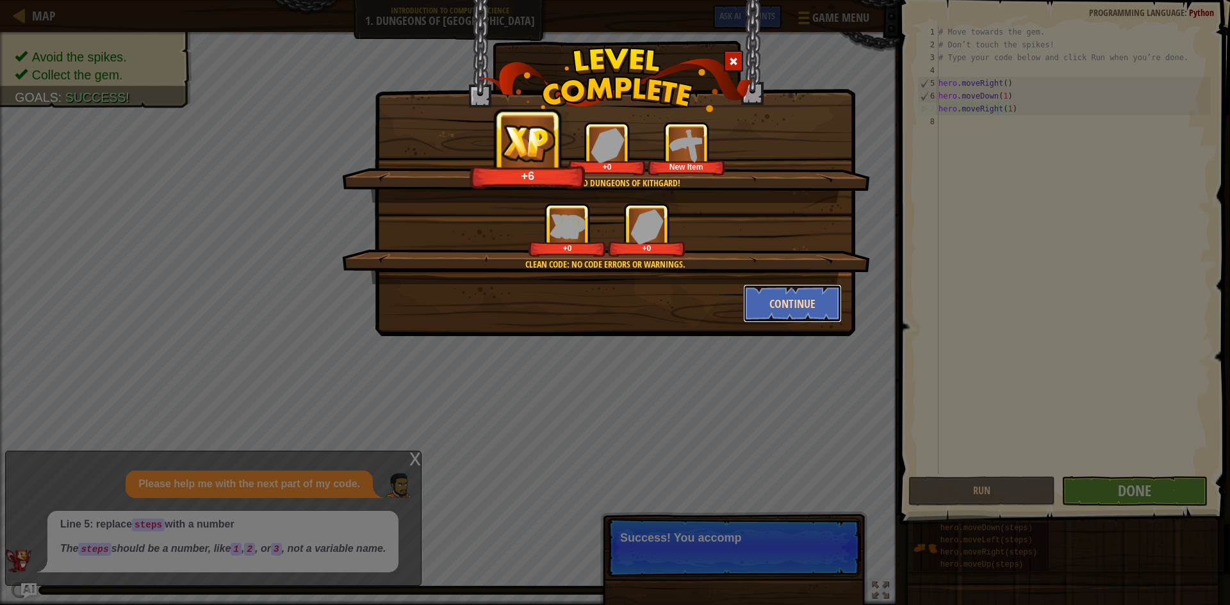
click at [770, 298] on button "Continue" at bounding box center [792, 303] width 99 height 38
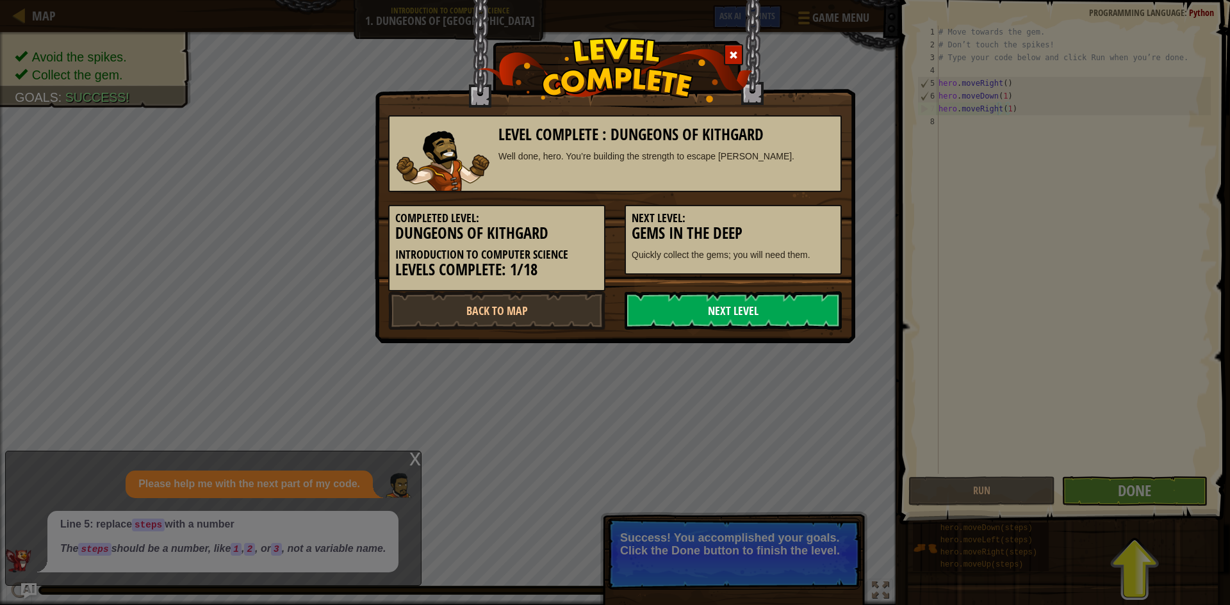
click at [765, 316] on link "Next Level" at bounding box center [732, 310] width 217 height 38
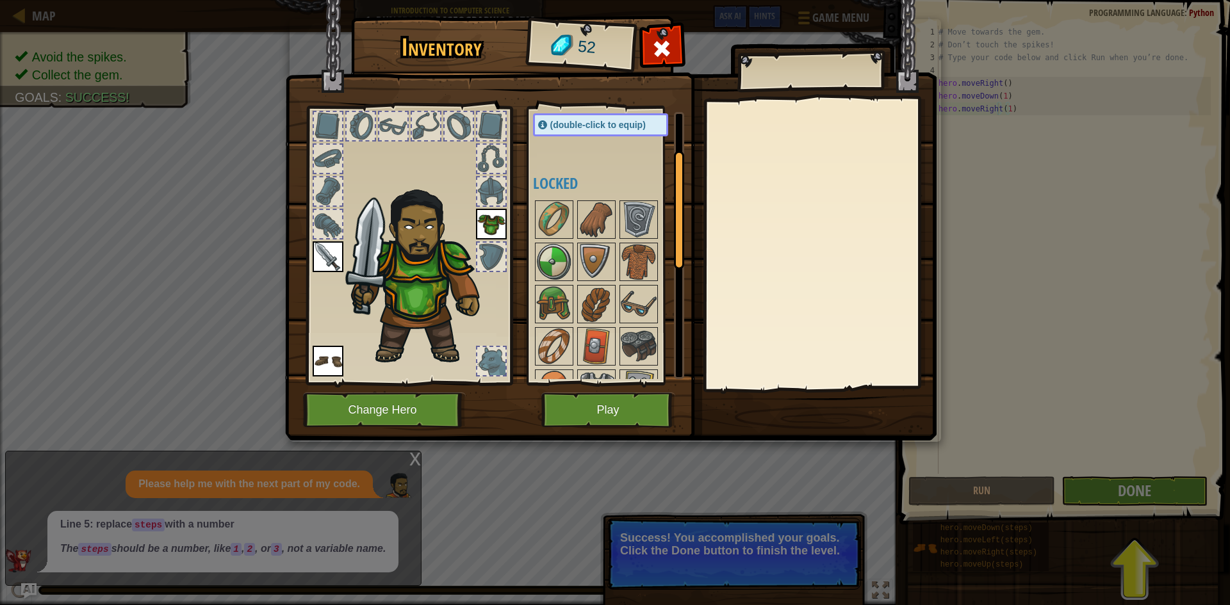
scroll to position [128, 0]
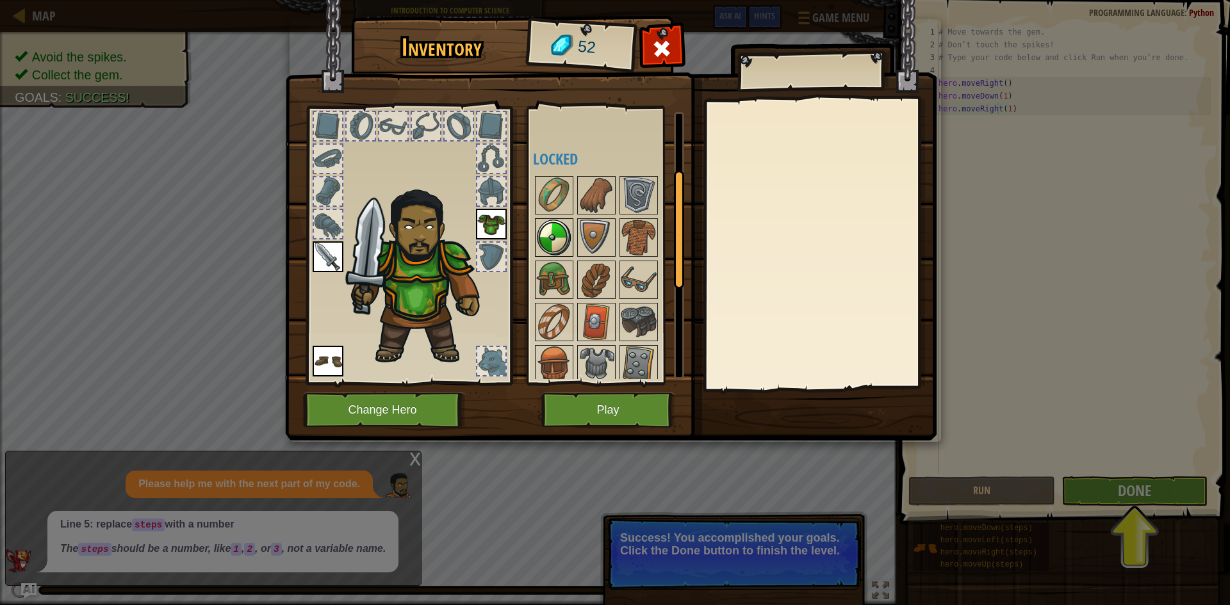
click at [553, 238] on img at bounding box center [554, 238] width 36 height 36
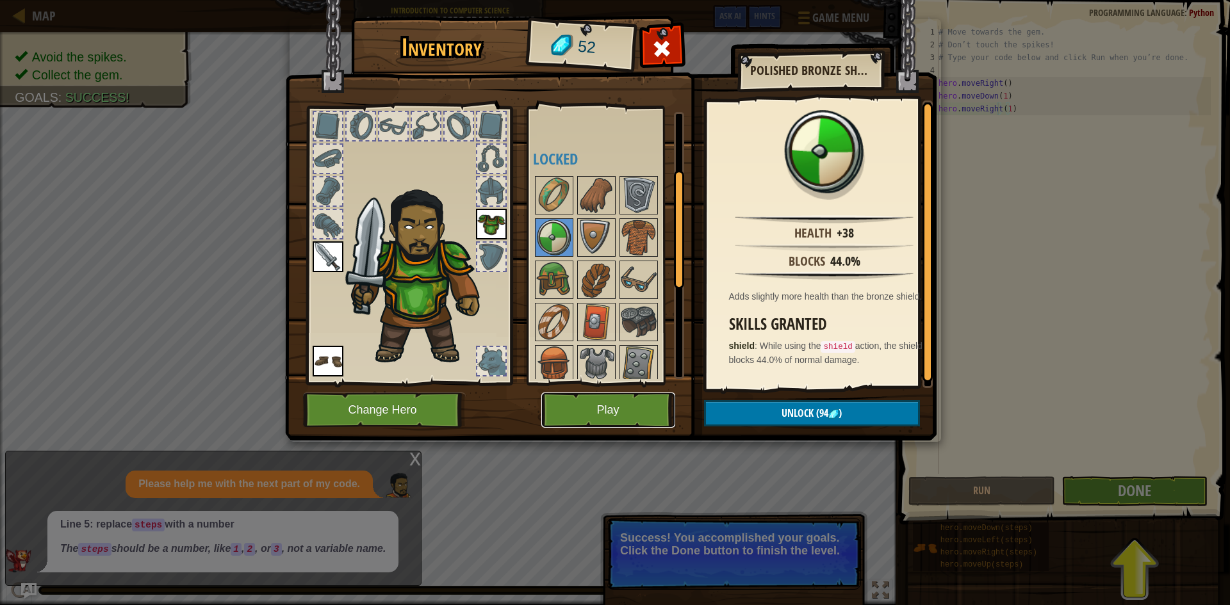
click at [610, 409] on button "Play" at bounding box center [608, 410] width 134 height 35
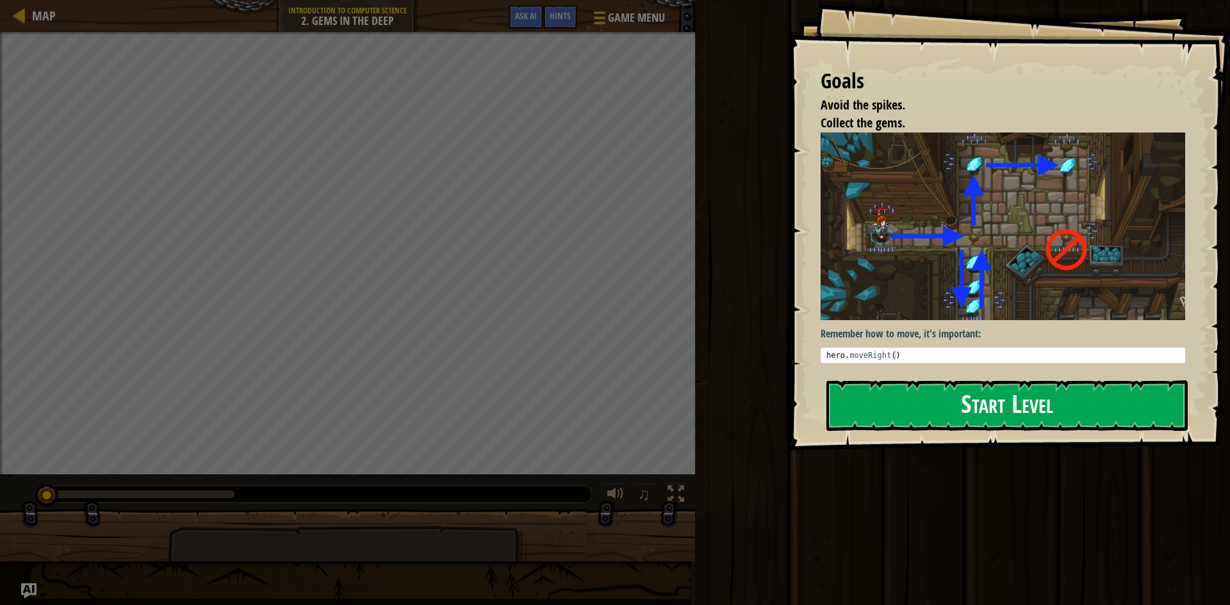
click at [941, 412] on button "Start Level" at bounding box center [1006, 405] width 361 height 51
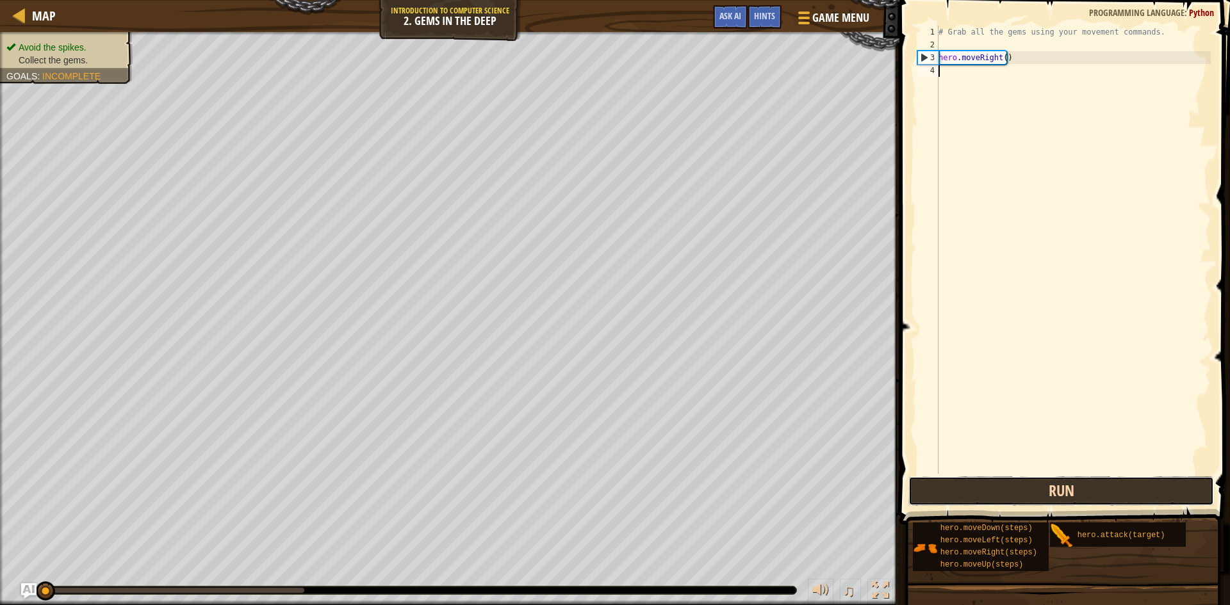
click at [1046, 496] on button "Run" at bounding box center [1060, 490] width 305 height 29
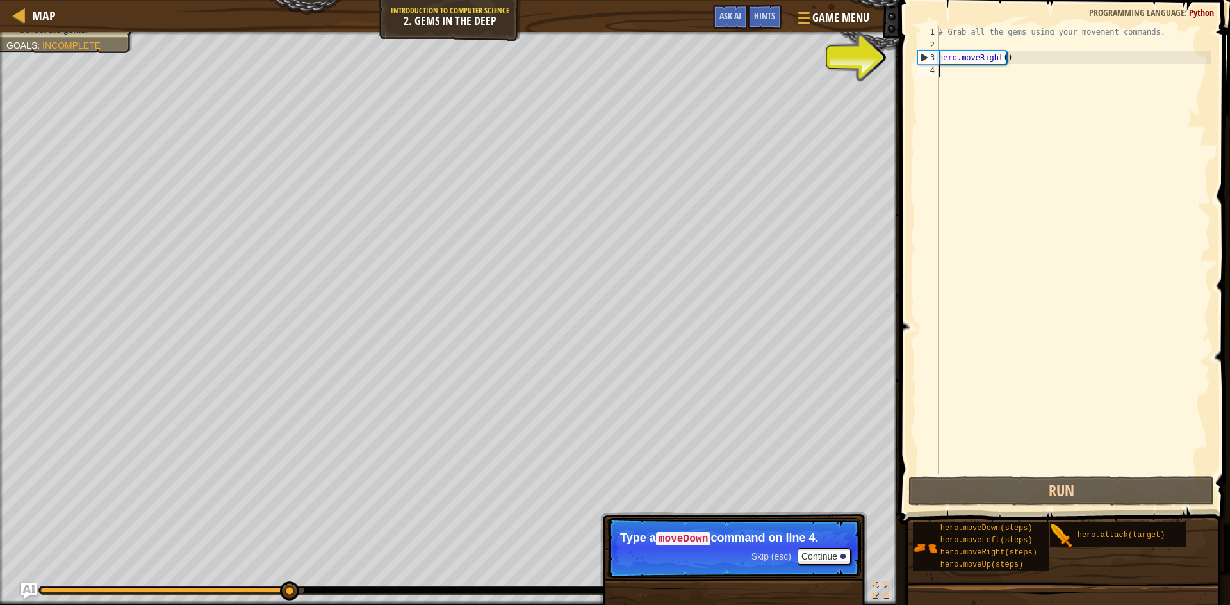
click at [961, 77] on div "# Grab all the gems using your movement commands. hero . moveRight ( )" at bounding box center [1073, 263] width 275 height 474
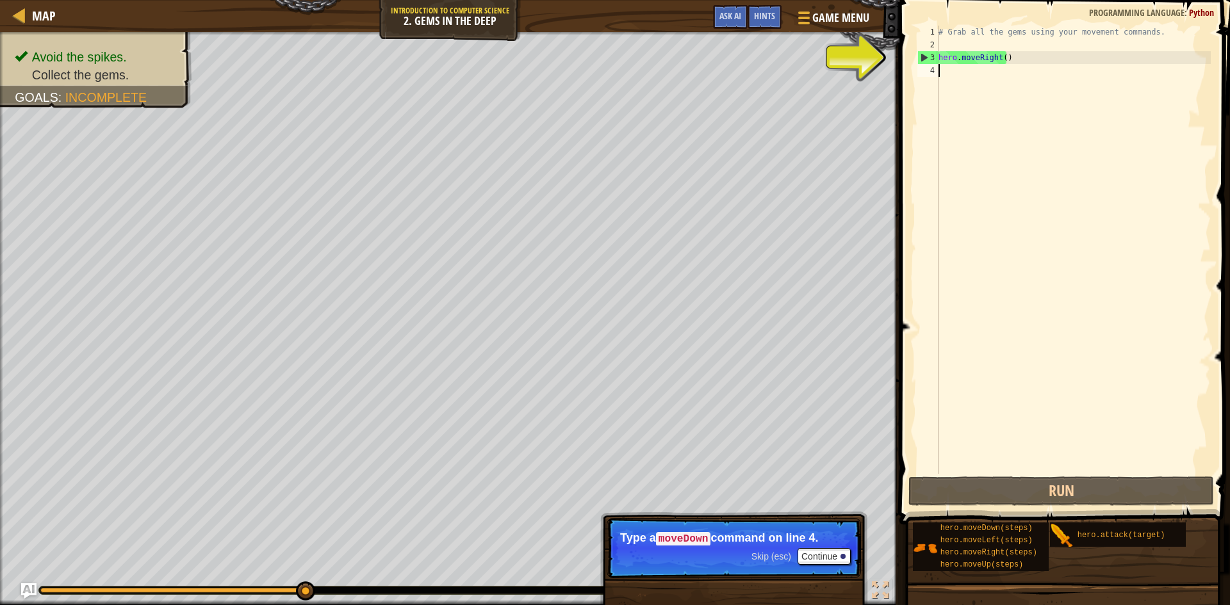
type textarea "h"
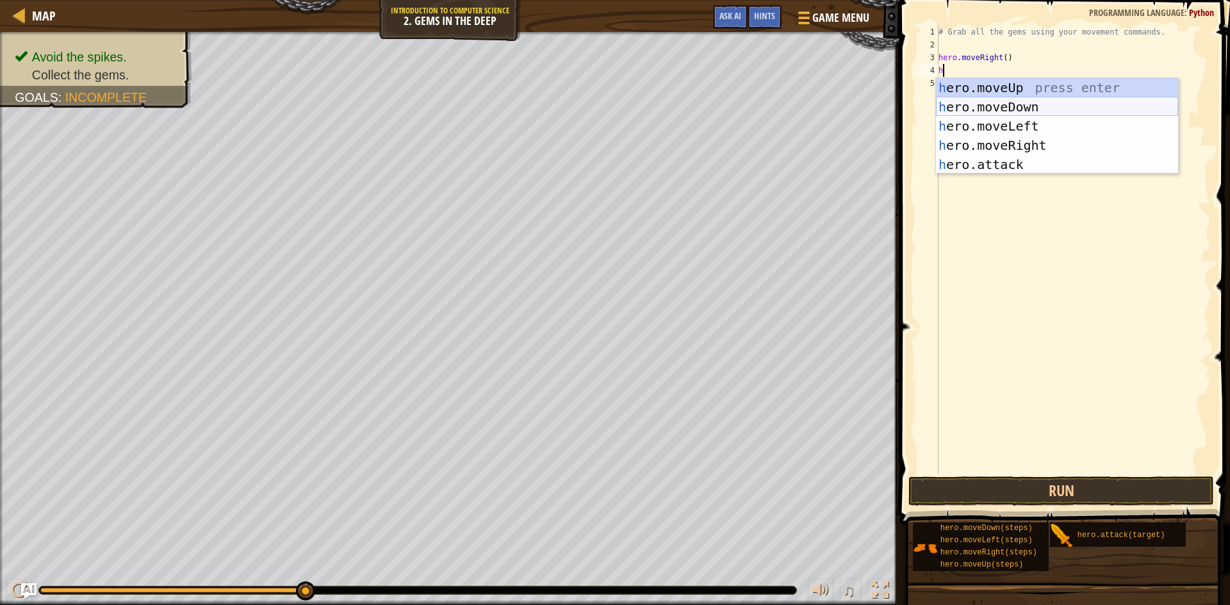
click at [973, 108] on div "h ero.moveUp press enter h ero.moveDown press enter h ero.moveLeft press enter …" at bounding box center [1057, 145] width 242 height 134
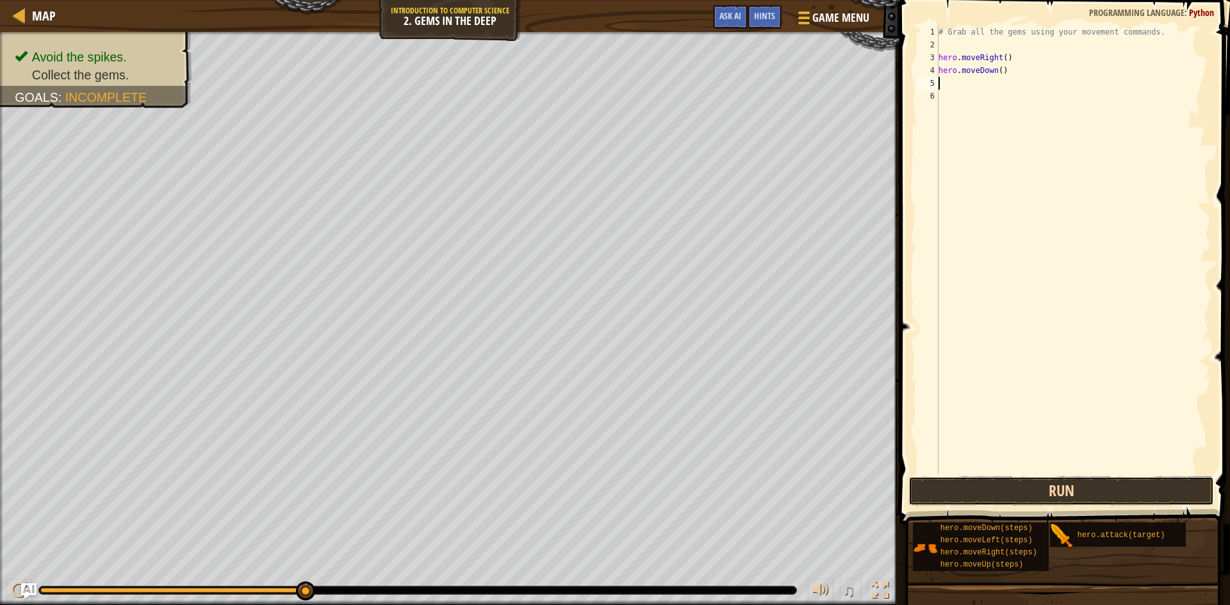
click at [1046, 498] on button "Run" at bounding box center [1060, 490] width 305 height 29
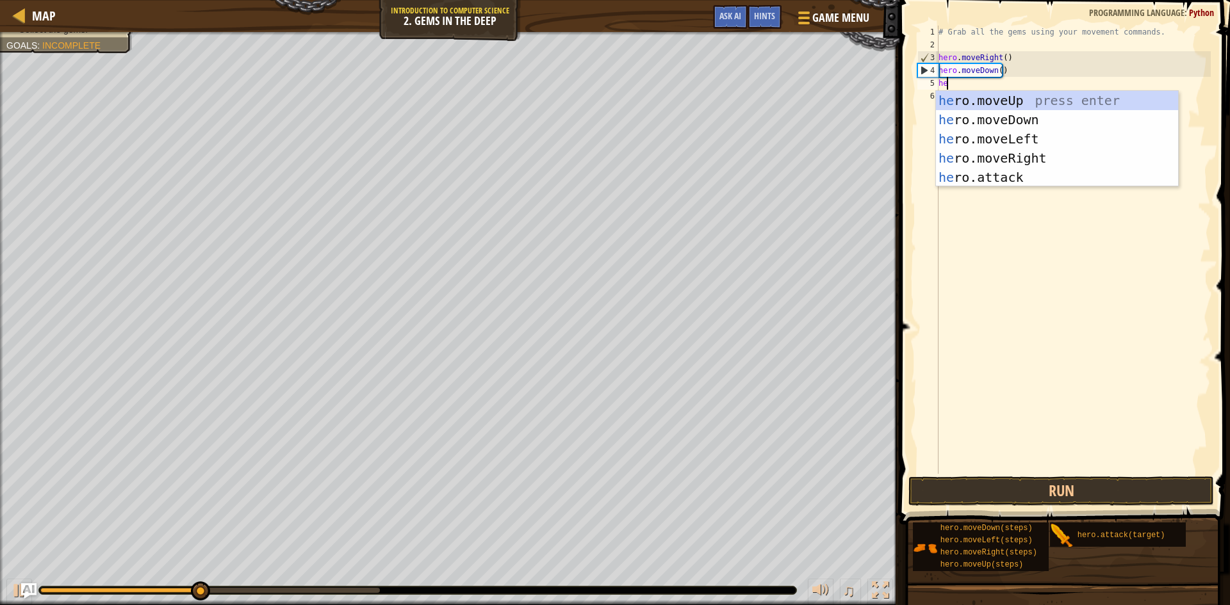
type textarea "her"
click at [1004, 97] on div "her o.moveUp press enter her o.moveDown press enter her o.moveLeft press enter …" at bounding box center [1057, 158] width 242 height 134
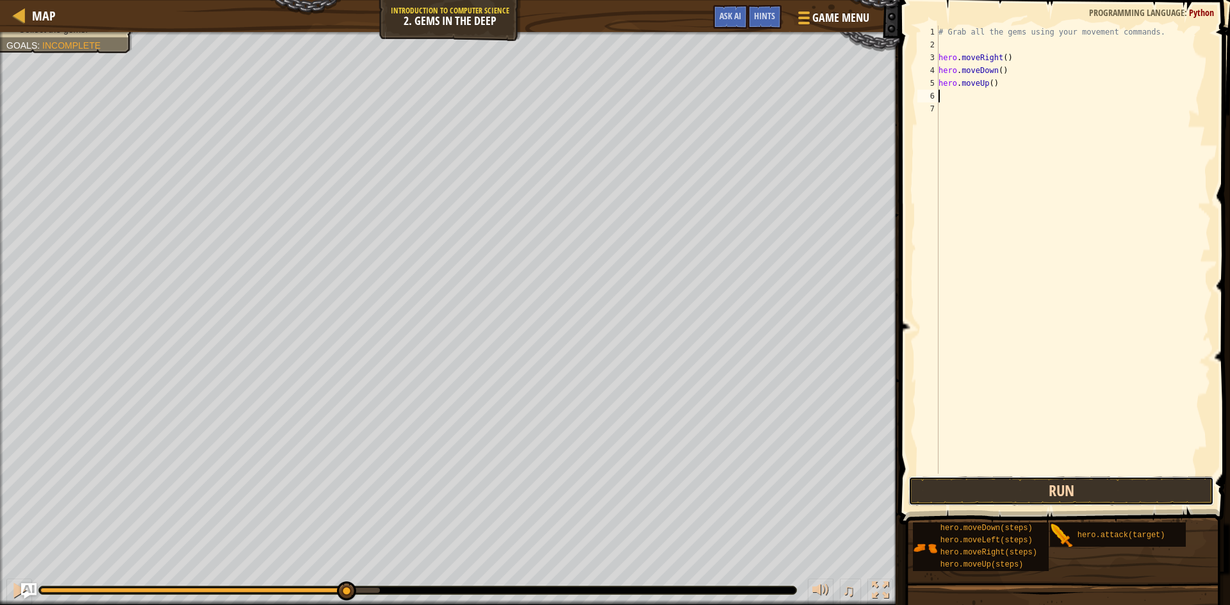
click at [1039, 499] on button "Run" at bounding box center [1060, 490] width 305 height 29
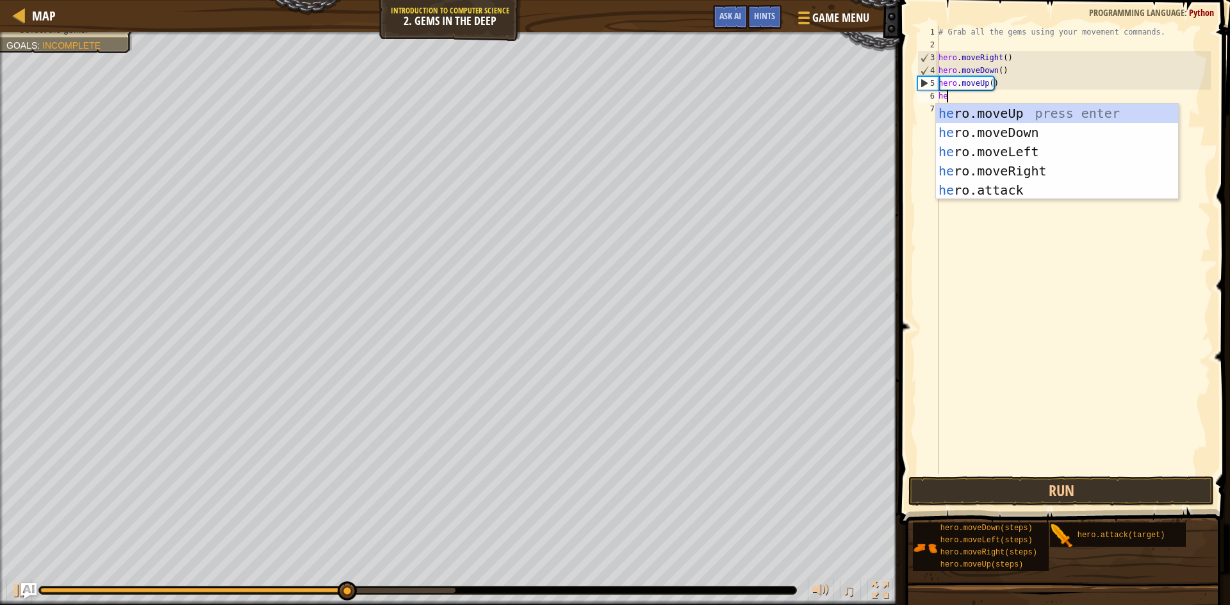
type textarea "hero"
click at [975, 107] on div "hero .moveUp press enter hero .moveDown press enter hero .moveLeft press enter …" at bounding box center [1057, 171] width 242 height 134
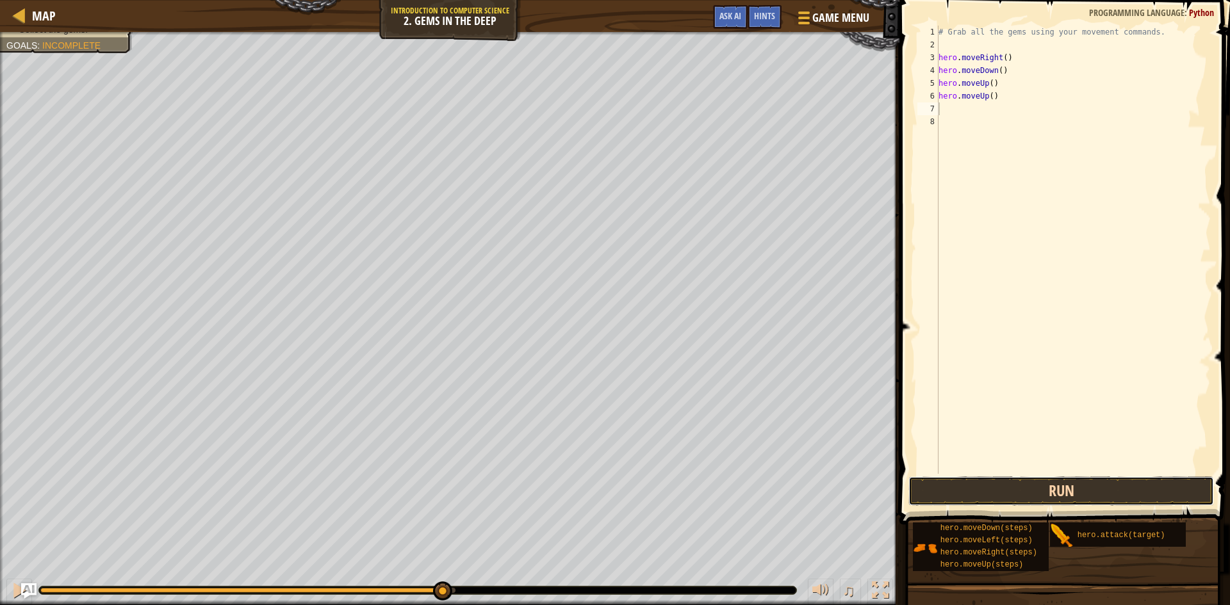
click at [1047, 489] on button "Run" at bounding box center [1060, 490] width 305 height 29
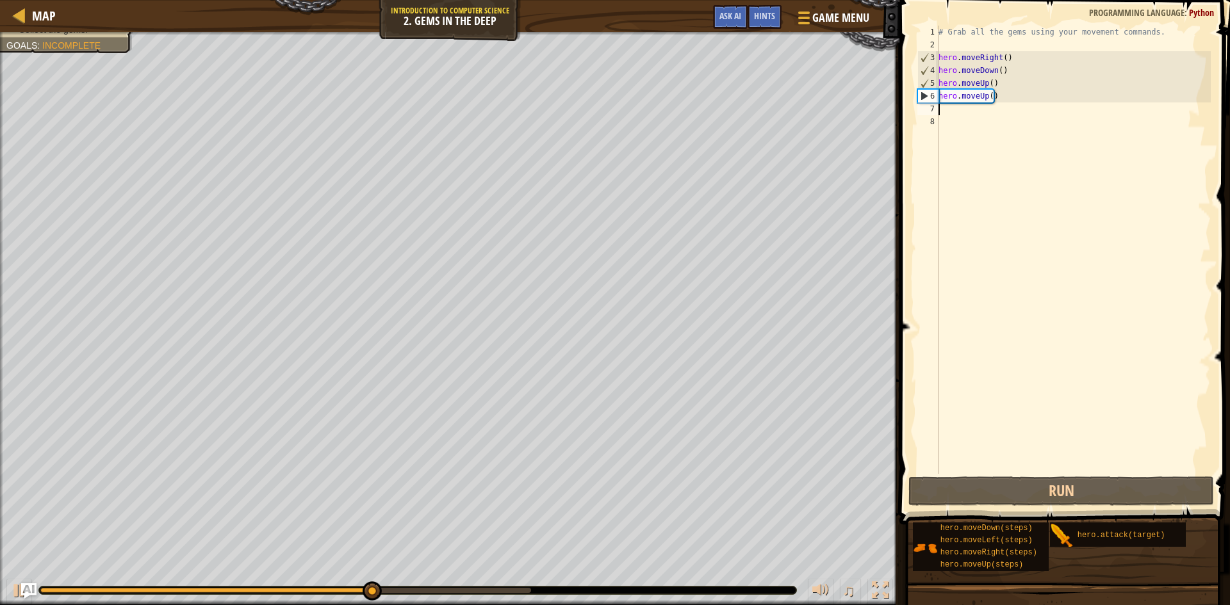
type textarea "h"
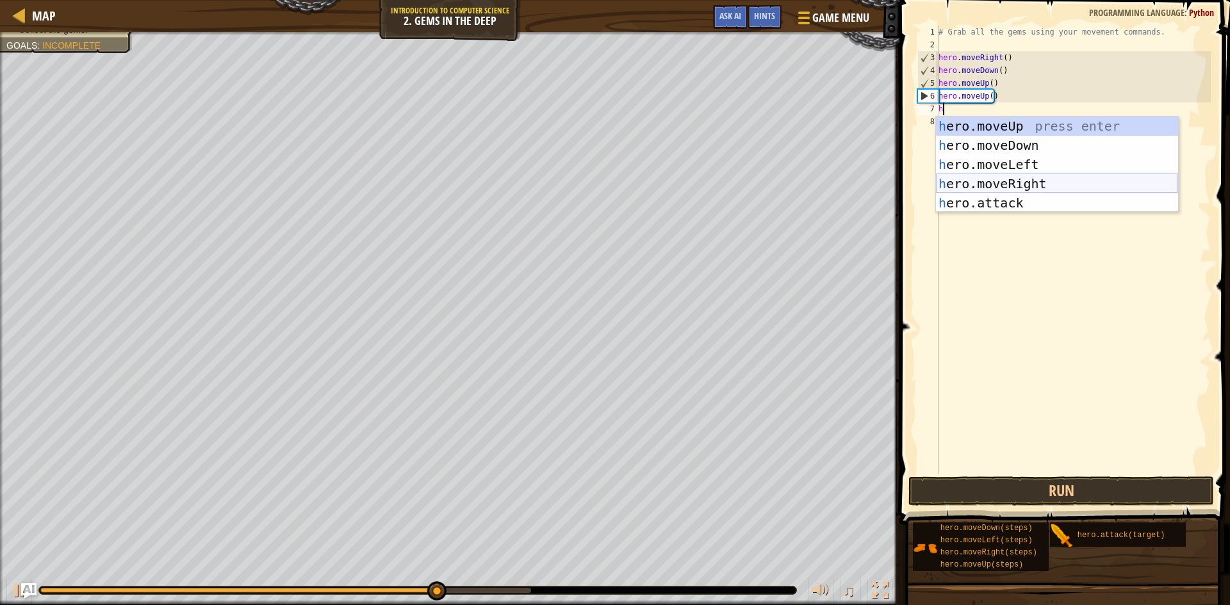
click at [1069, 190] on div "h ero.moveUp press enter h ero.moveDown press enter h ero.moveLeft press enter …" at bounding box center [1057, 184] width 242 height 134
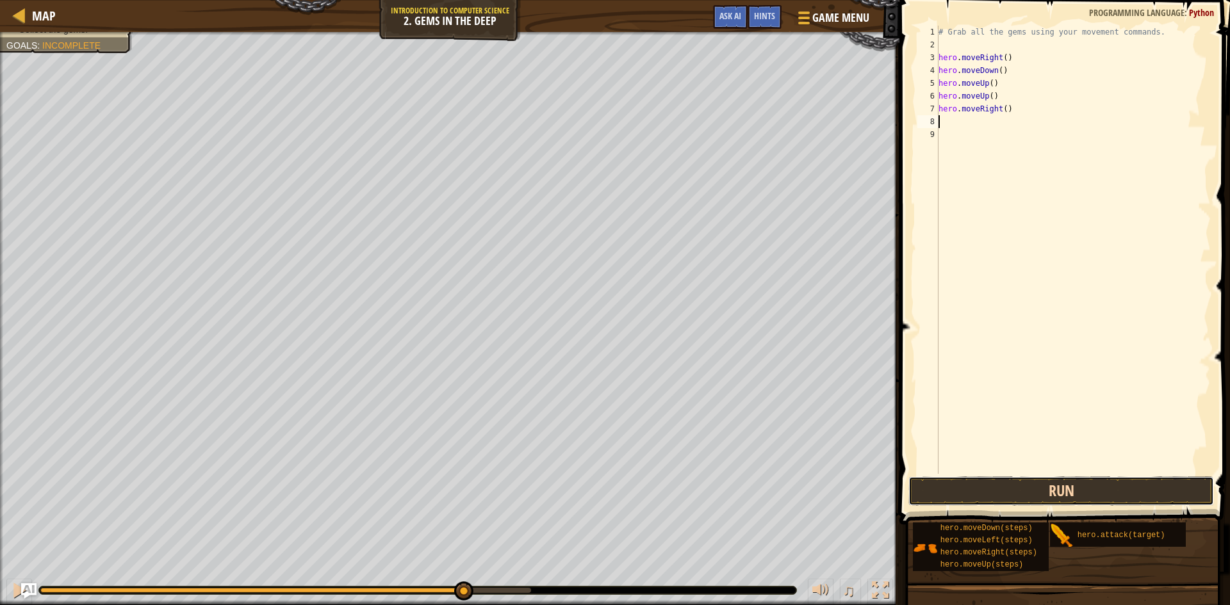
click at [1031, 492] on button "Run" at bounding box center [1060, 490] width 305 height 29
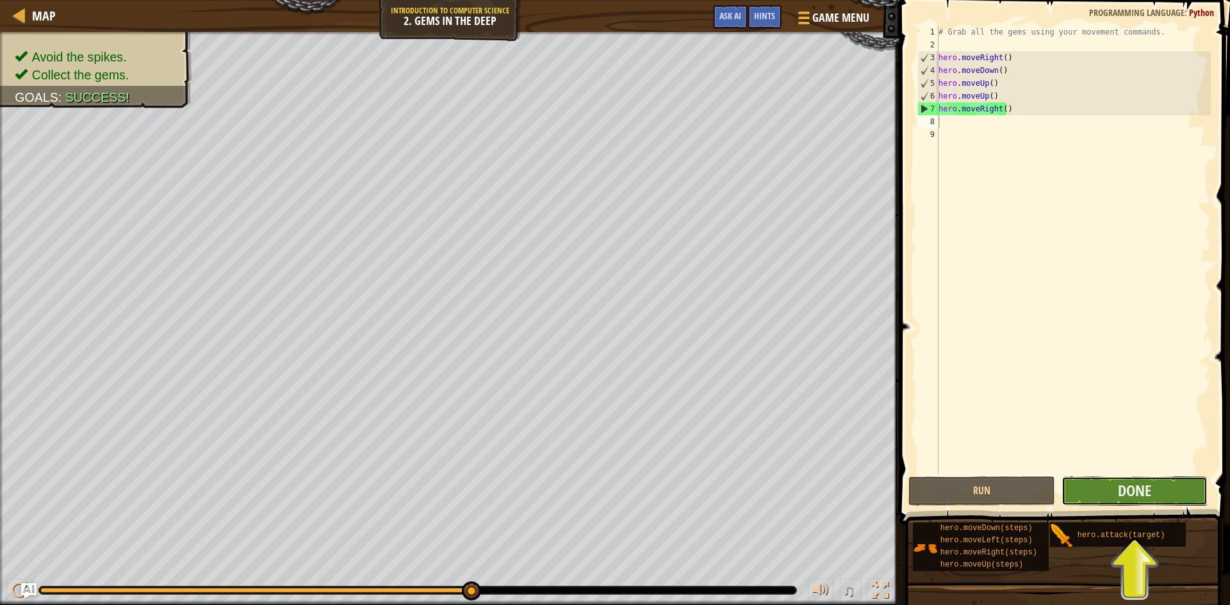
click at [1178, 489] on button "Done" at bounding box center [1134, 490] width 147 height 29
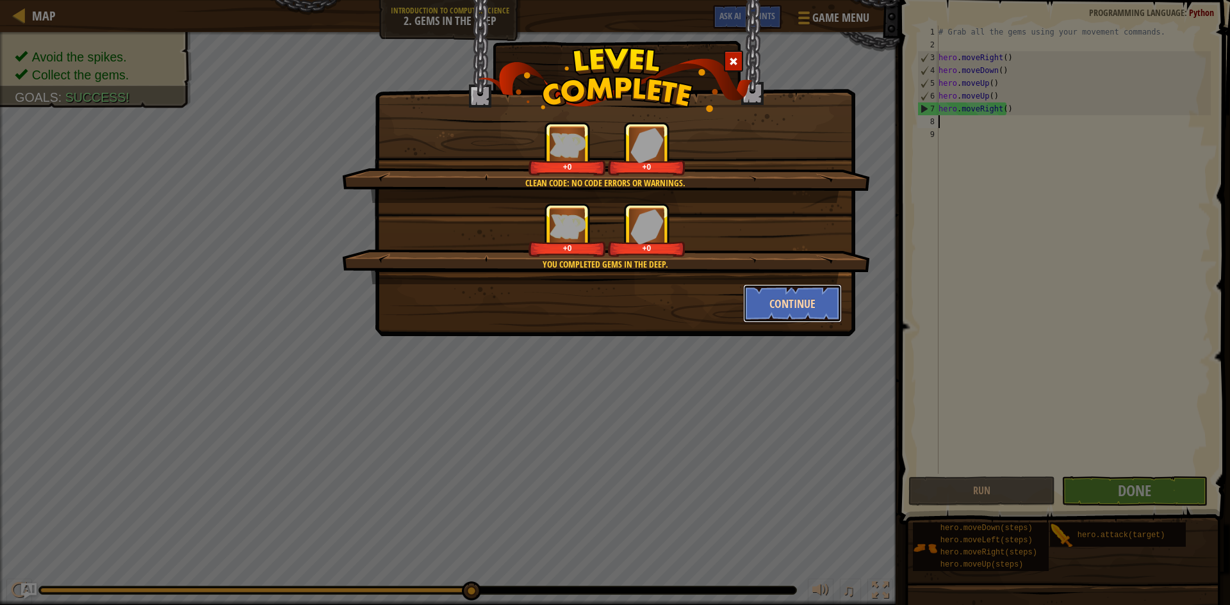
click at [802, 296] on button "Continue" at bounding box center [792, 303] width 99 height 38
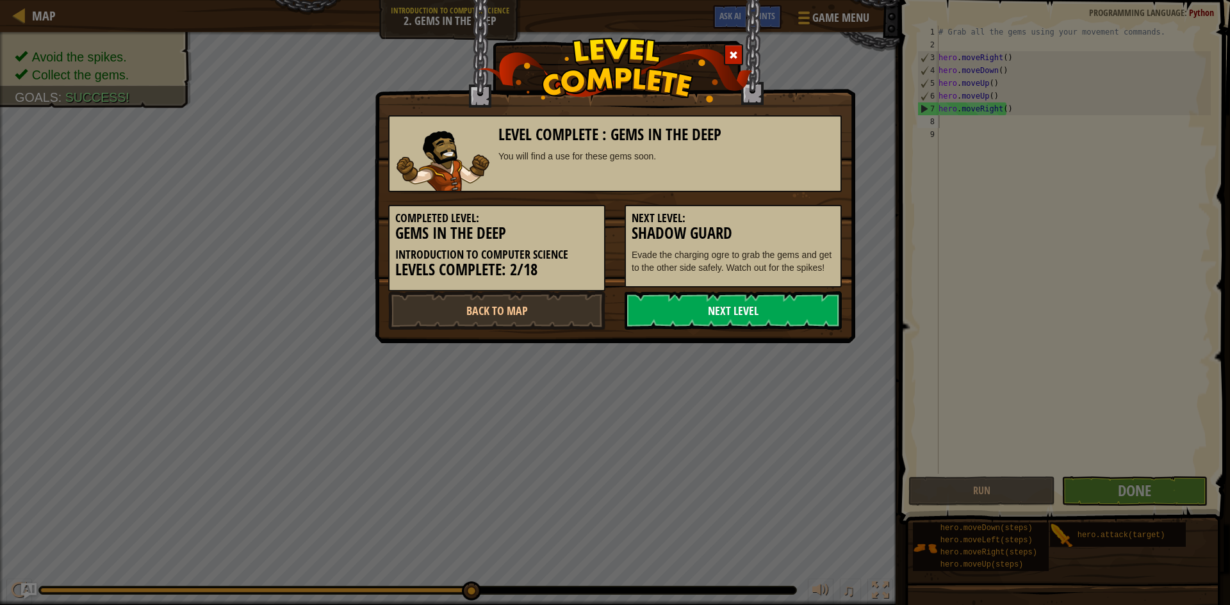
click at [740, 324] on link "Next Level" at bounding box center [732, 310] width 217 height 38
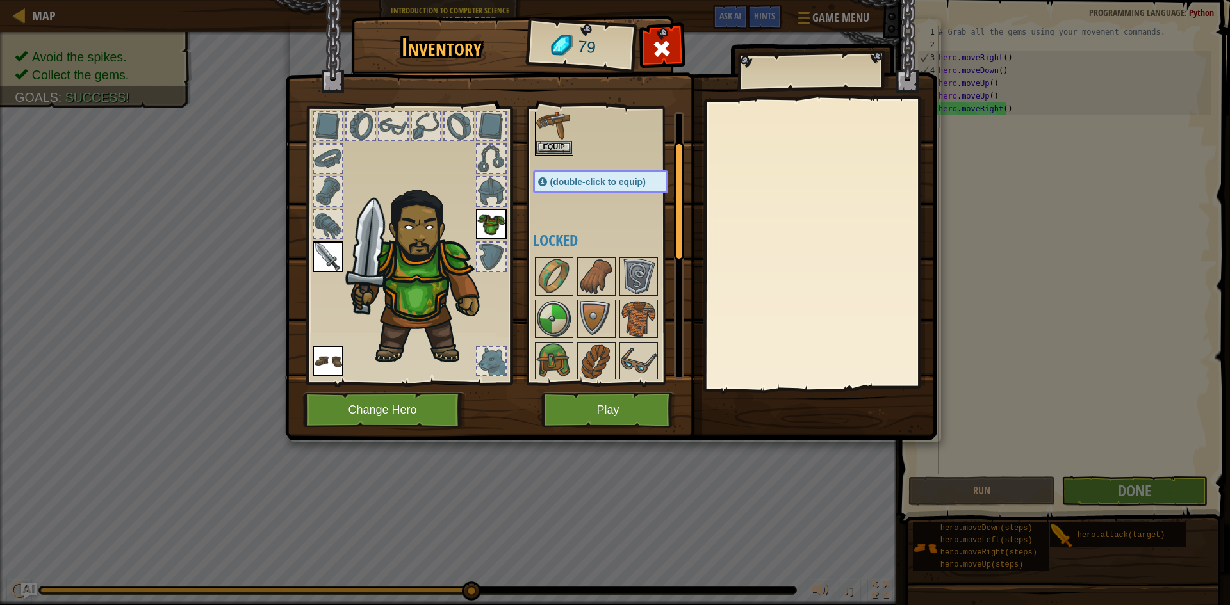
scroll to position [64, 0]
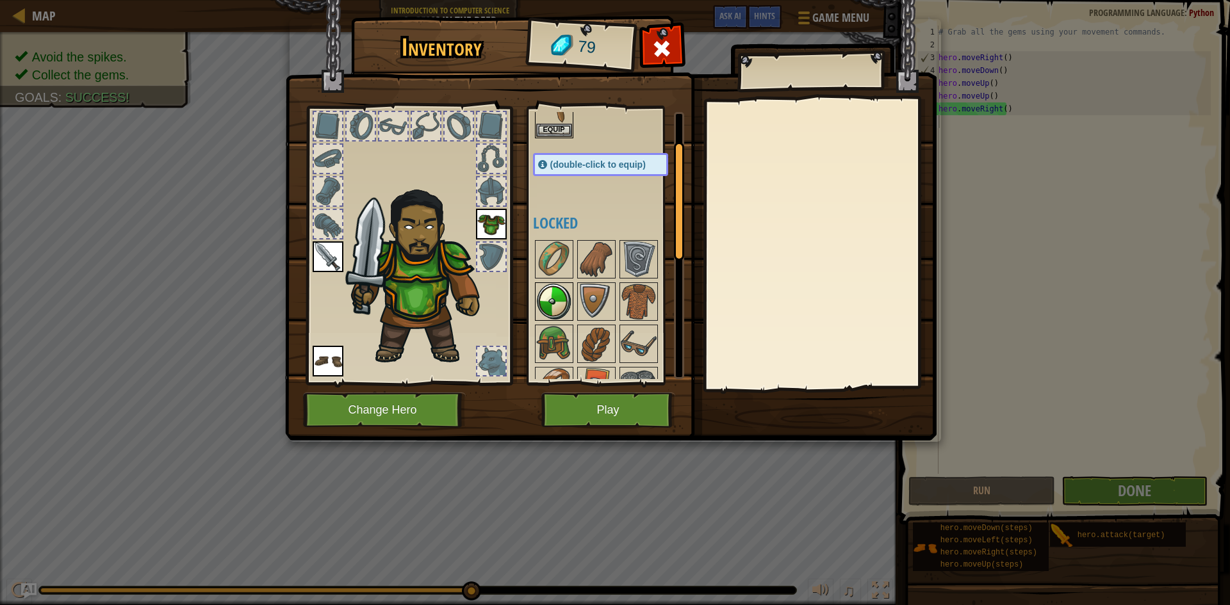
click at [560, 300] on img at bounding box center [554, 302] width 36 height 36
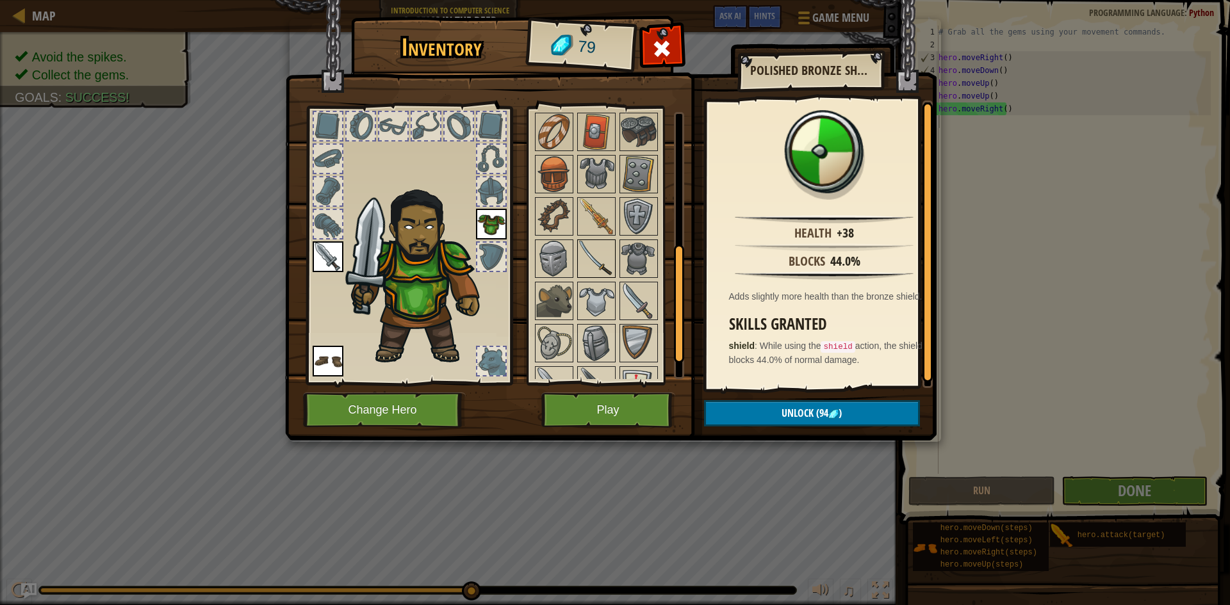
scroll to position [320, 0]
click at [989, 159] on div "Inventory 79 Available Equip Equip Equip Equip (double-click to equip) Locked P…" at bounding box center [615, 302] width 1230 height 605
click at [634, 418] on button "Play" at bounding box center [608, 410] width 134 height 35
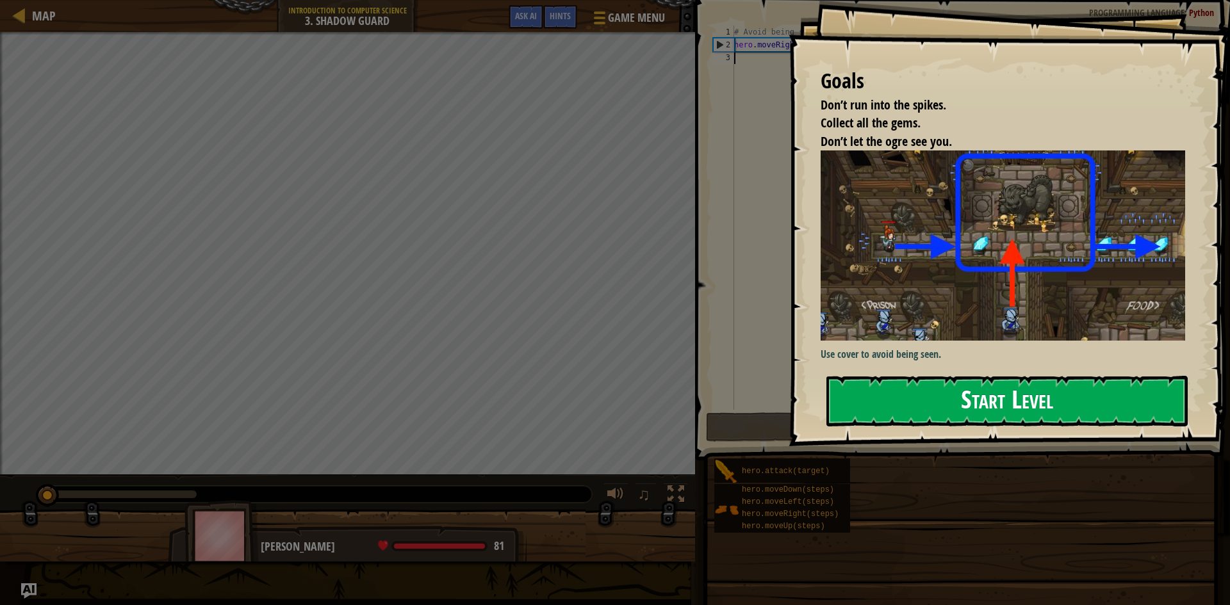
drag, startPoint x: 977, startPoint y: 417, endPoint x: 948, endPoint y: 423, distance: 28.9
click at [974, 417] on button "Start Level" at bounding box center [1006, 401] width 361 height 51
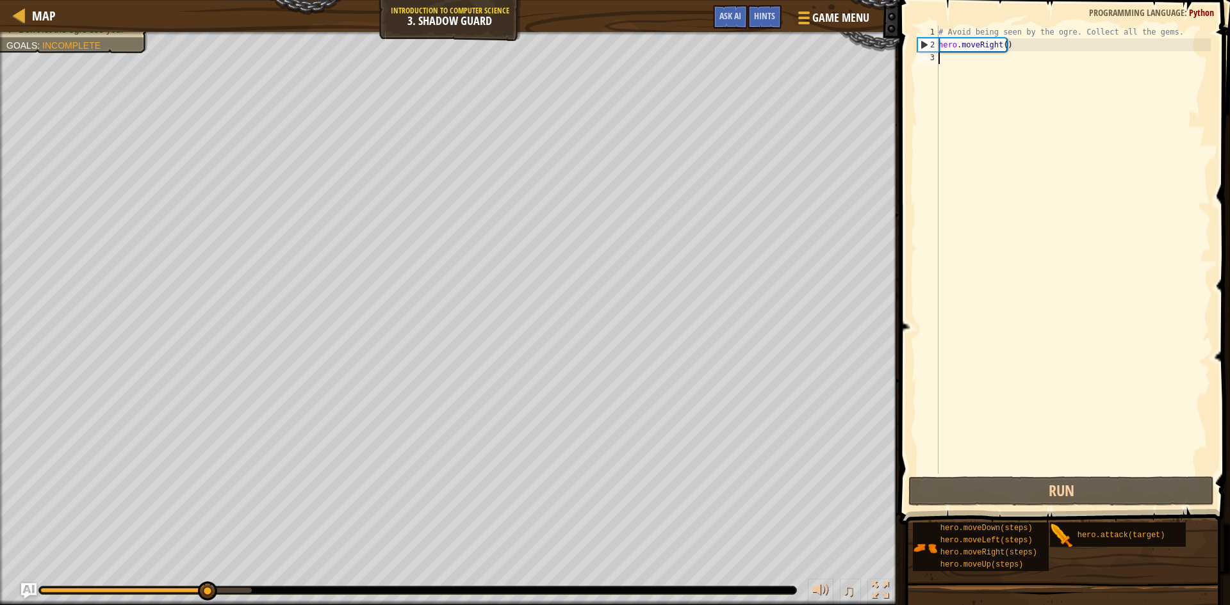
type textarea "h"
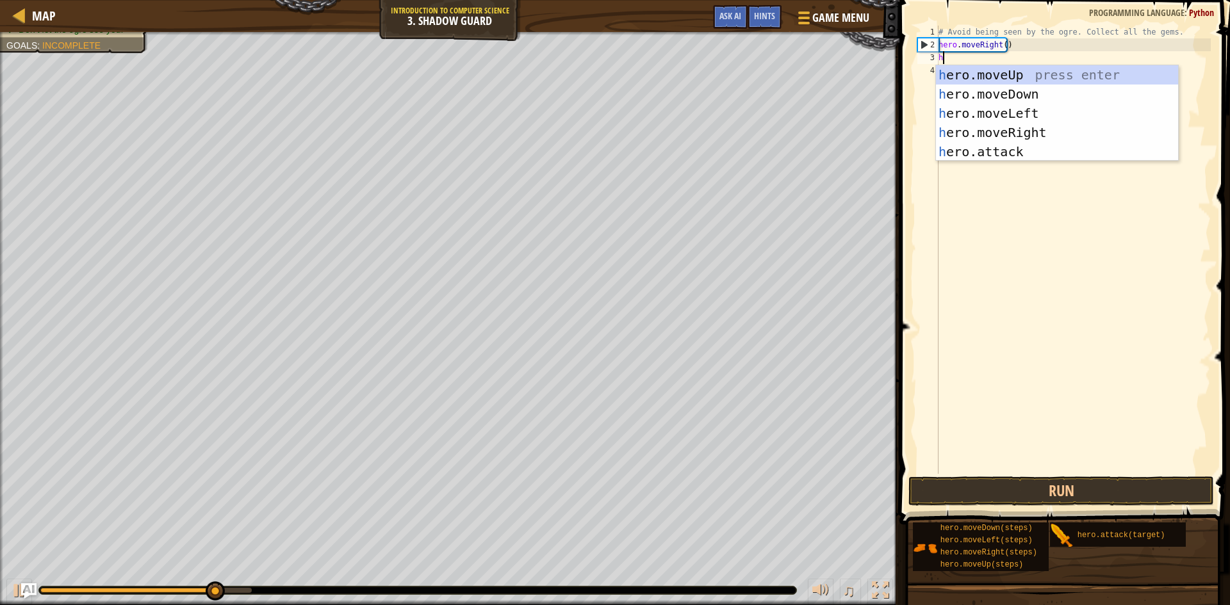
scroll to position [6, 0]
click at [982, 125] on div "h ero.moveUp press enter h ero.moveDown press enter h ero.moveLeft press enter …" at bounding box center [1057, 132] width 242 height 134
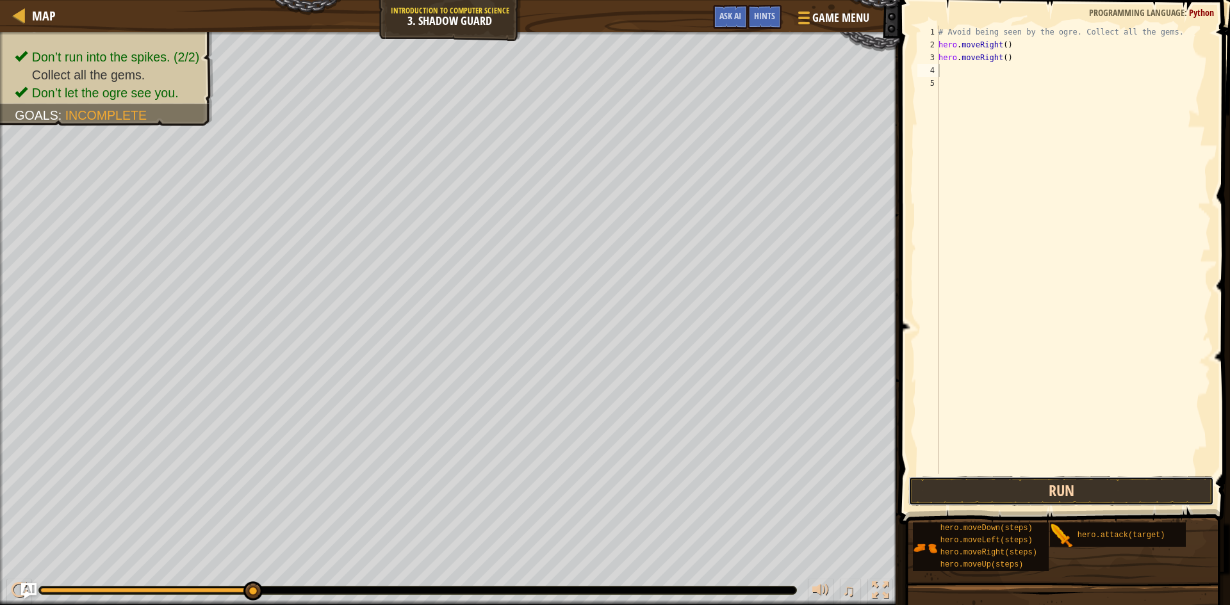
click at [1062, 493] on button "Run" at bounding box center [1060, 490] width 305 height 29
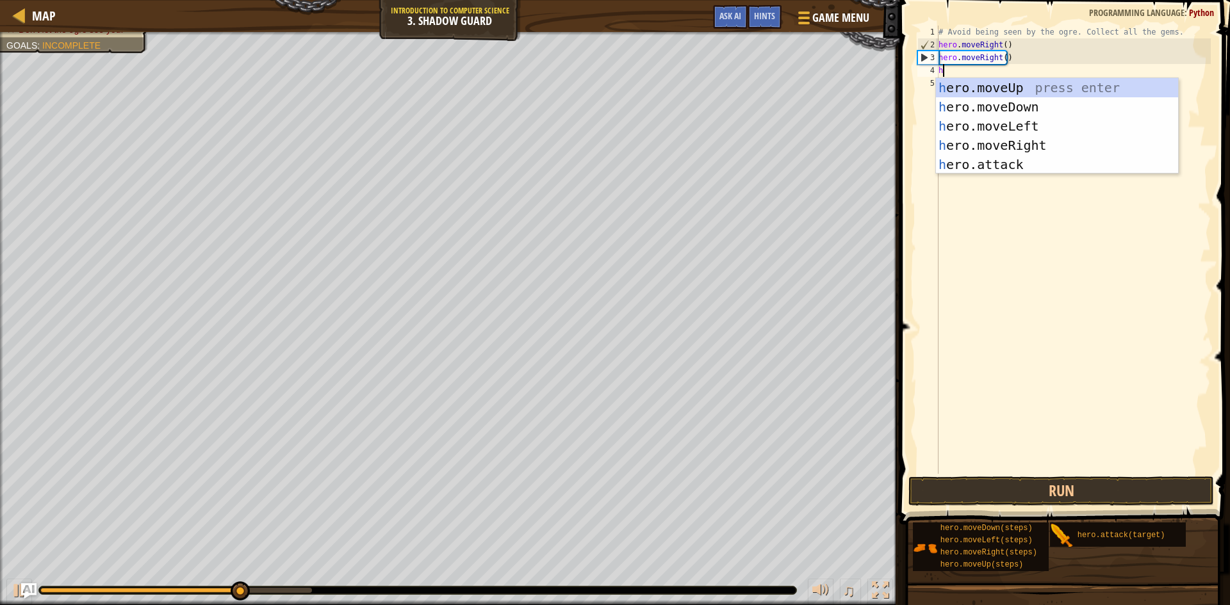
type textarea "he"
click at [991, 134] on div "he ro.moveUp press enter he ro.moveDown press enter he ro.moveLeft press enter …" at bounding box center [1057, 145] width 242 height 134
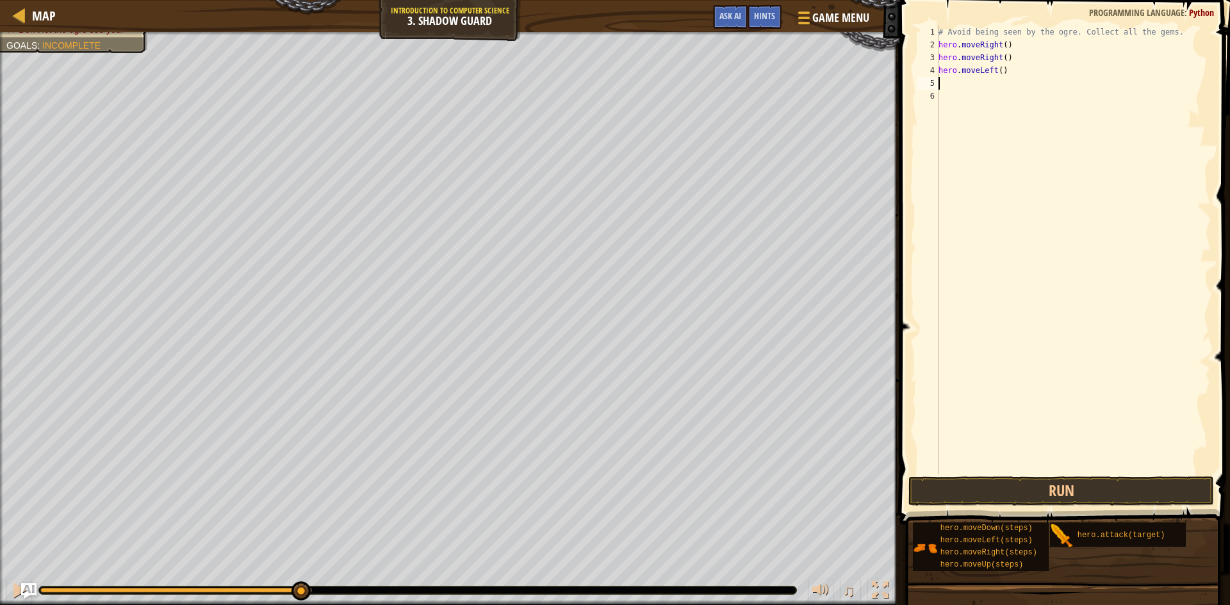
click at [975, 70] on div "# Avoid being seen by the ogre. Collect all the gems. hero . moveRight ( ) hero…" at bounding box center [1073, 263] width 275 height 474
click at [978, 63] on div "# Avoid being seen by the ogre. Collect all the gems. hero . moveRight ( ) hero…" at bounding box center [1073, 263] width 275 height 474
click at [993, 72] on div "# Avoid being seen by the ogre. Collect all the gems. hero . moveRight ( ) hero…" at bounding box center [1073, 263] width 275 height 474
type textarea "hero.moveRight()"
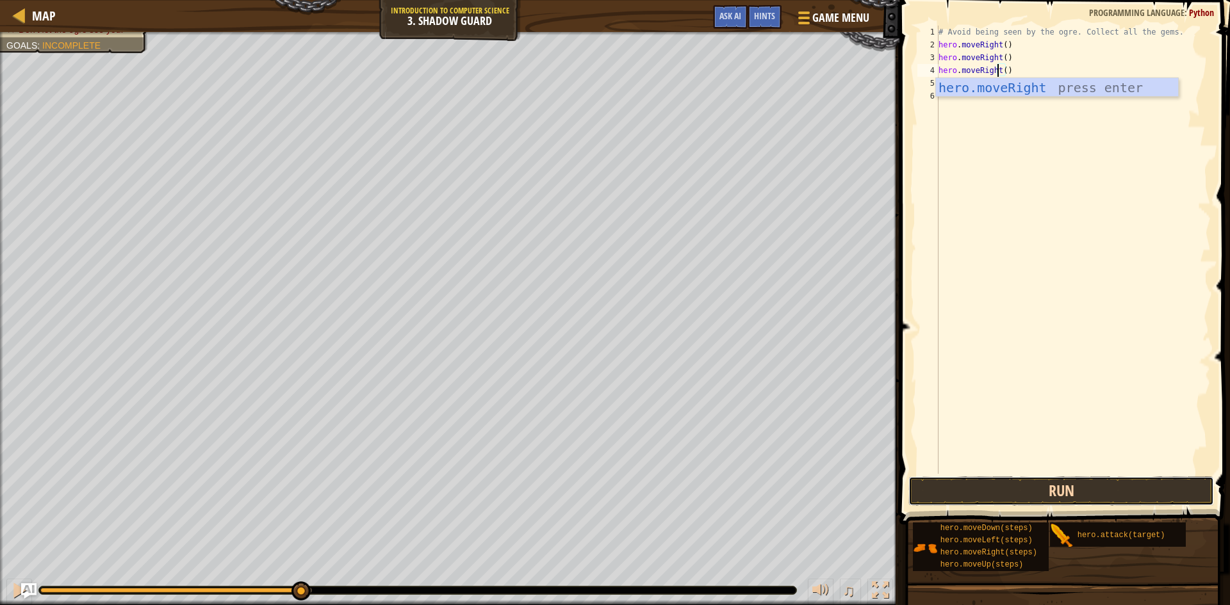
click at [1053, 505] on button "Run" at bounding box center [1060, 490] width 305 height 29
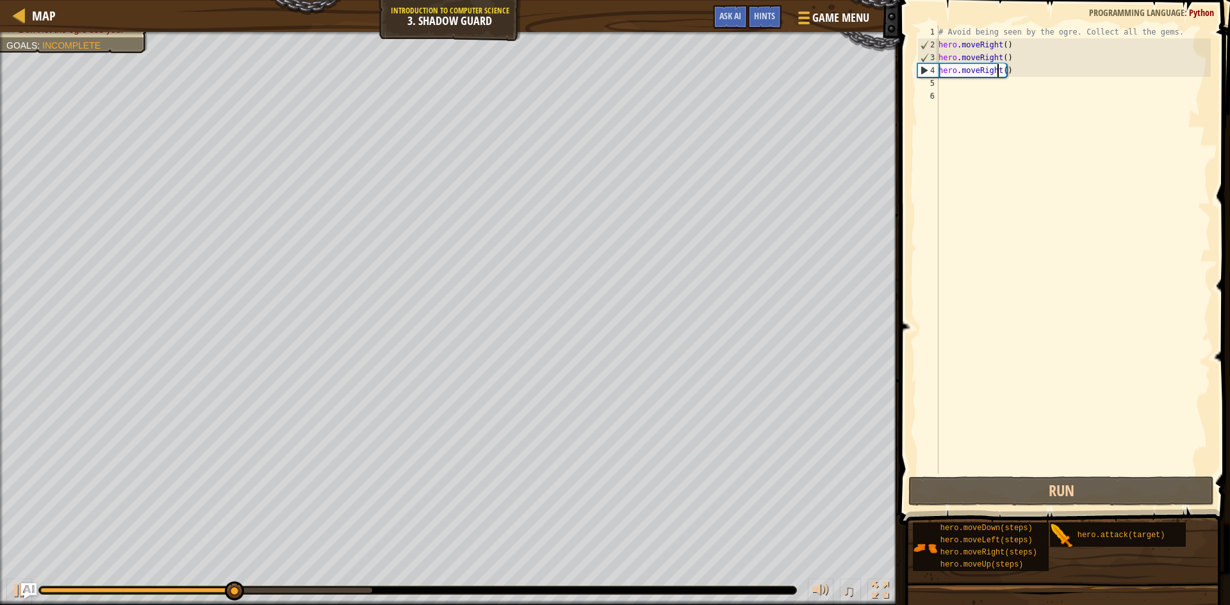
click at [964, 89] on div "# Avoid being seen by the ogre. Collect all the gems. hero . moveRight ( ) hero…" at bounding box center [1073, 263] width 275 height 474
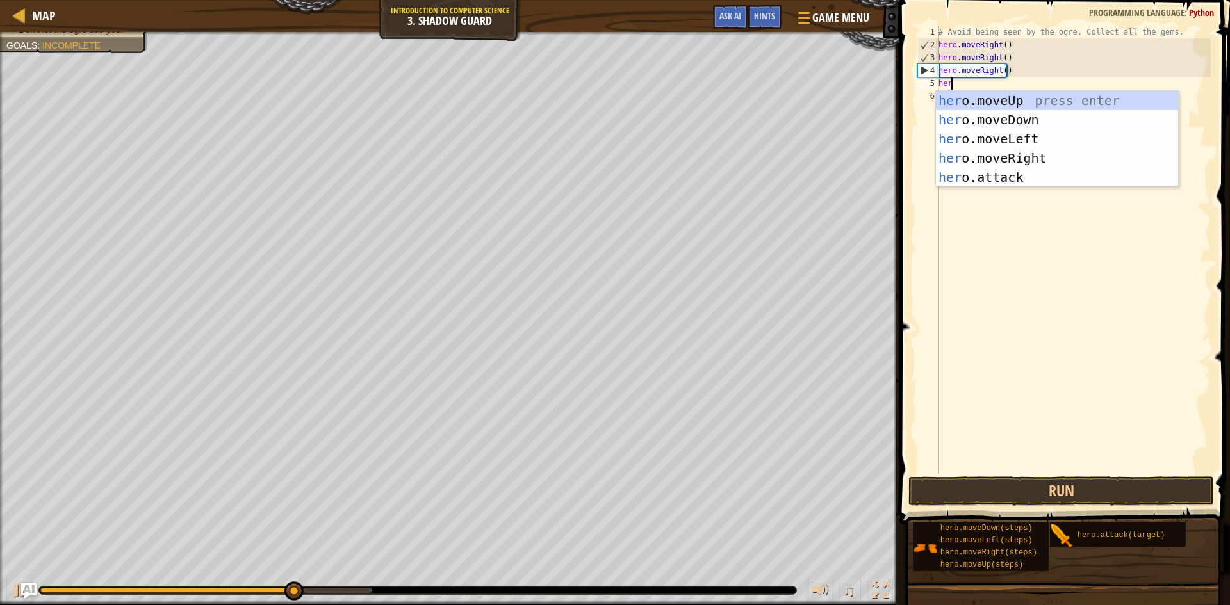
scroll to position [6, 1]
type textarea "hero"
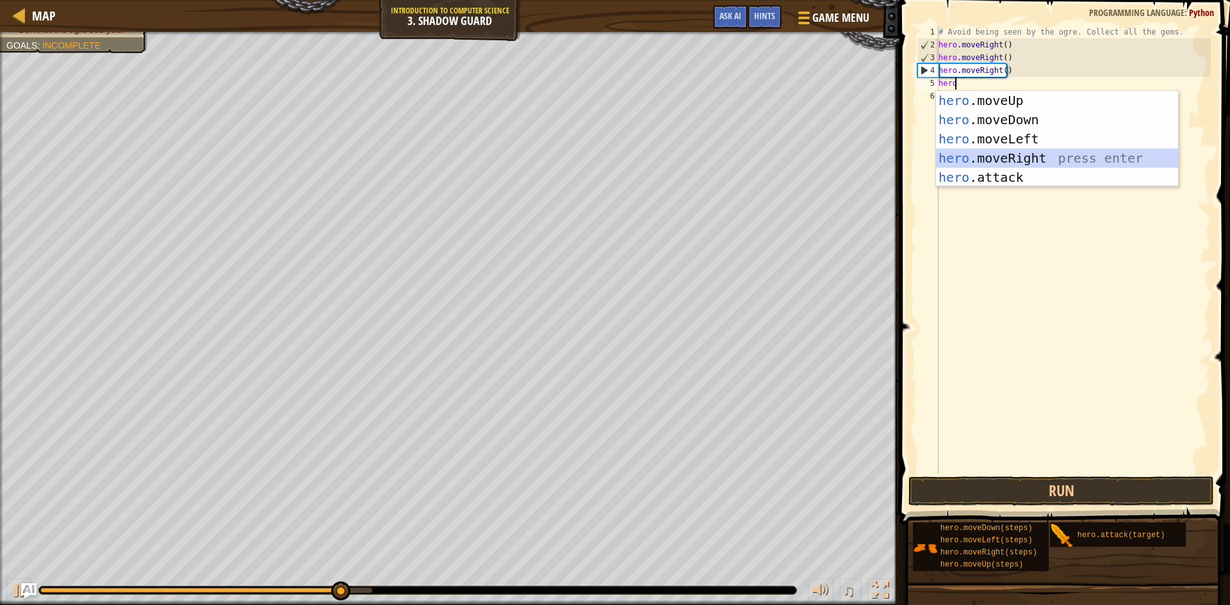
click at [1023, 165] on div "hero .moveUp press enter hero .moveDown press enter hero .moveLeft press enter …" at bounding box center [1057, 158] width 242 height 134
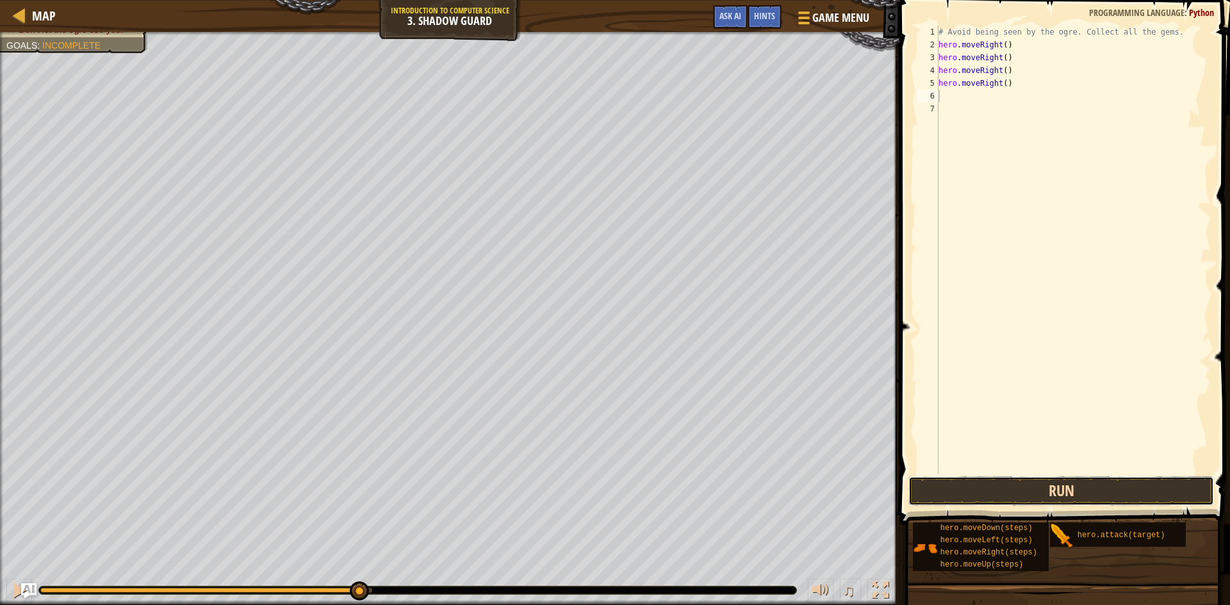
click at [1010, 482] on button "Run" at bounding box center [1060, 490] width 305 height 29
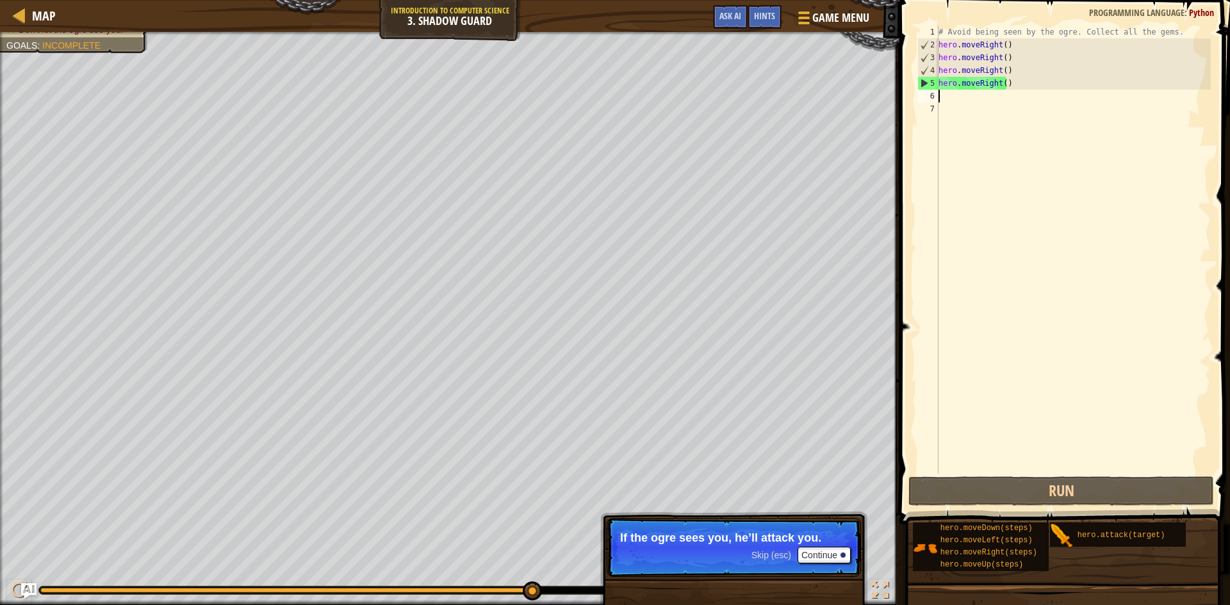
click at [1072, 442] on div "# Avoid being seen by the ogre. Collect all the gems. hero . moveRight ( ) hero…" at bounding box center [1073, 263] width 275 height 474
click at [818, 549] on button "Continue" at bounding box center [823, 555] width 53 height 17
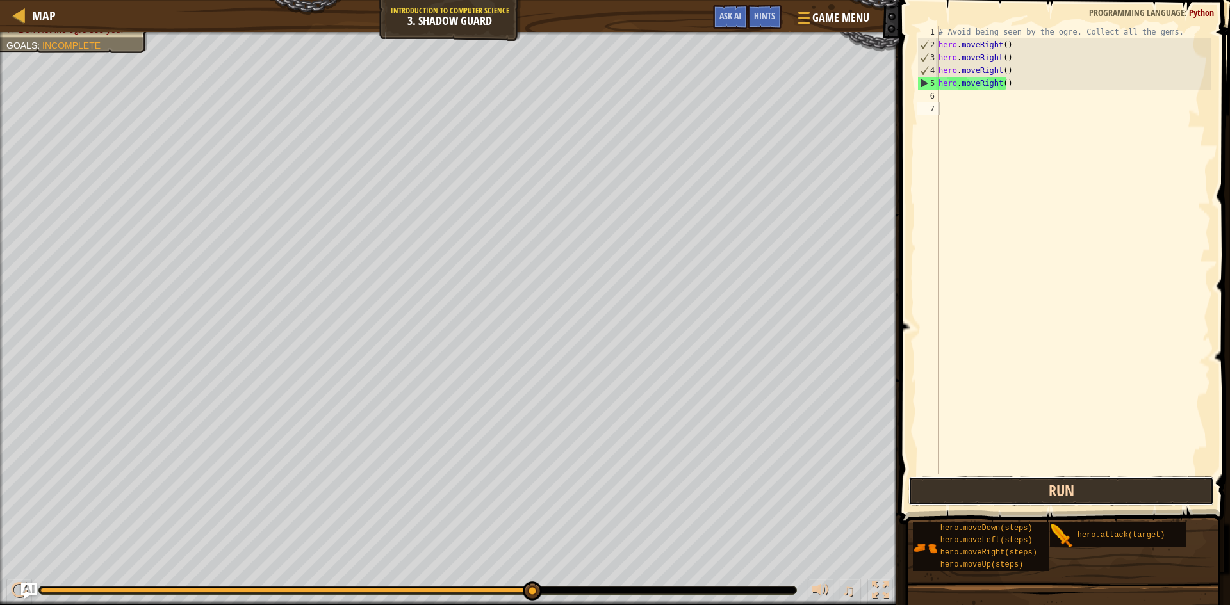
click at [978, 497] on button "Run" at bounding box center [1060, 490] width 305 height 29
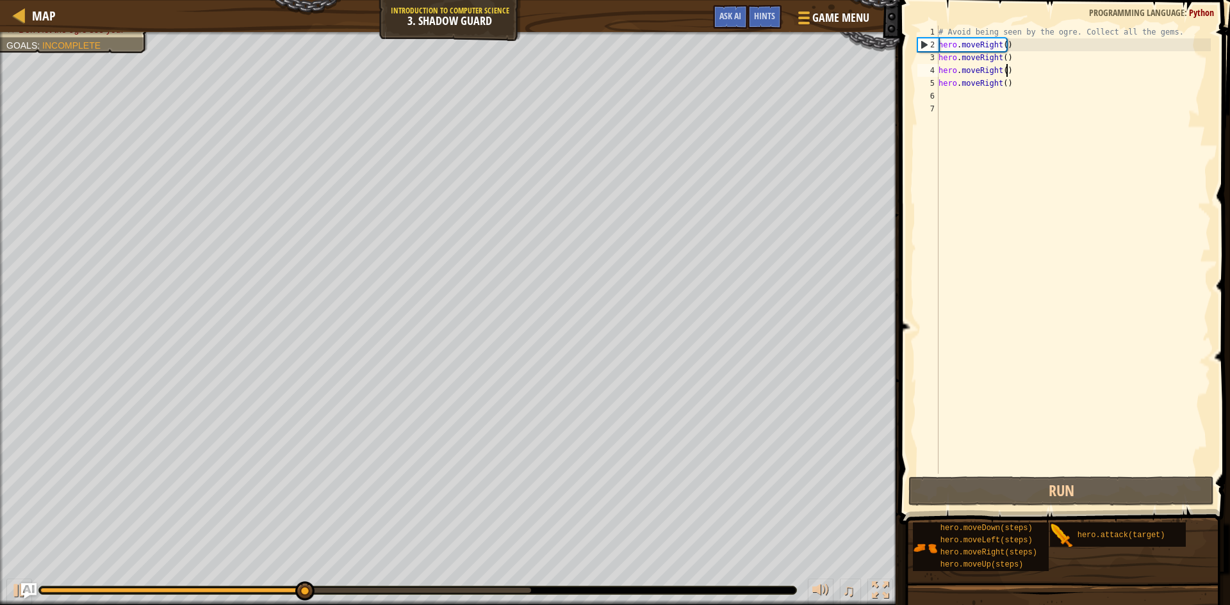
click at [1011, 64] on div "# Avoid being seen by the ogre. Collect all the gems. hero . moveRight ( ) hero…" at bounding box center [1073, 263] width 275 height 474
click at [1013, 60] on div "# Avoid being seen by the ogre. Collect all the gems. hero . moveRight ( ) hero…" at bounding box center [1073, 263] width 275 height 474
click at [1008, 67] on div "# Avoid being seen by the ogre. Collect all the gems. hero . moveRight ( ) hero…" at bounding box center [1073, 263] width 275 height 474
click at [1016, 53] on div "# Avoid being seen by the ogre. Collect all the gems. hero . moveRight ( ) hero…" at bounding box center [1073, 263] width 275 height 474
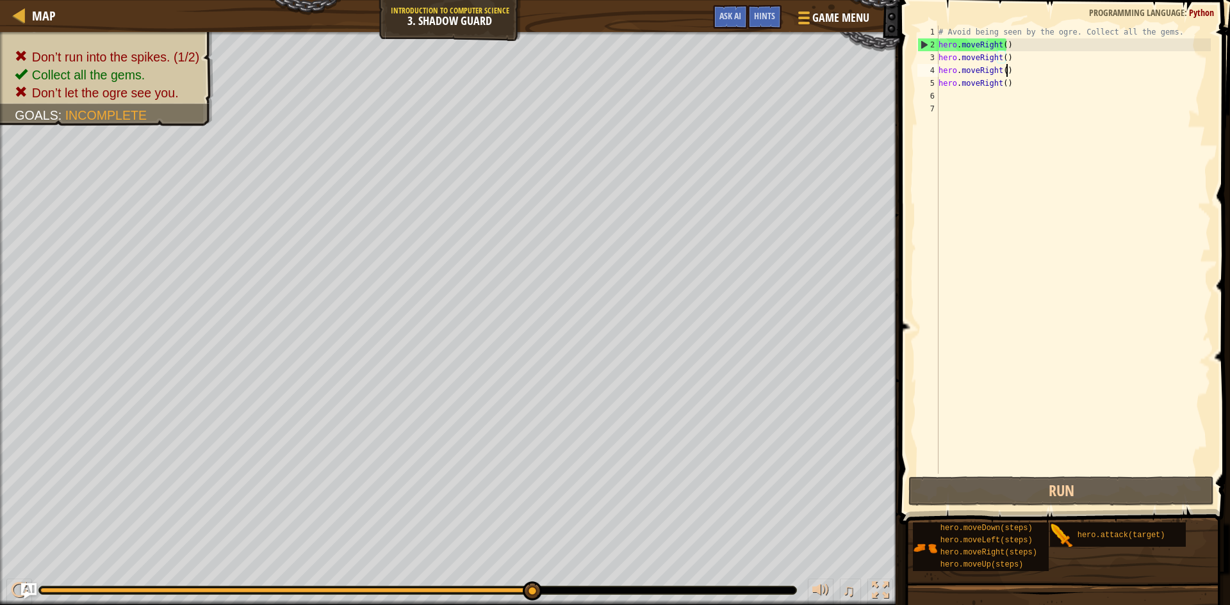
click at [1009, 70] on div "# Avoid being seen by the ogre. Collect all the gems. hero . moveRight ( ) hero…" at bounding box center [1073, 263] width 275 height 474
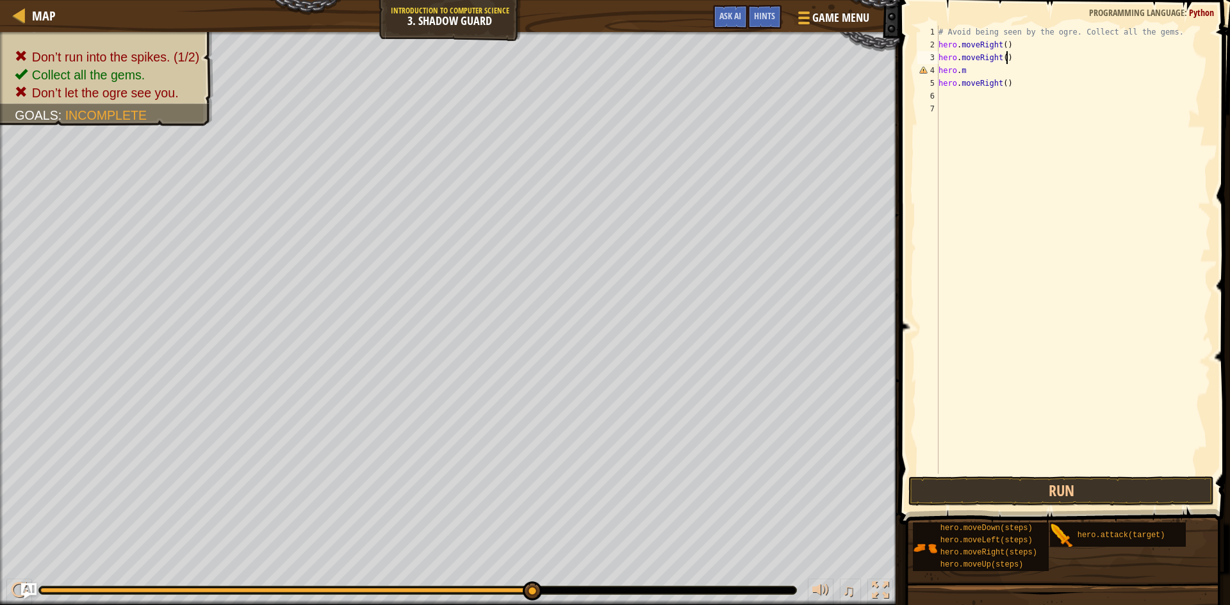
click at [1025, 57] on div "# Avoid being seen by the ogre. Collect all the gems. hero . moveRight ( ) hero…" at bounding box center [1073, 263] width 275 height 474
click at [978, 70] on div "# Avoid being seen by the ogre. Collect all the gems. hero . moveRight ( ) hero…" at bounding box center [1073, 263] width 275 height 474
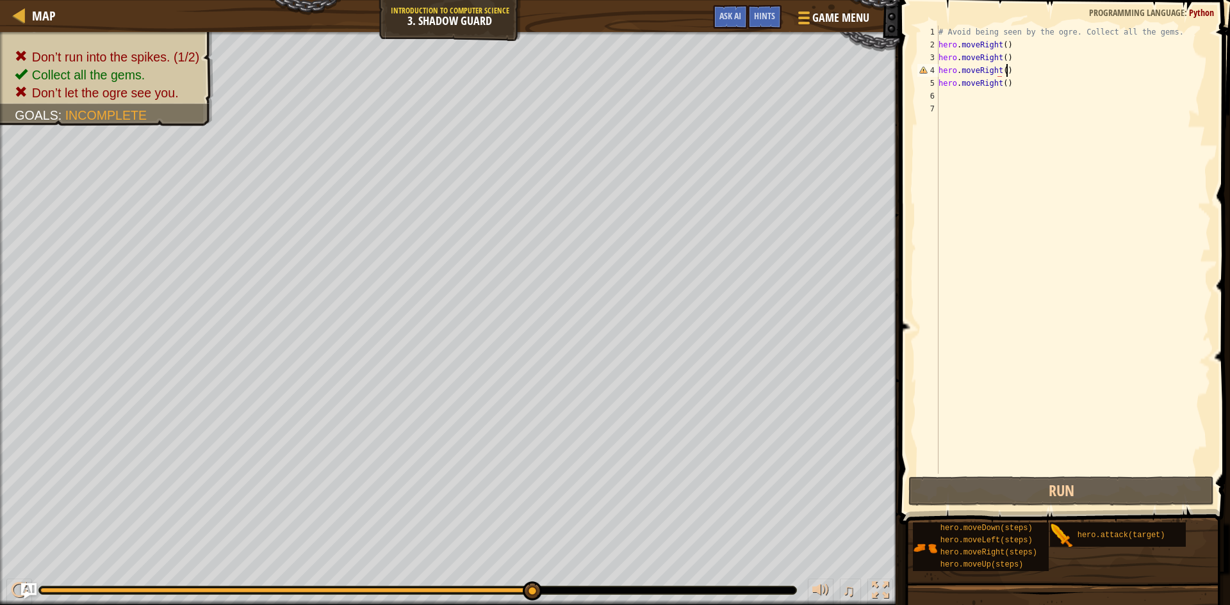
scroll to position [6, 5]
click at [991, 58] on div "# Avoid being seen by the ogre. Collect all the gems. hero . moveRight ( ) hero…" at bounding box center [1073, 263] width 275 height 474
click at [1003, 59] on div "# Avoid being seen by the ogre. Collect all the gems. hero . moveRight ( ) hero…" at bounding box center [1073, 263] width 275 height 474
click at [1021, 57] on div "# Avoid being seen by the ogre. Collect all the gems. hero . moveRight ( ) hero…" at bounding box center [1073, 263] width 275 height 474
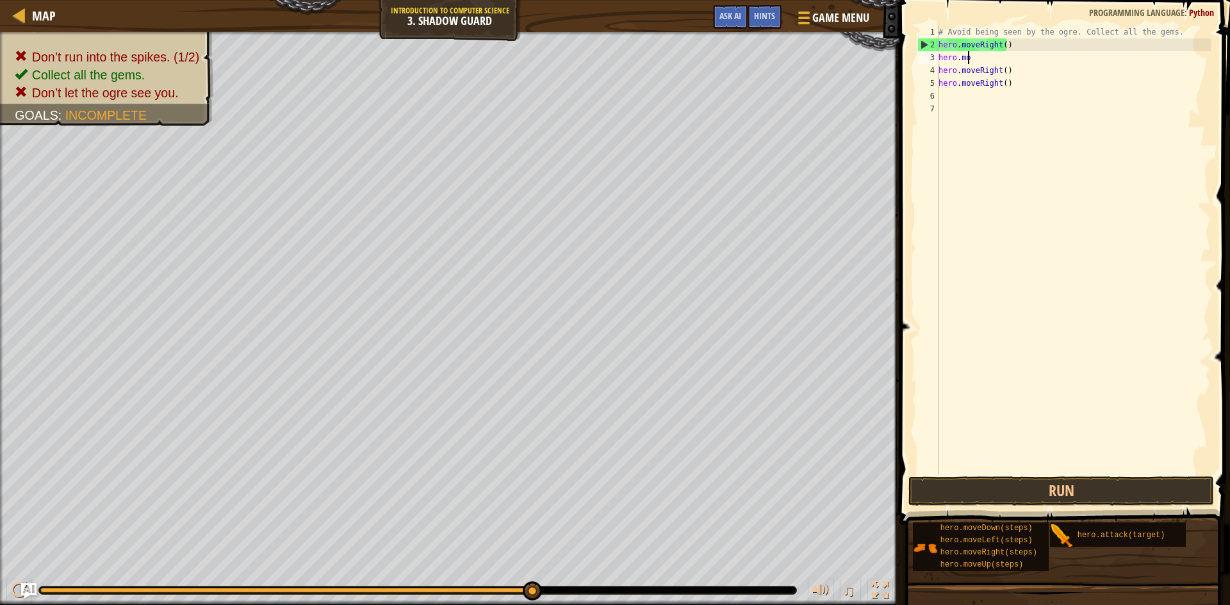
scroll to position [6, 1]
type textarea "h"
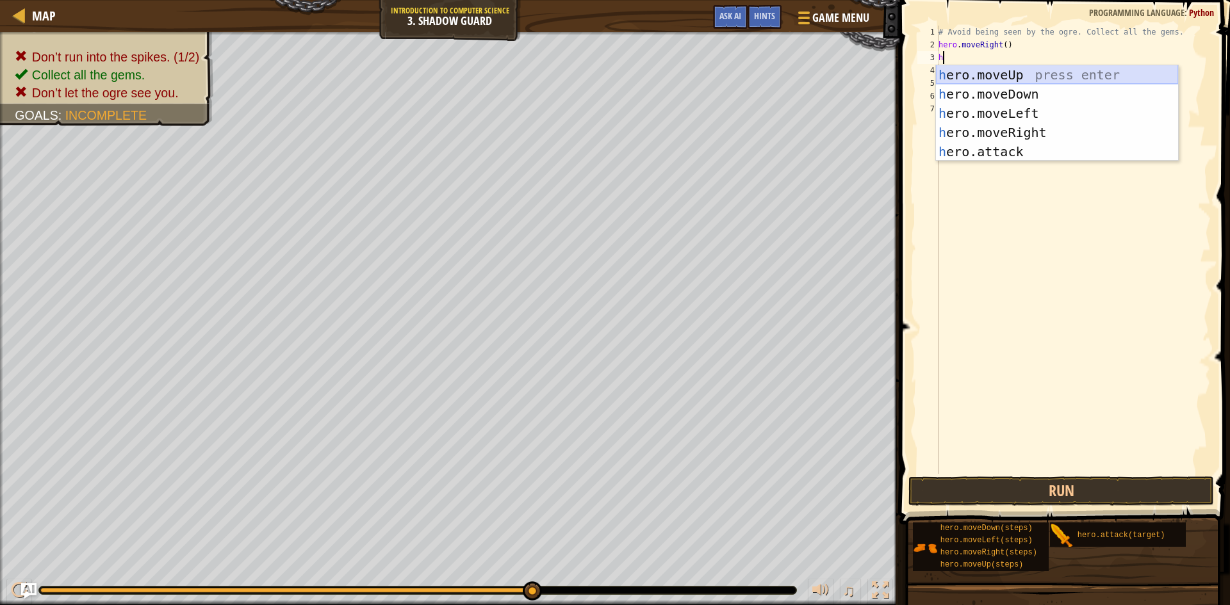
click at [982, 71] on div "h ero.moveUp press enter h ero.moveDown press enter h ero.moveLeft press enter …" at bounding box center [1057, 132] width 242 height 134
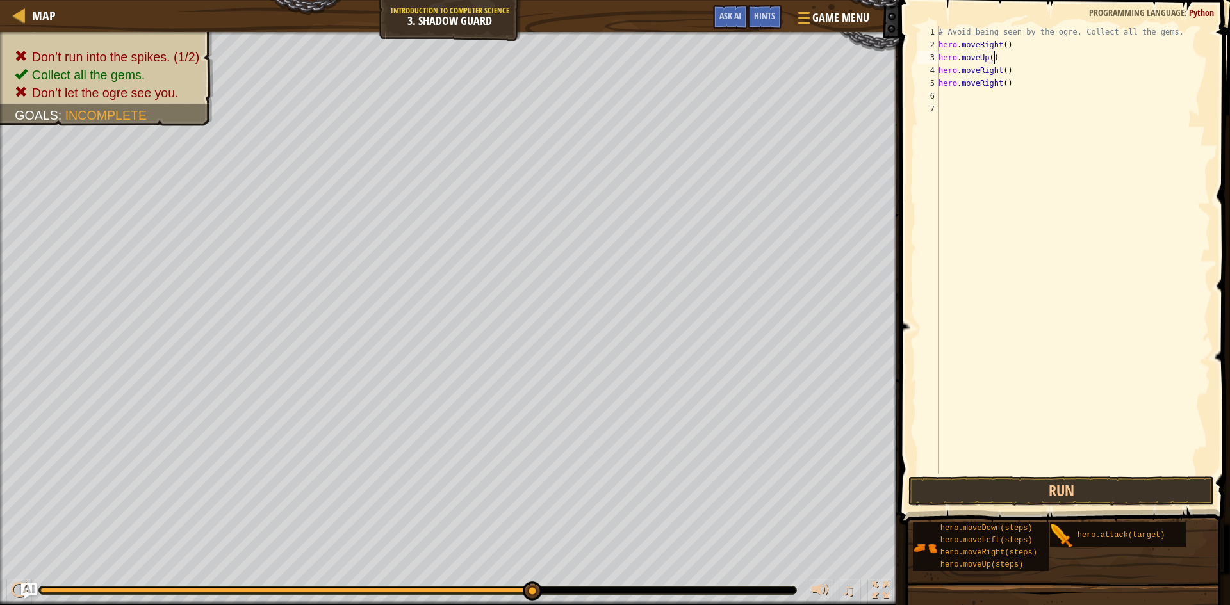
click at [1012, 85] on div "# Avoid being seen by the ogre. Collect all the gems. hero . moveRight ( ) hero…" at bounding box center [1073, 263] width 275 height 474
type textarea "h"
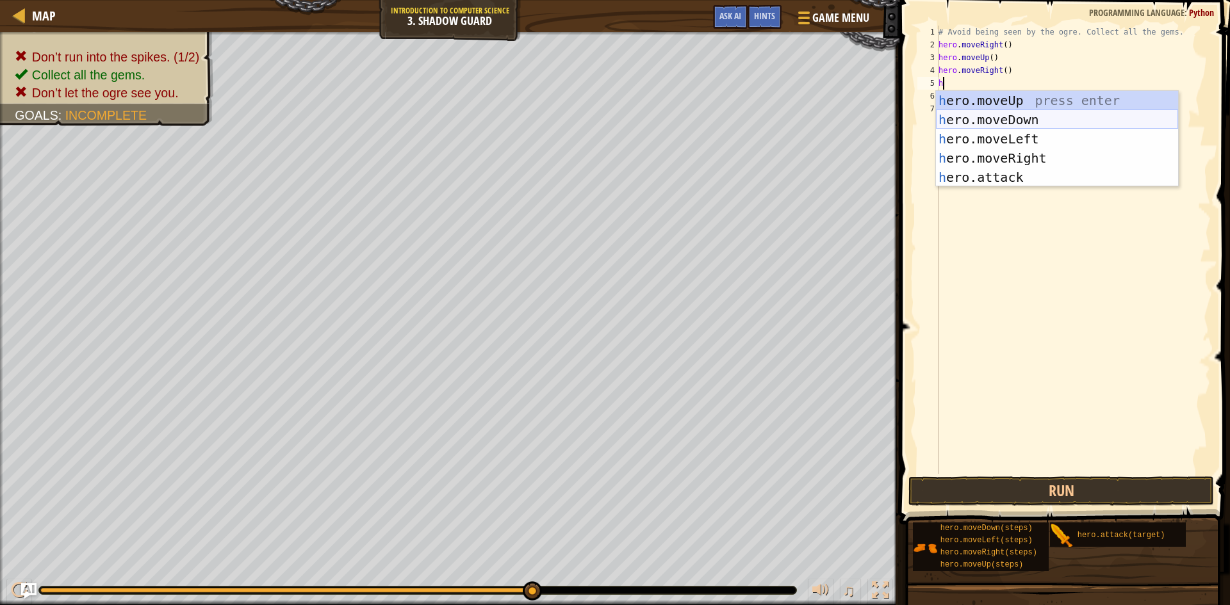
click at [998, 121] on div "h ero.moveUp press enter h ero.moveDown press enter h ero.moveLeft press enter …" at bounding box center [1057, 158] width 242 height 134
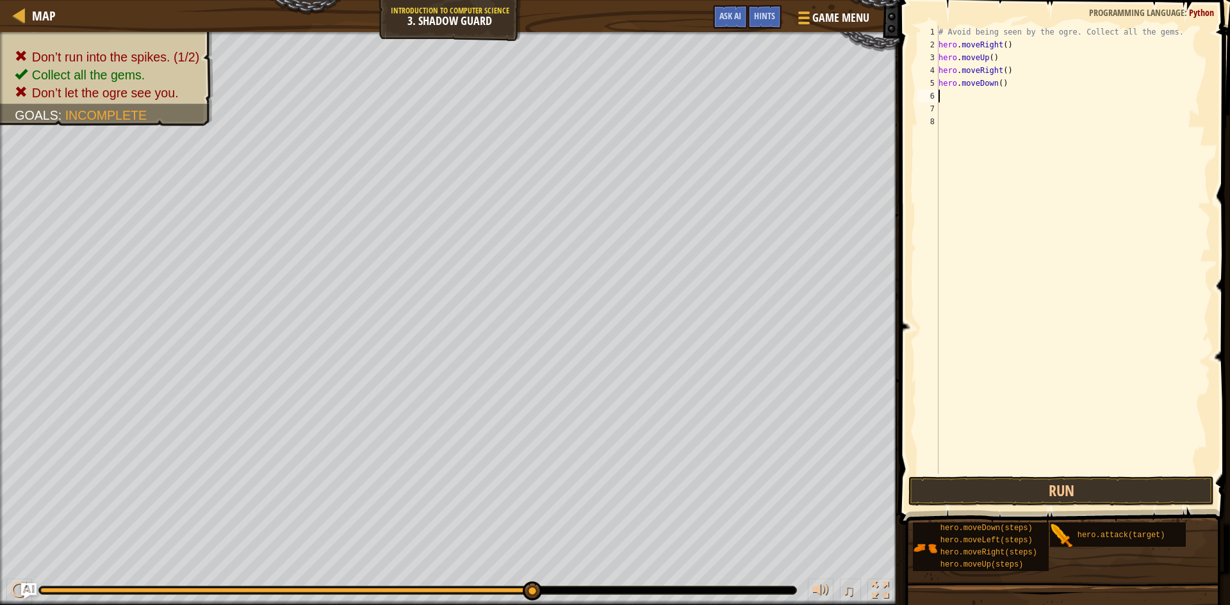
type textarea "h"
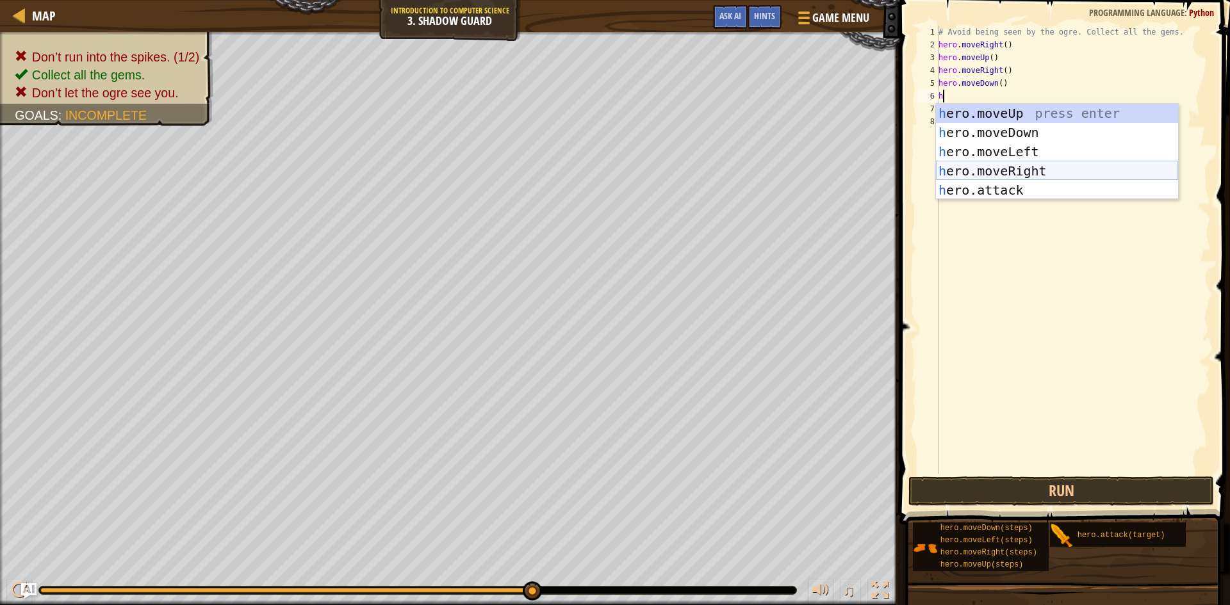
click at [989, 167] on div "h ero.moveUp press enter h ero.moveDown press enter h ero.moveLeft press enter …" at bounding box center [1057, 171] width 242 height 134
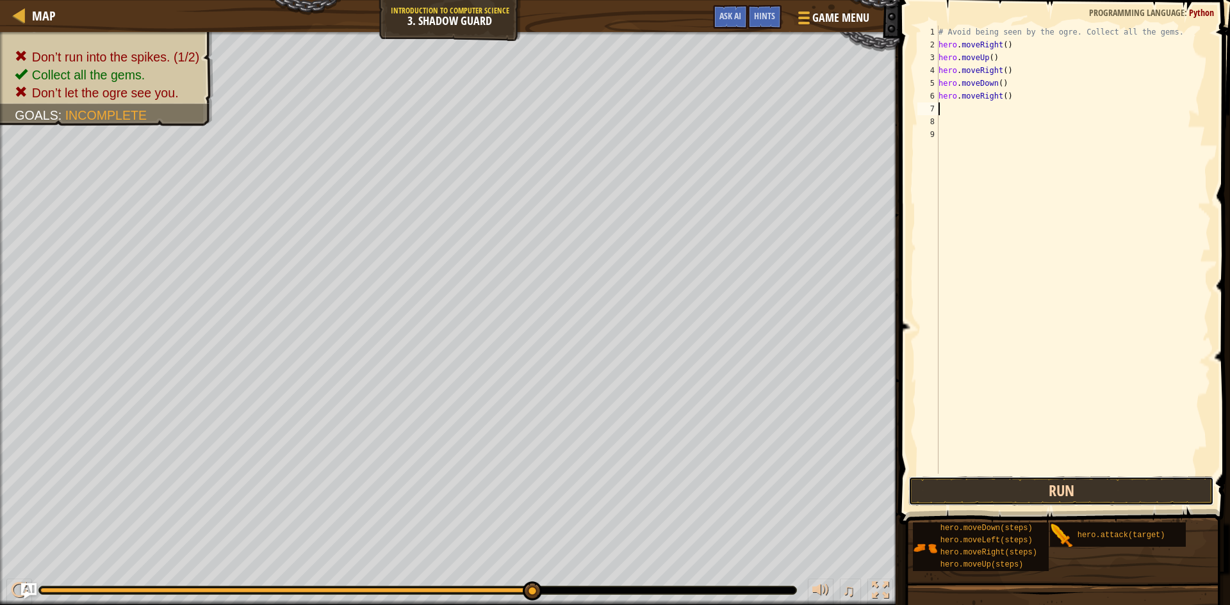
click at [1060, 494] on button "Run" at bounding box center [1060, 490] width 305 height 29
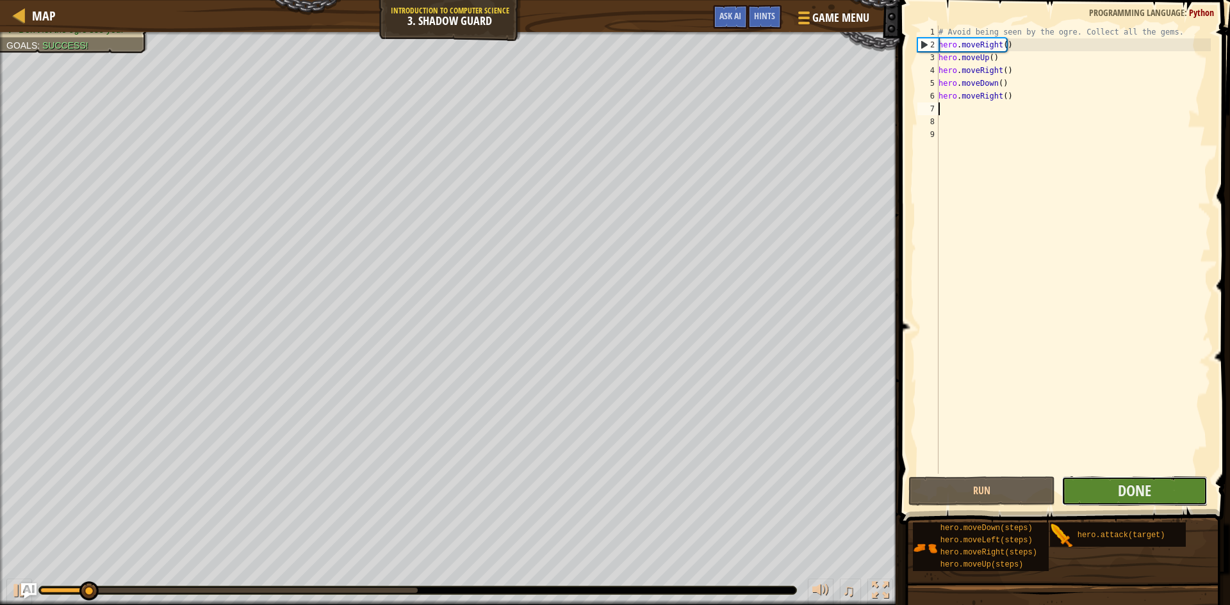
click at [1108, 485] on button "Done" at bounding box center [1134, 490] width 147 height 29
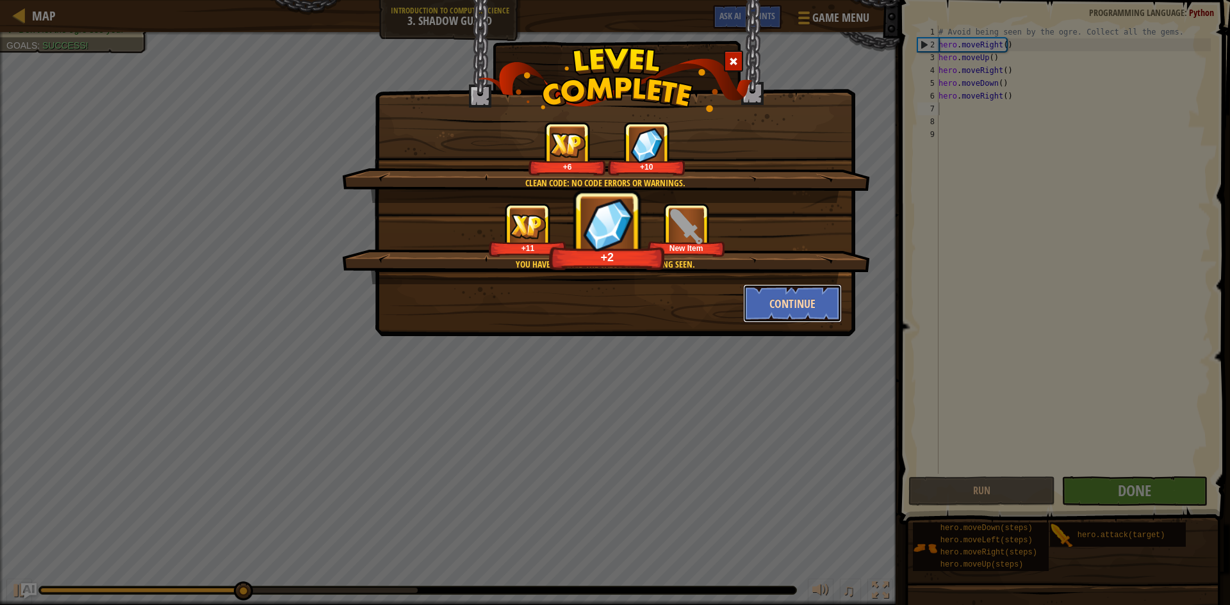
click at [767, 293] on button "Continue" at bounding box center [792, 303] width 99 height 38
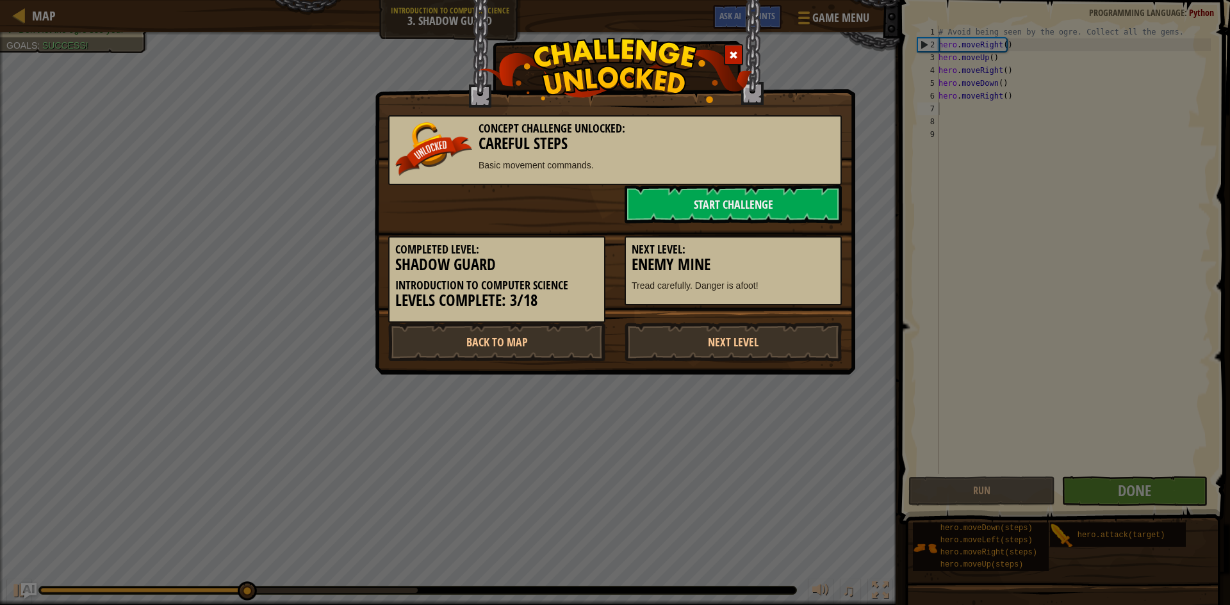
click at [767, 302] on div "Next Level: Enemy Mine Tread carefully. Danger is afoot!" at bounding box center [732, 271] width 217 height 70
click at [765, 324] on link "Next Level" at bounding box center [732, 342] width 217 height 38
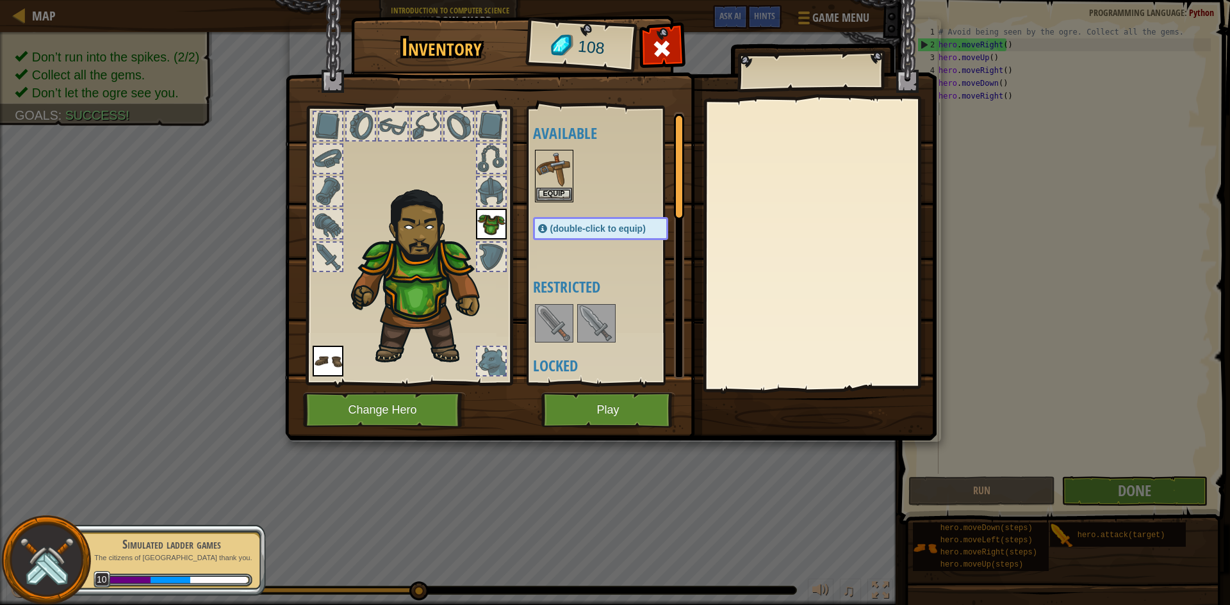
click at [530, 179] on div "Available Equip Equip Equip (double-click to equip) Restricted Locked" at bounding box center [605, 245] width 157 height 279
click at [540, 191] on div "Equip" at bounding box center [554, 176] width 38 height 53
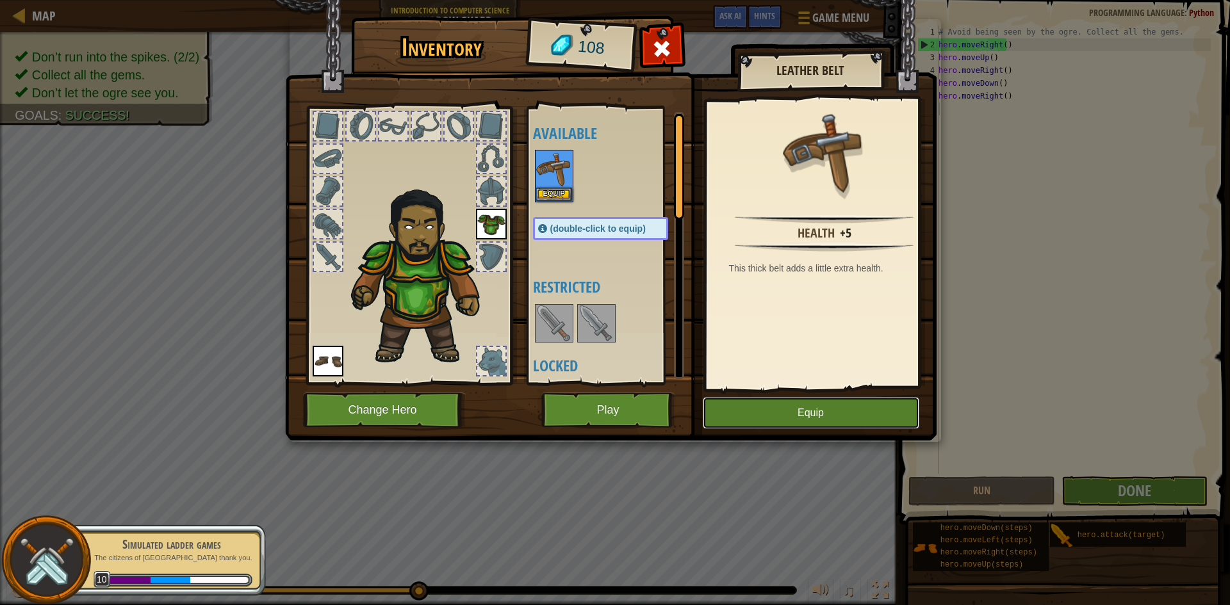
click at [784, 414] on button "Equip" at bounding box center [810, 413] width 216 height 32
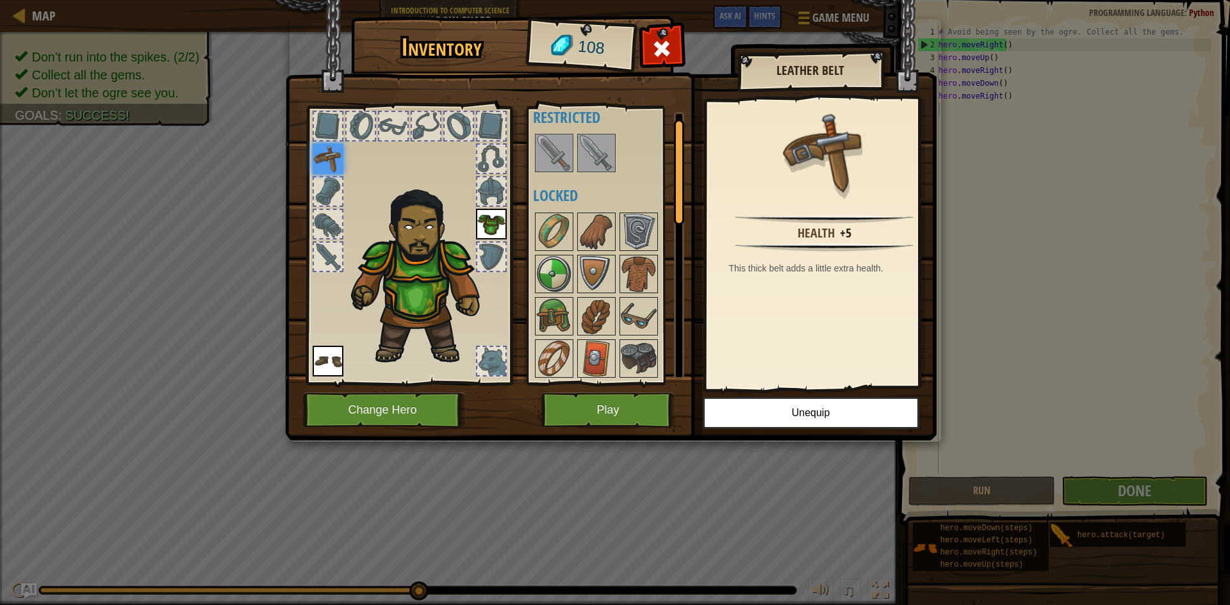
scroll to position [0, 0]
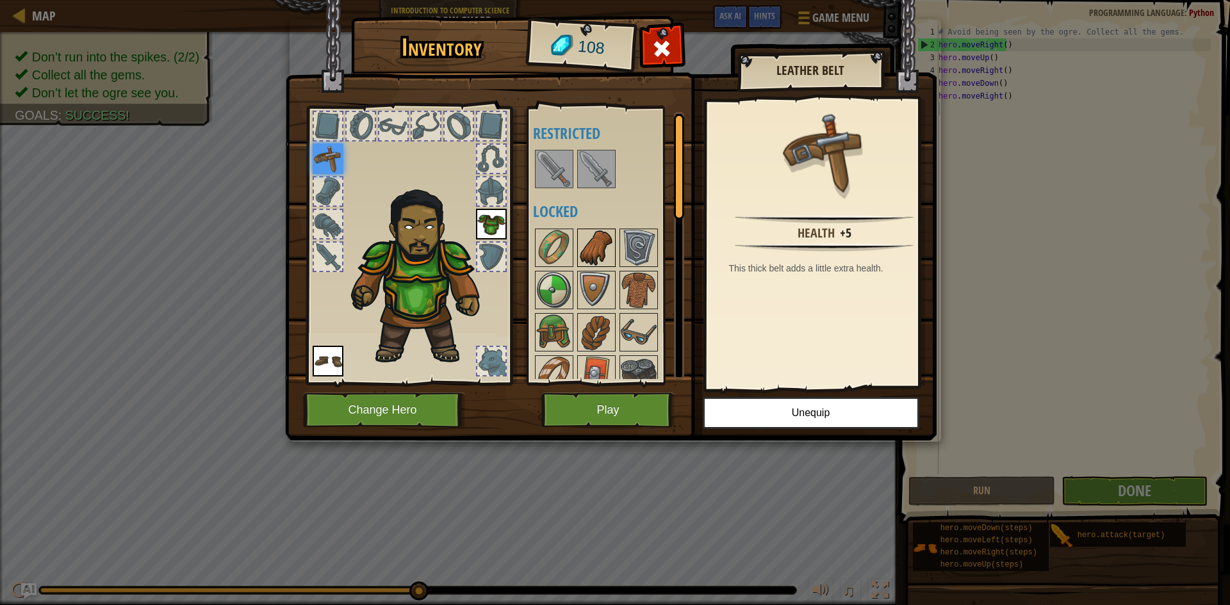
click at [597, 238] on img at bounding box center [596, 248] width 36 height 36
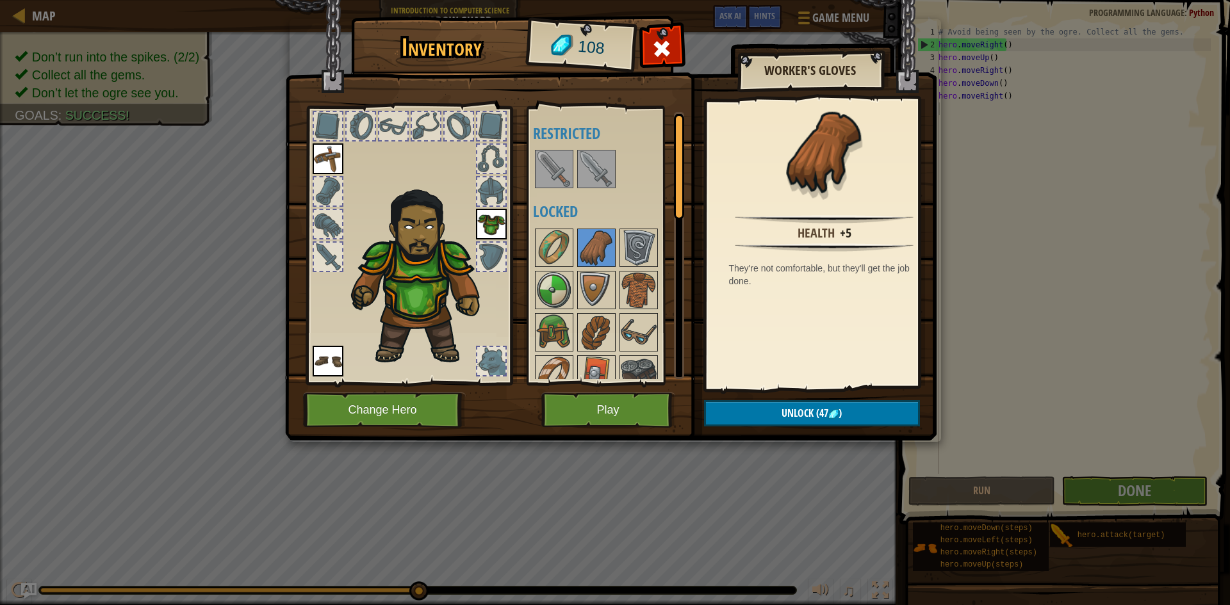
click at [564, 145] on div "Available Equip Equip Equip (double-click to equip) Restricted Locked" at bounding box center [613, 245] width 161 height 267
click at [558, 174] on img at bounding box center [554, 169] width 36 height 36
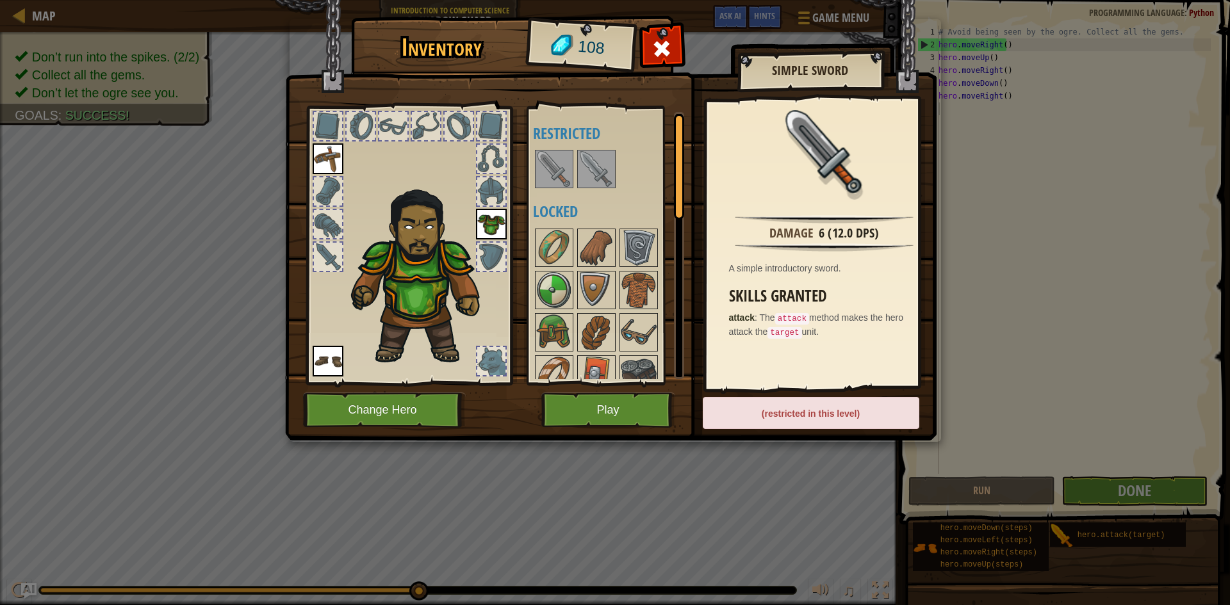
click at [577, 174] on div at bounding box center [596, 169] width 38 height 38
click at [550, 174] on img at bounding box center [554, 169] width 36 height 36
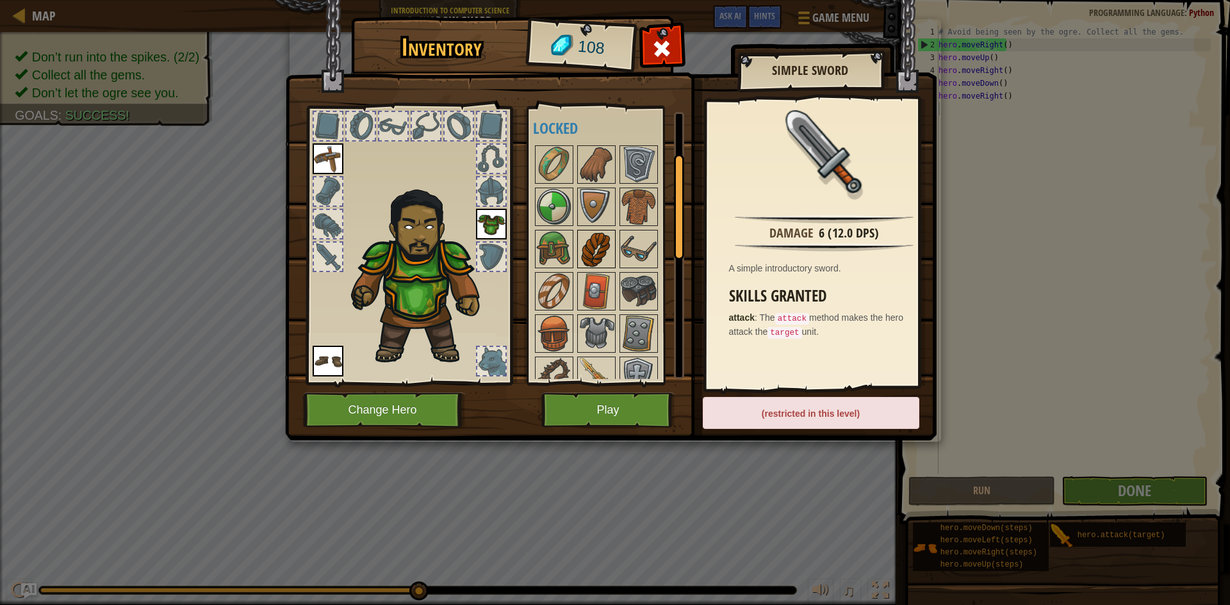
scroll to position [14, 0]
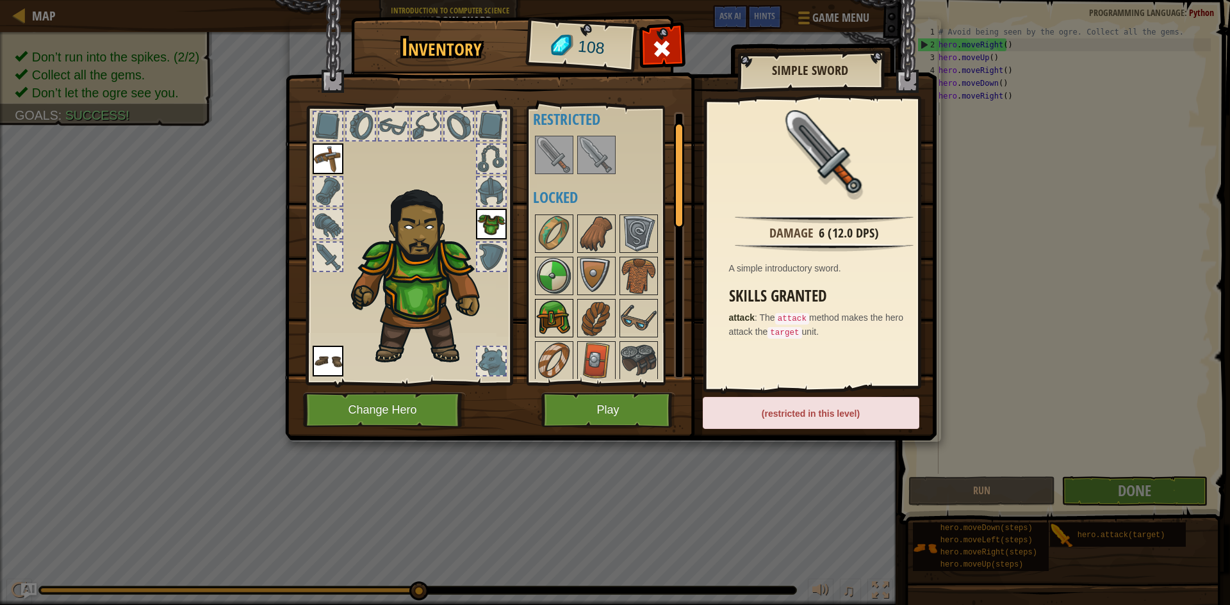
click at [553, 304] on img at bounding box center [554, 318] width 36 height 36
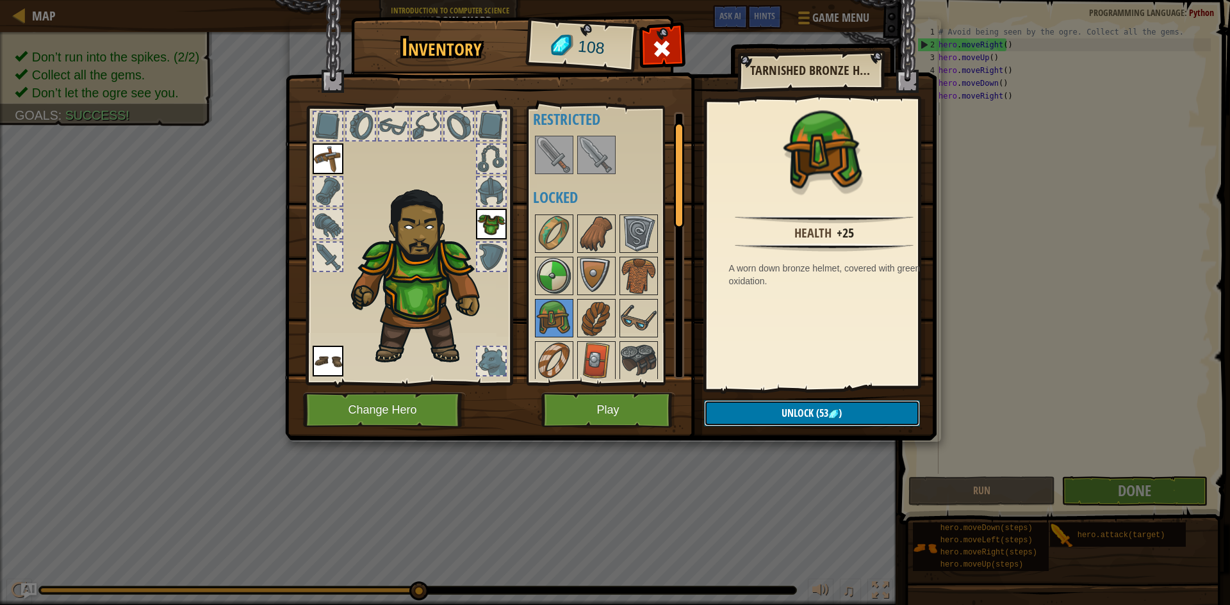
click at [783, 414] on span "Unlock" at bounding box center [797, 413] width 32 height 14
click at [776, 402] on button "Confirm" at bounding box center [812, 413] width 216 height 26
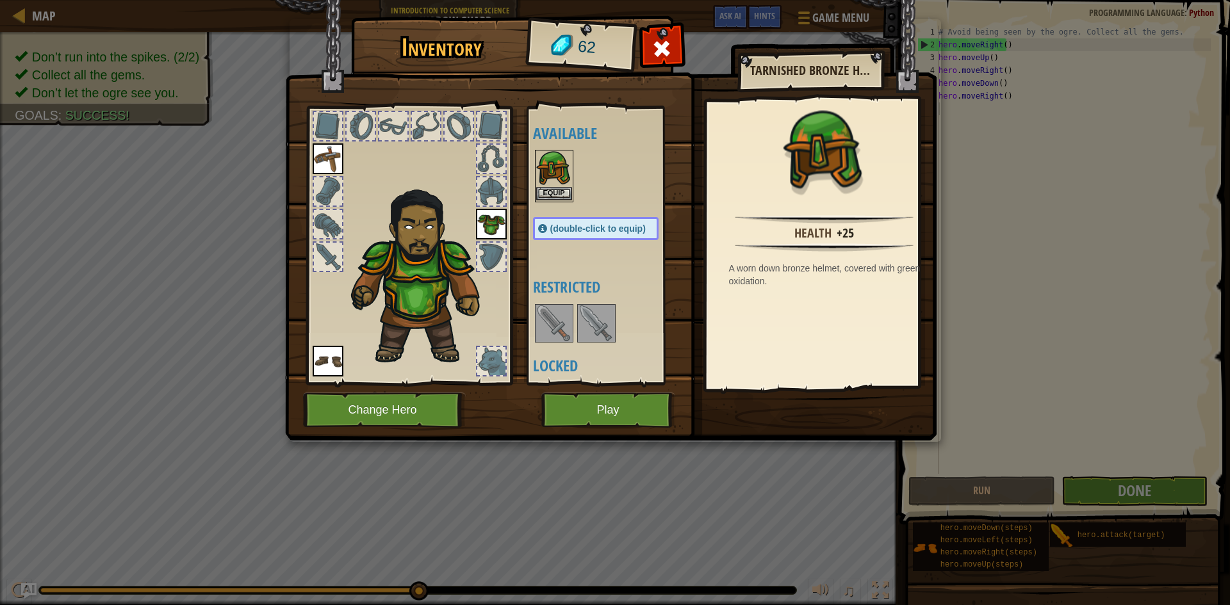
click at [544, 181] on img at bounding box center [554, 169] width 36 height 36
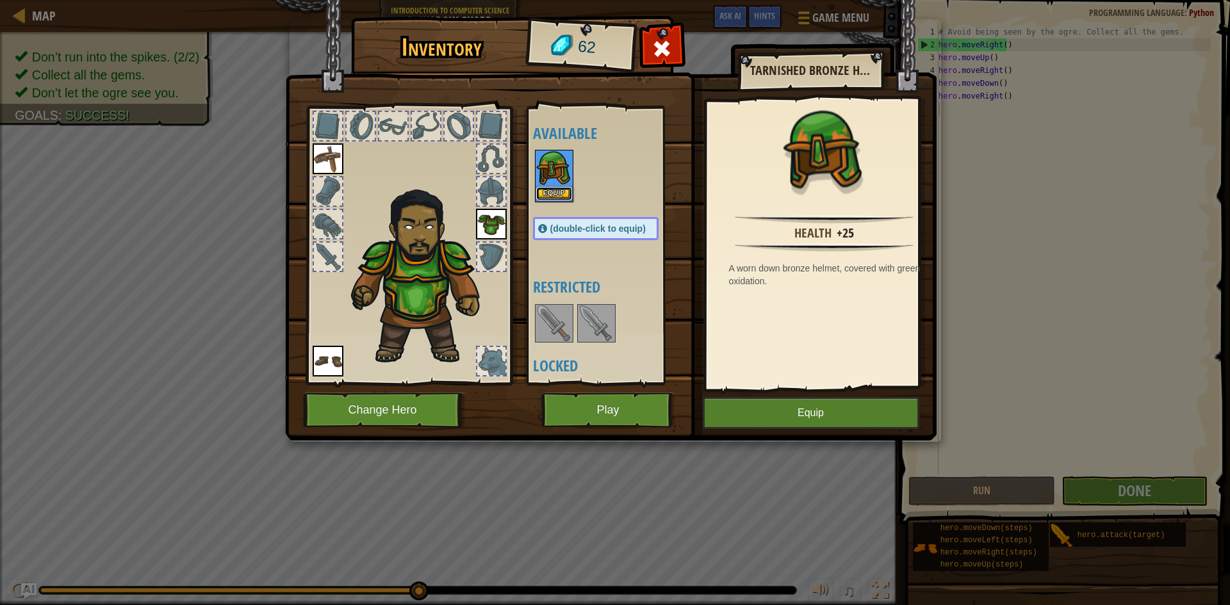
click at [546, 196] on button "Equip" at bounding box center [554, 193] width 36 height 13
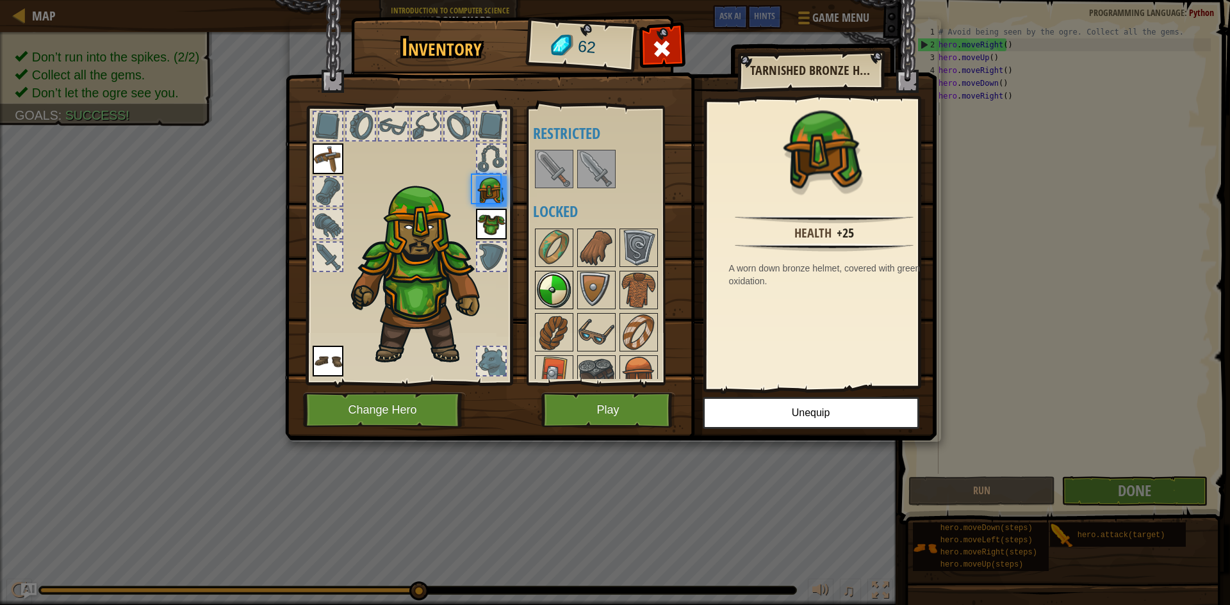
click at [549, 276] on img at bounding box center [554, 290] width 36 height 36
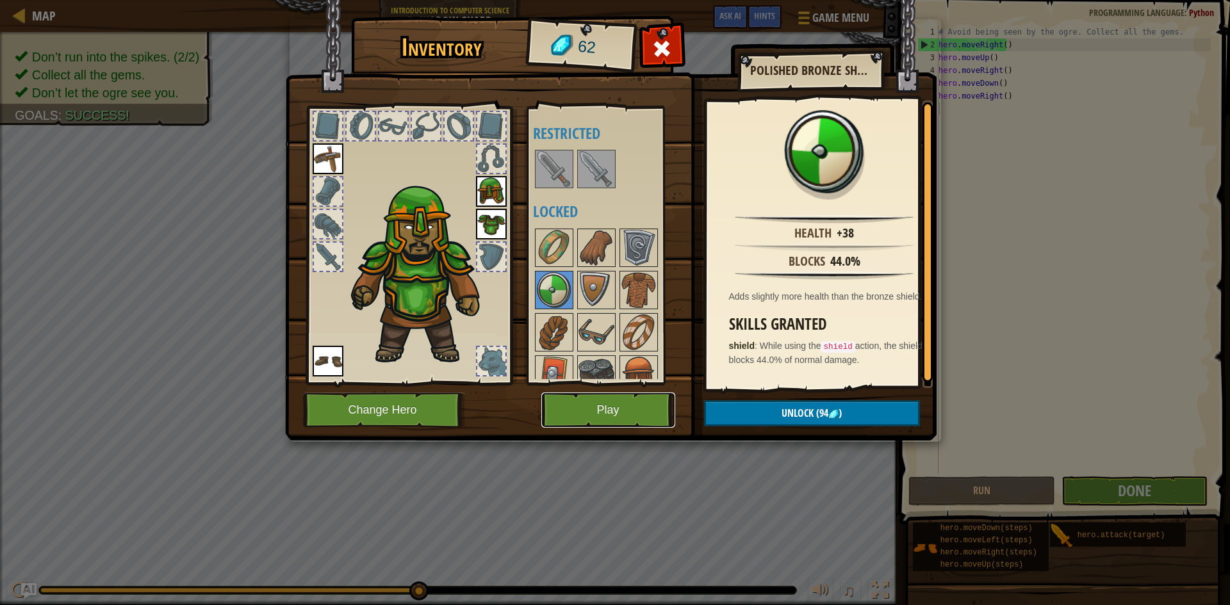
click at [621, 405] on button "Play" at bounding box center [608, 410] width 134 height 35
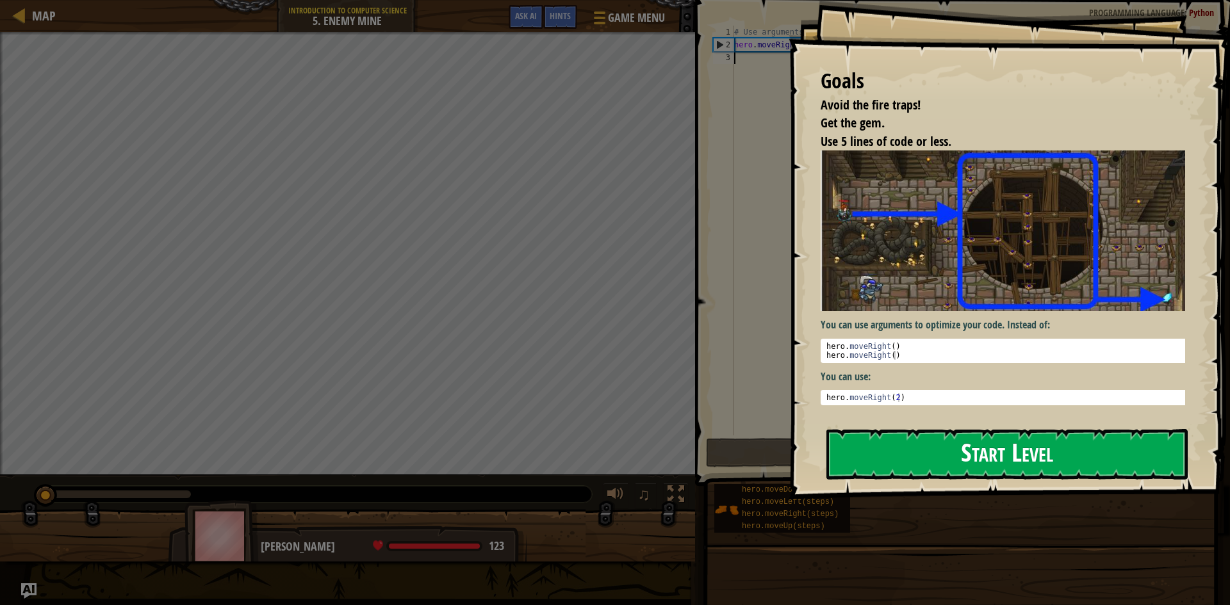
click at [913, 432] on button "Start Level" at bounding box center [1006, 454] width 361 height 51
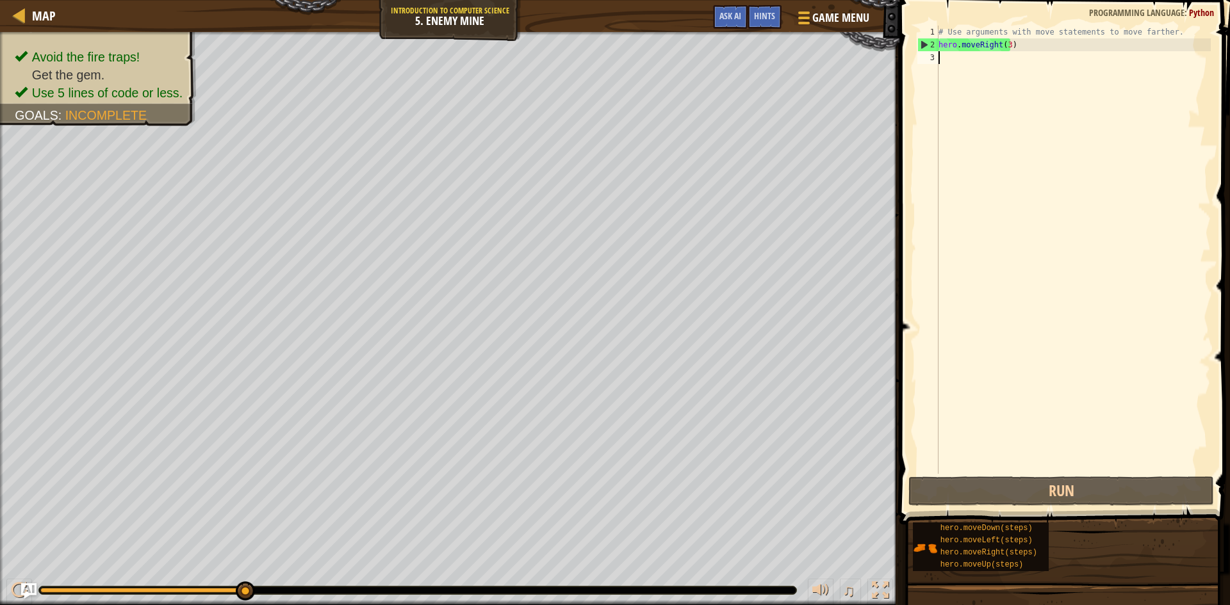
scroll to position [6, 0]
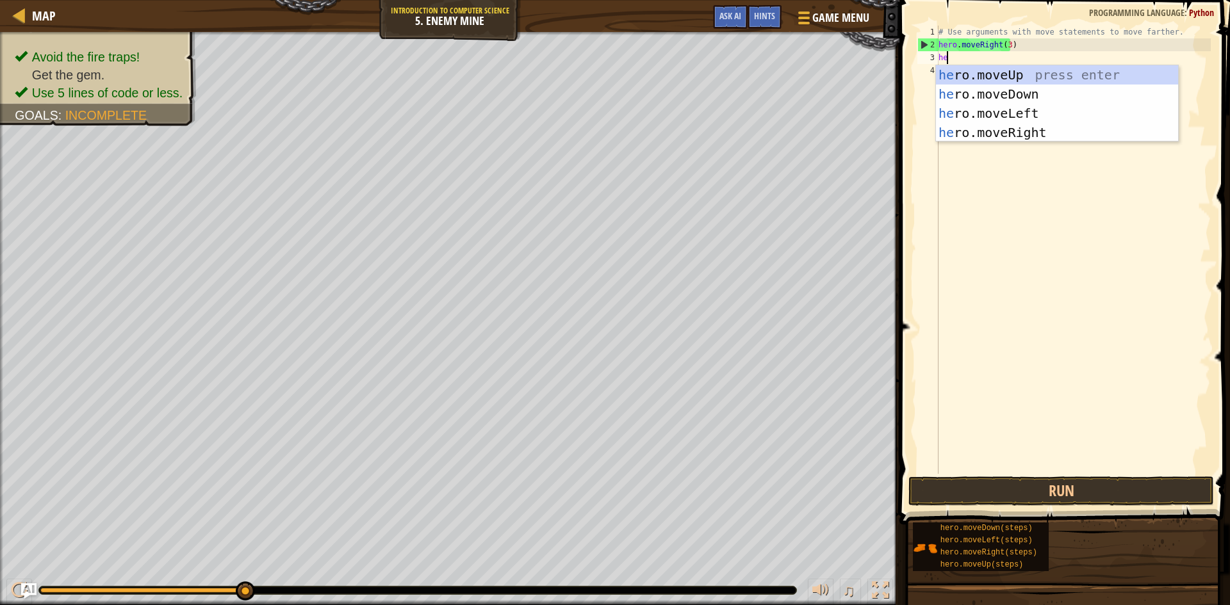
type textarea "her"
click at [996, 70] on div "her o.moveUp press enter her o.moveDown press enter her o.moveLeft press enter …" at bounding box center [1057, 122] width 242 height 115
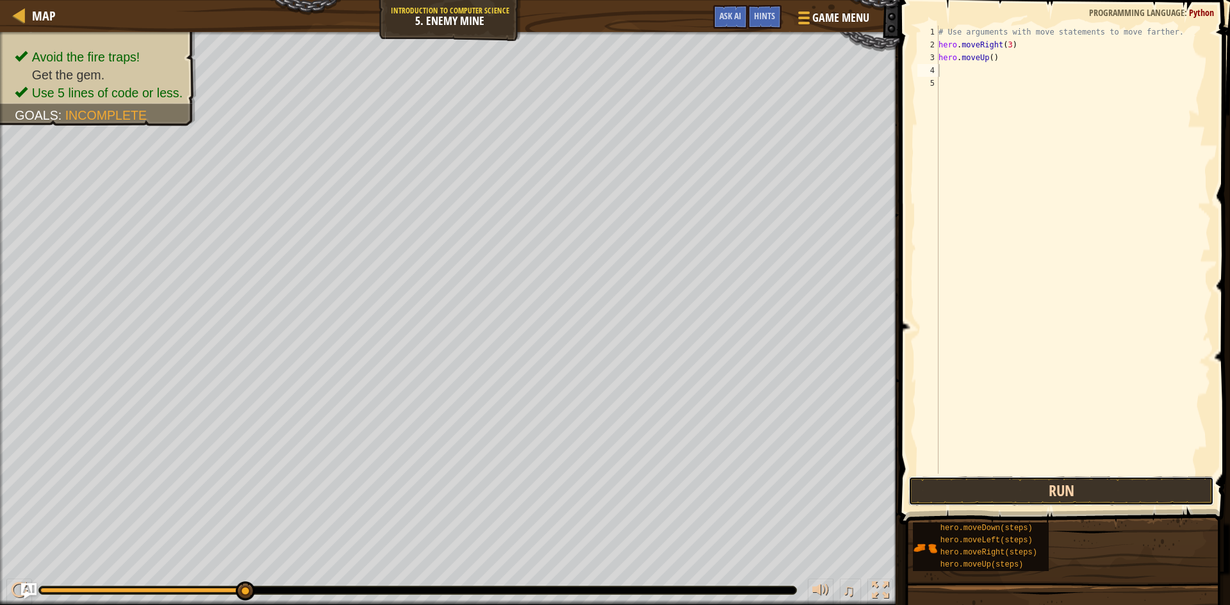
drag, startPoint x: 1007, startPoint y: 494, endPoint x: 1007, endPoint y: 480, distance: 14.7
click at [1007, 494] on button "Run" at bounding box center [1060, 490] width 305 height 29
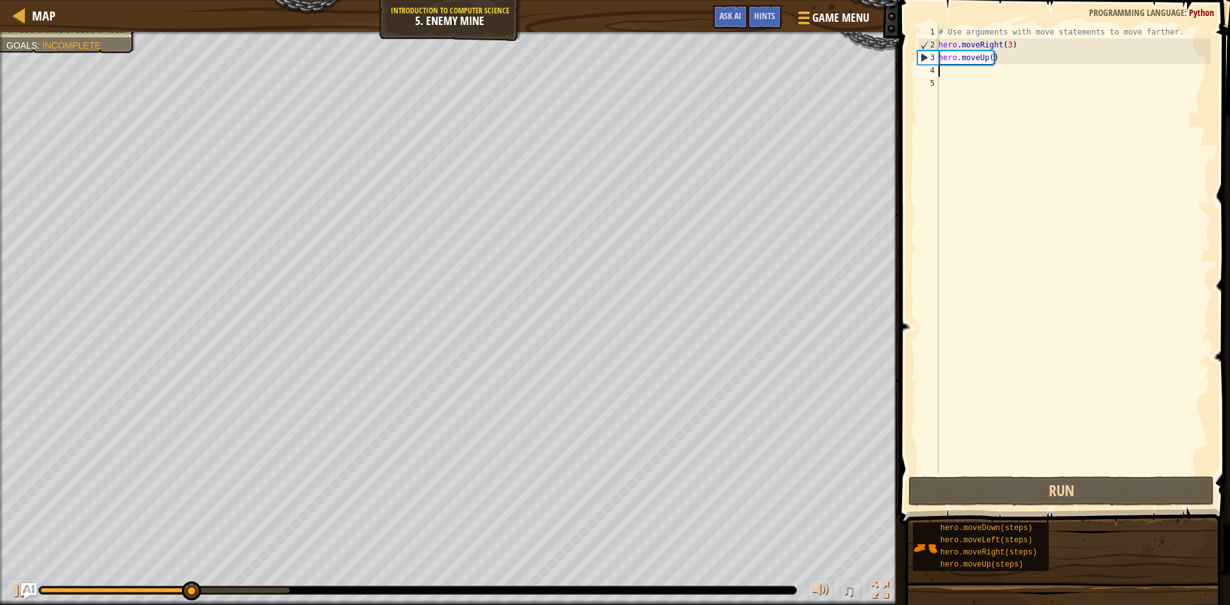
type textarea "he"
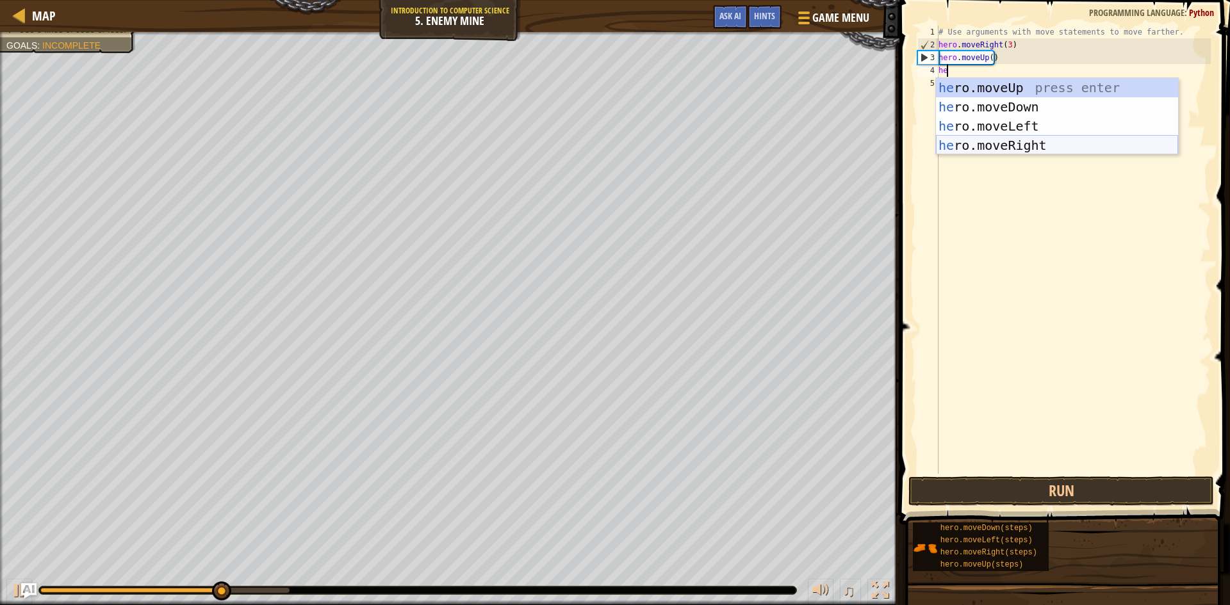
click at [991, 138] on div "he ro.moveUp press enter he ro.moveDown press enter he ro.moveLeft press enter …" at bounding box center [1057, 135] width 242 height 115
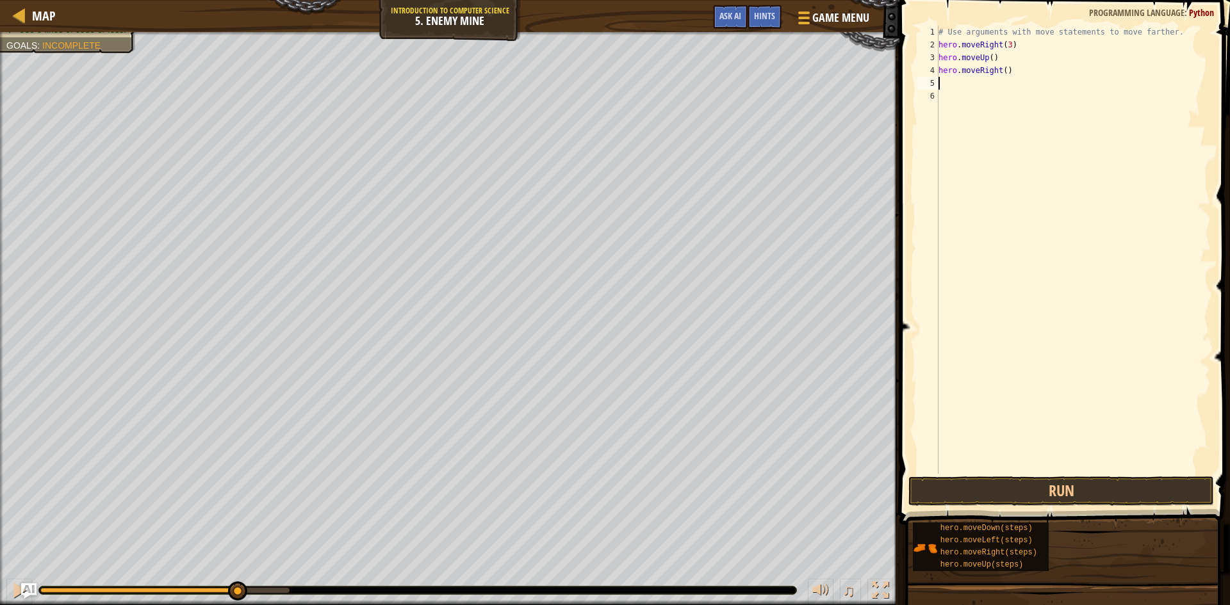
click at [957, 81] on div "# Use arguments with move statements to move farther. hero . moveRight ( 3 ) he…" at bounding box center [1073, 263] width 275 height 474
type textarea "h"
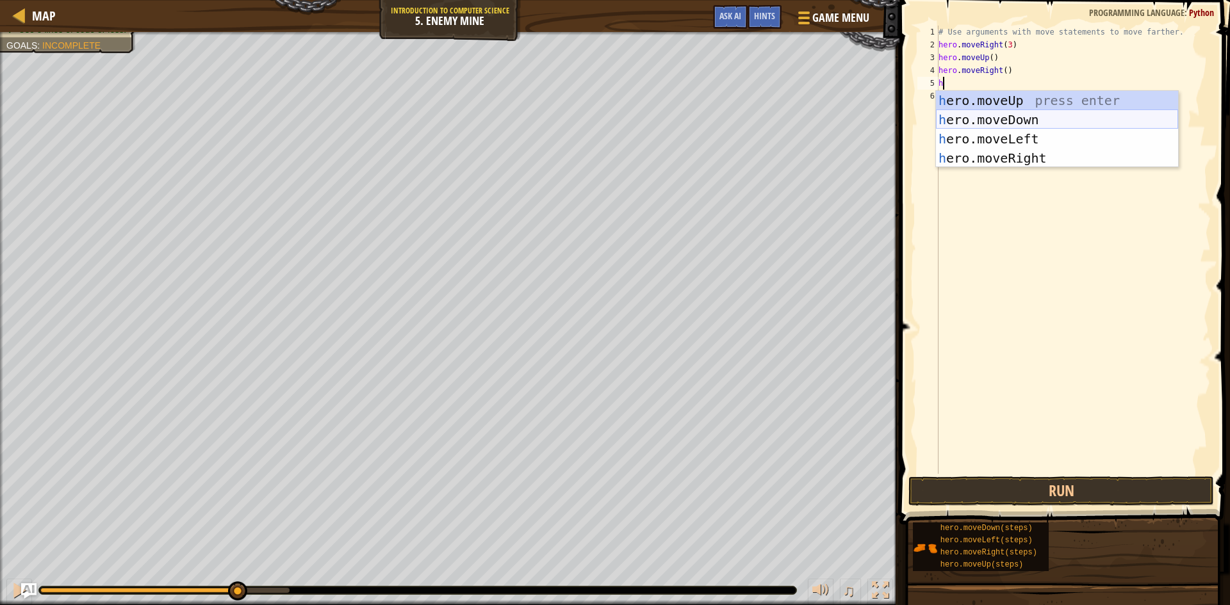
click at [995, 119] on div "h ero.moveUp press enter h ero.moveDown press enter h ero.moveLeft press enter …" at bounding box center [1057, 148] width 242 height 115
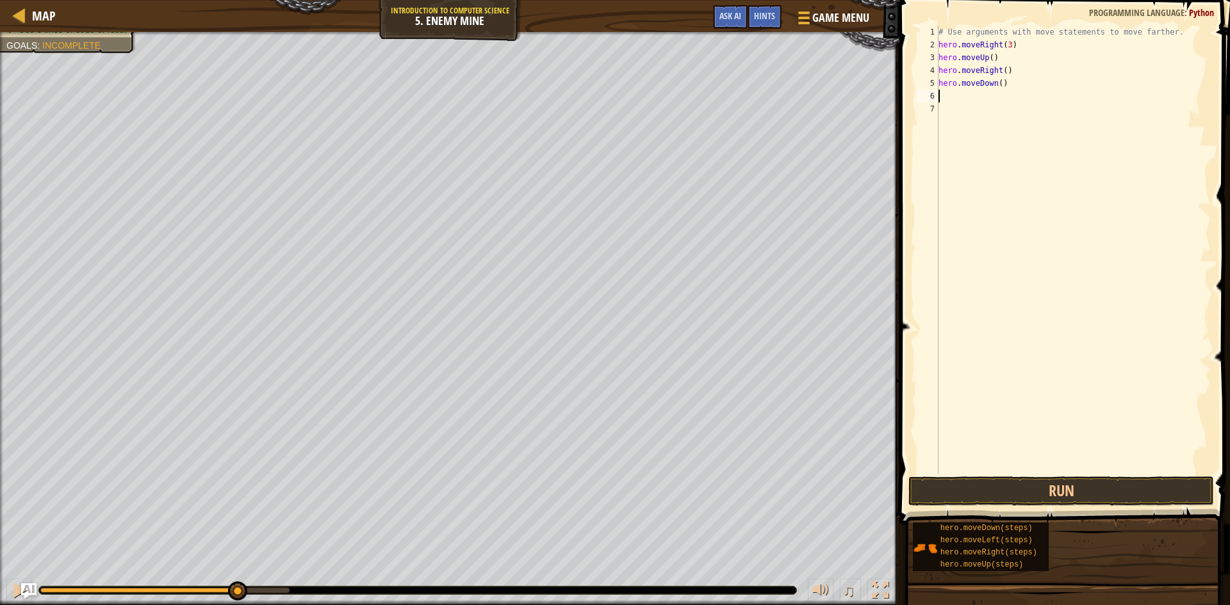
click at [995, 82] on div "# Use arguments with move statements to move farther. hero . moveRight ( 3 ) he…" at bounding box center [1073, 263] width 275 height 474
click at [993, 88] on div "# Use arguments with move statements to move farther. hero . moveRight ( 3 ) he…" at bounding box center [1073, 263] width 275 height 474
click at [996, 88] on div "# Use arguments with move statements to move farther. hero . moveRight ( 3 ) he…" at bounding box center [1073, 263] width 275 height 474
type textarea "hero.moveDown(4)"
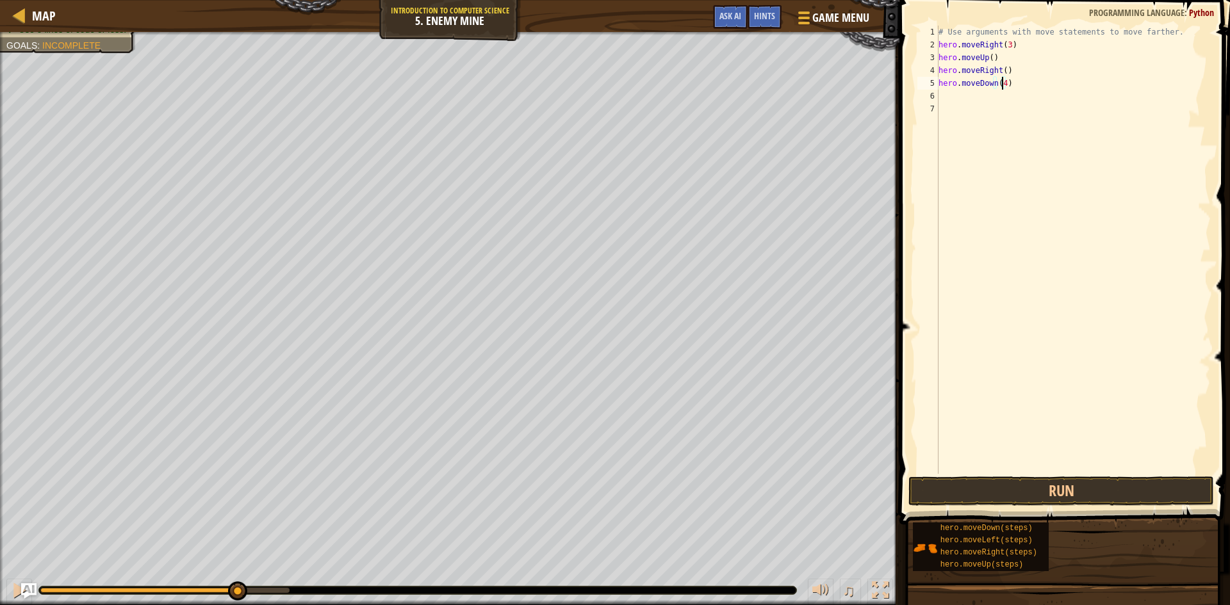
drag, startPoint x: 953, startPoint y: 92, endPoint x: 949, endPoint y: 102, distance: 10.3
click at [952, 92] on div "# Use arguments with move statements to move farther. hero . moveRight ( 3 ) he…" at bounding box center [1073, 263] width 275 height 474
type textarea "h"
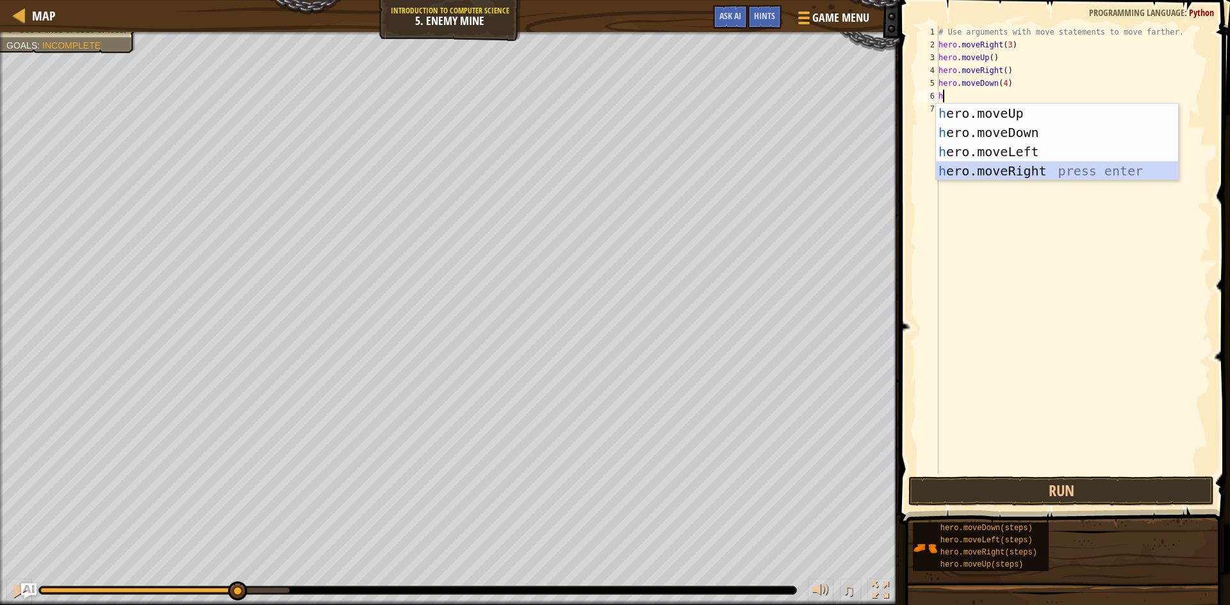
click at [1024, 176] on div "h ero.moveUp press enter h ero.moveDown press enter h ero.moveLeft press enter …" at bounding box center [1057, 161] width 242 height 115
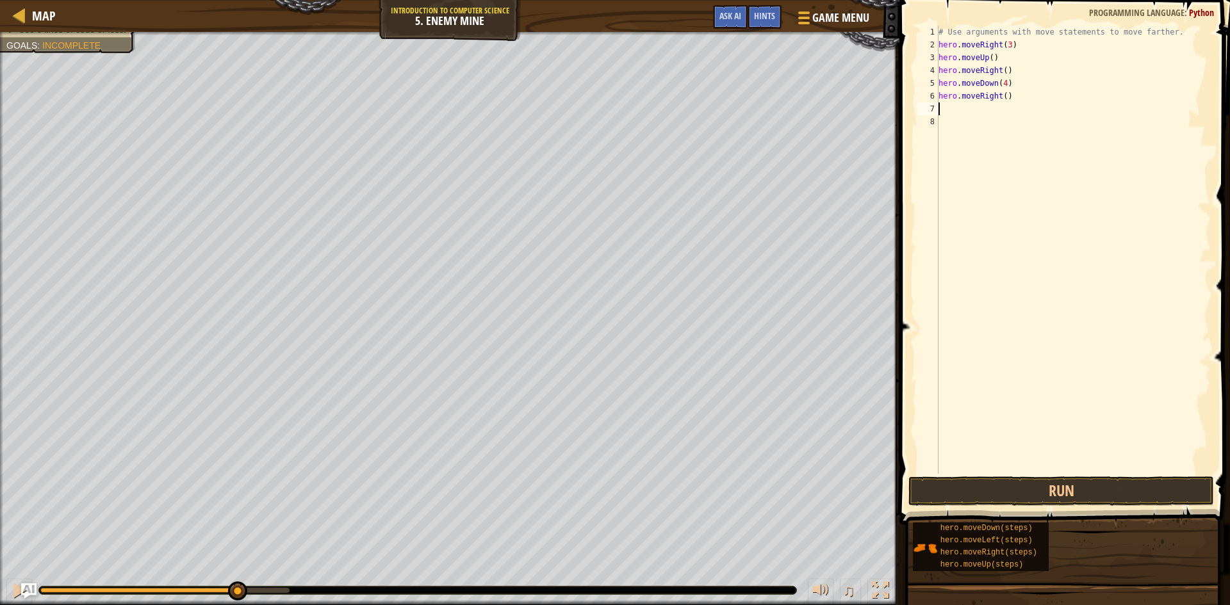
click at [1000, 92] on div "# Use arguments with move statements to move farther. hero . moveRight ( 3 ) he…" at bounding box center [1073, 263] width 275 height 474
click at [1128, 492] on button "Run" at bounding box center [1060, 490] width 305 height 29
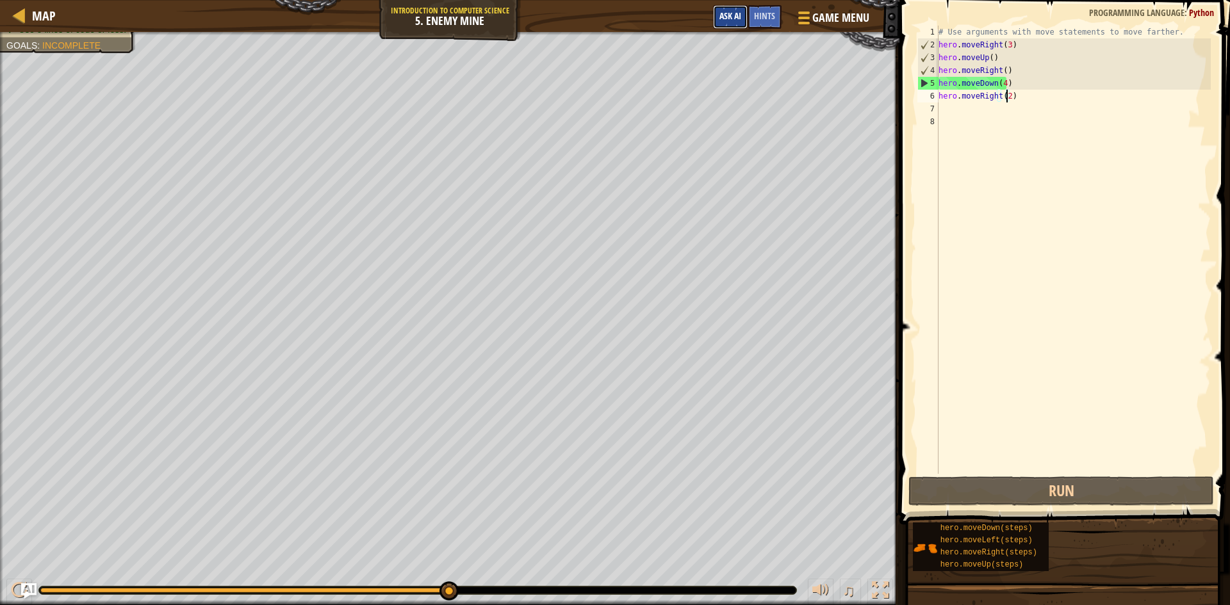
click at [724, 22] on button "Ask AI" at bounding box center [730, 17] width 35 height 24
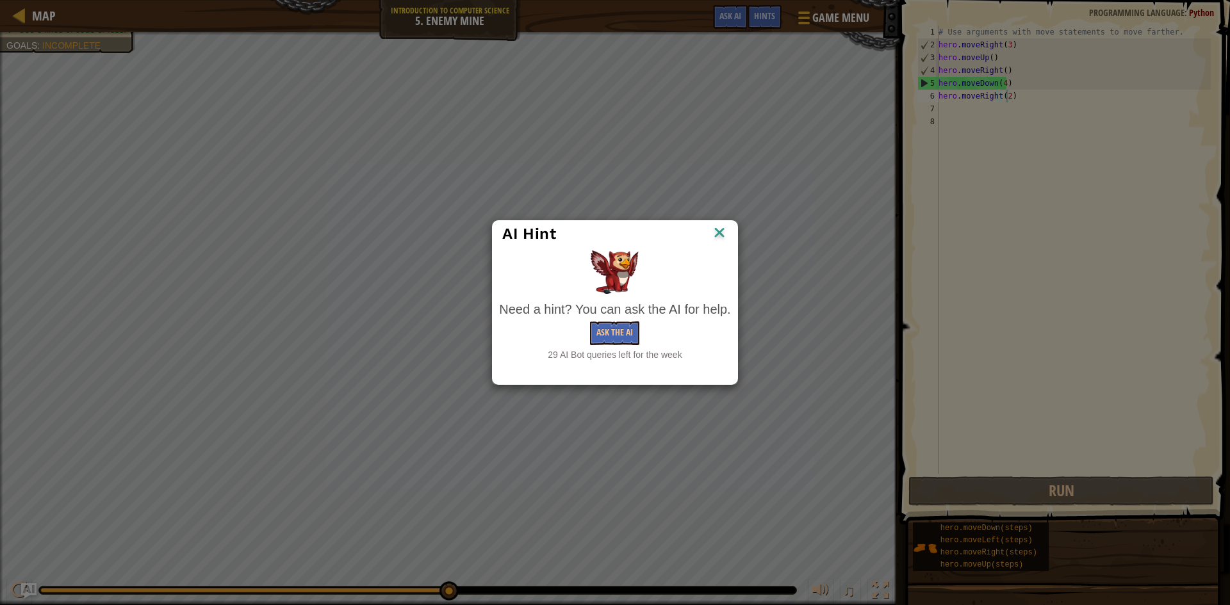
click at [614, 320] on div "Need a hint? You can ask the AI for help. Ask the AI 29 AI Bot queries left for…" at bounding box center [614, 330] width 231 height 61
click at [603, 323] on button "Ask the AI" at bounding box center [614, 333] width 49 height 24
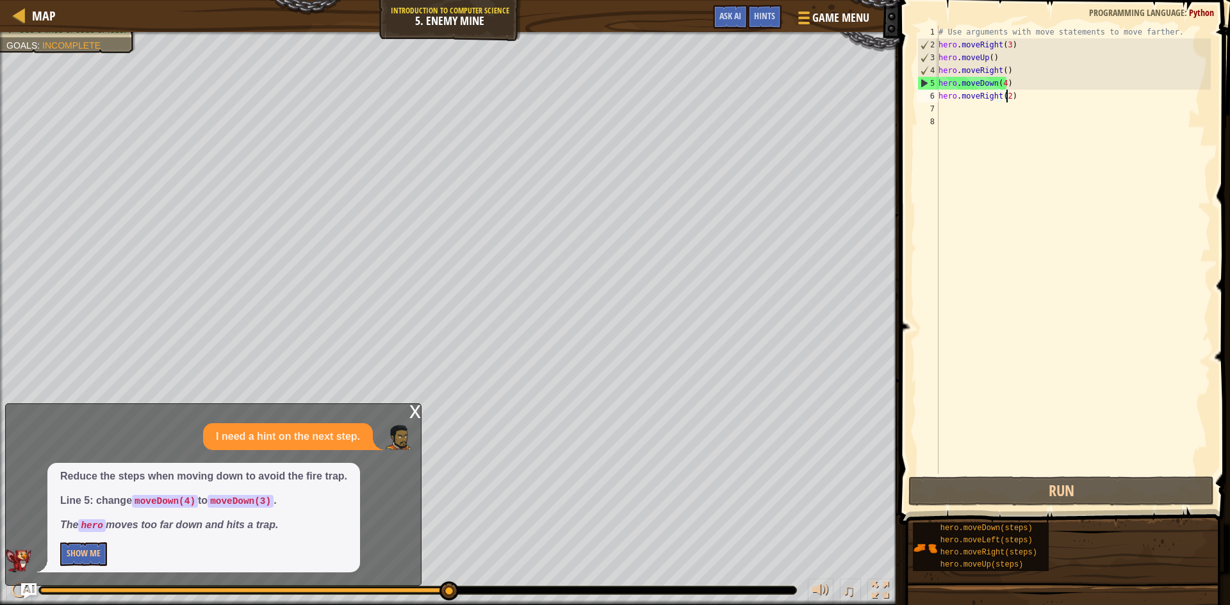
click at [1002, 85] on div "# Use arguments with move statements to move farther. hero . moveRight ( 3 ) he…" at bounding box center [1073, 263] width 275 height 474
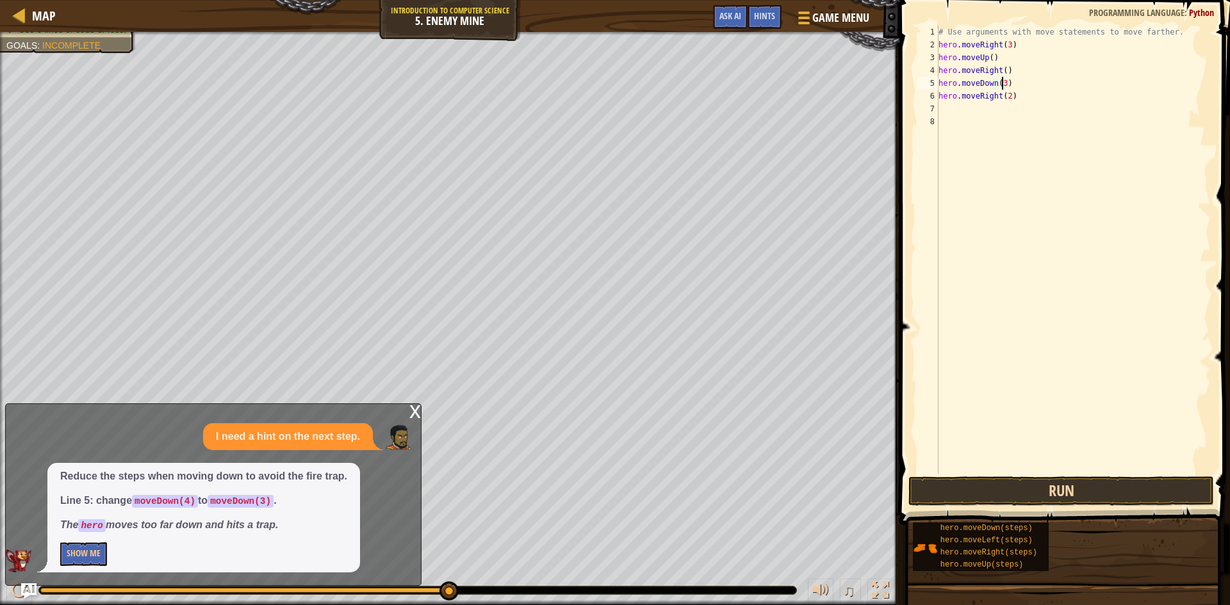
type textarea "hero.moveDown(3)"
click at [1070, 495] on button "Run" at bounding box center [1060, 490] width 305 height 29
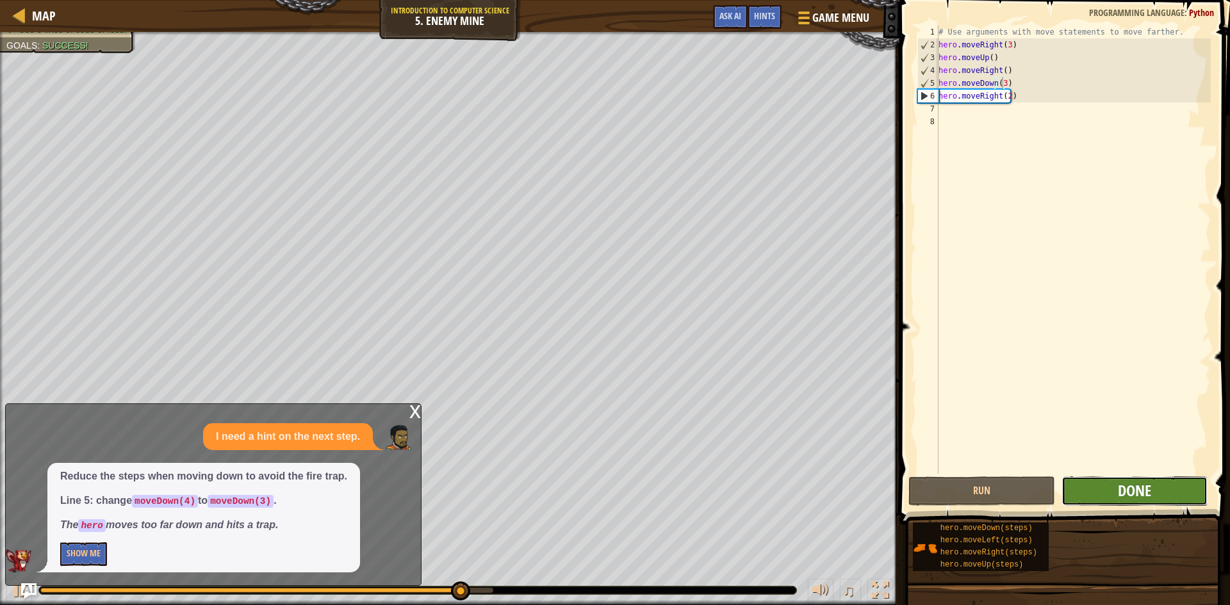
click at [1142, 496] on span "Done" at bounding box center [1133, 490] width 33 height 20
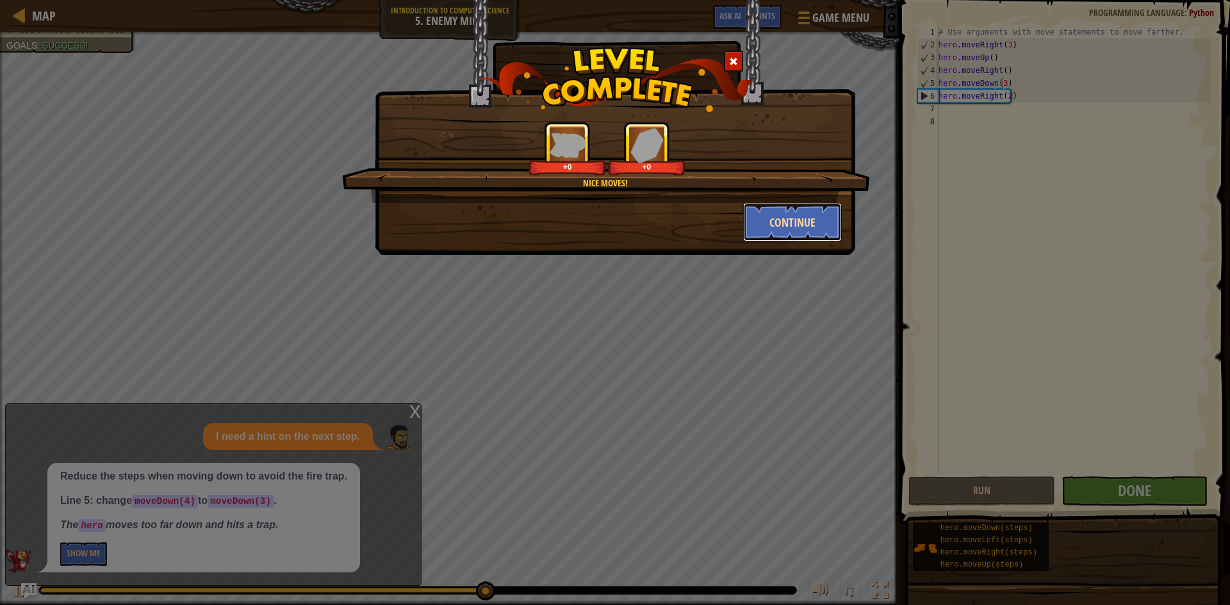
click at [752, 207] on button "Continue" at bounding box center [792, 222] width 99 height 38
